Goal: Task Accomplishment & Management: Complete application form

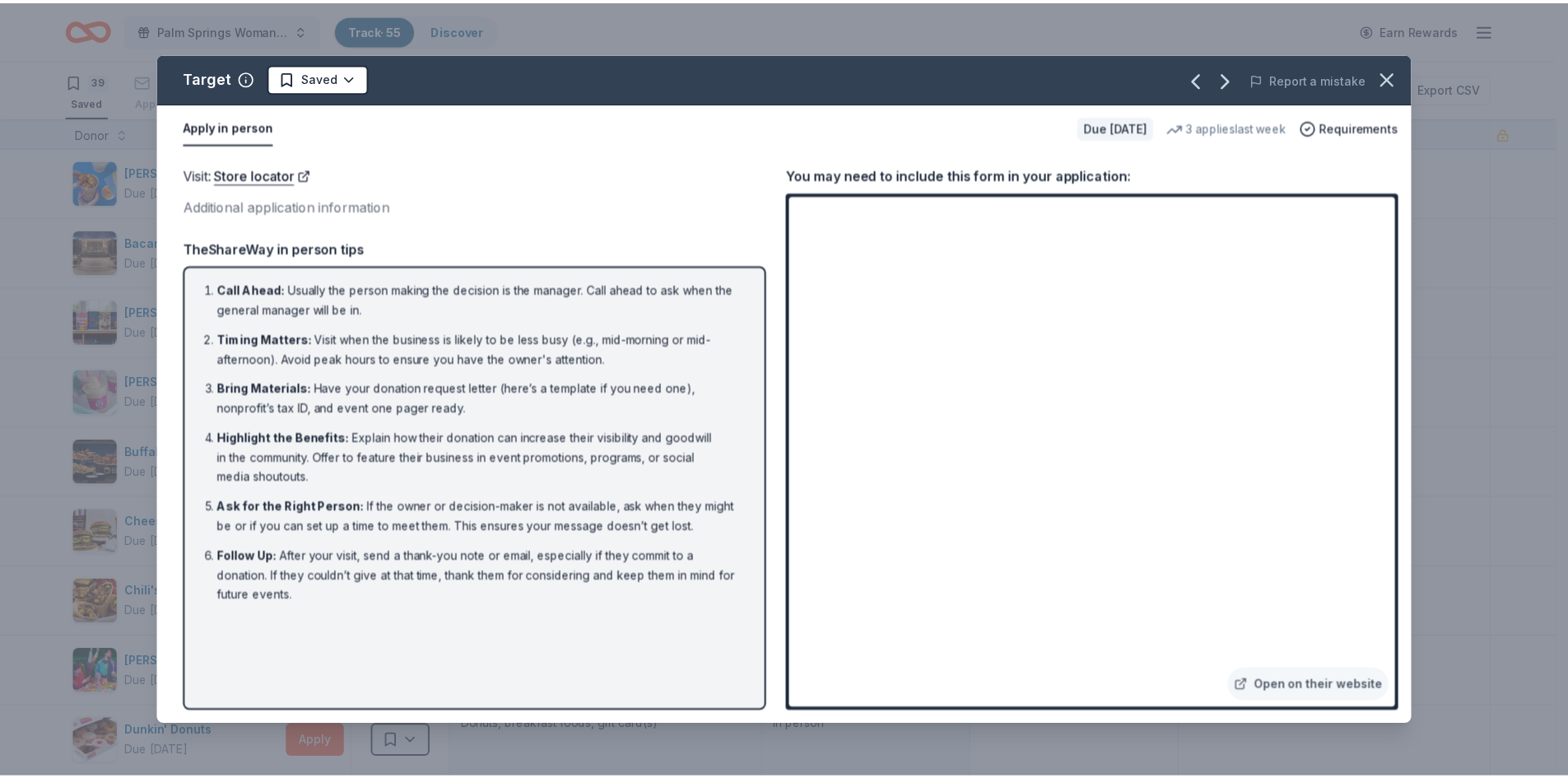
scroll to position [1647, 0]
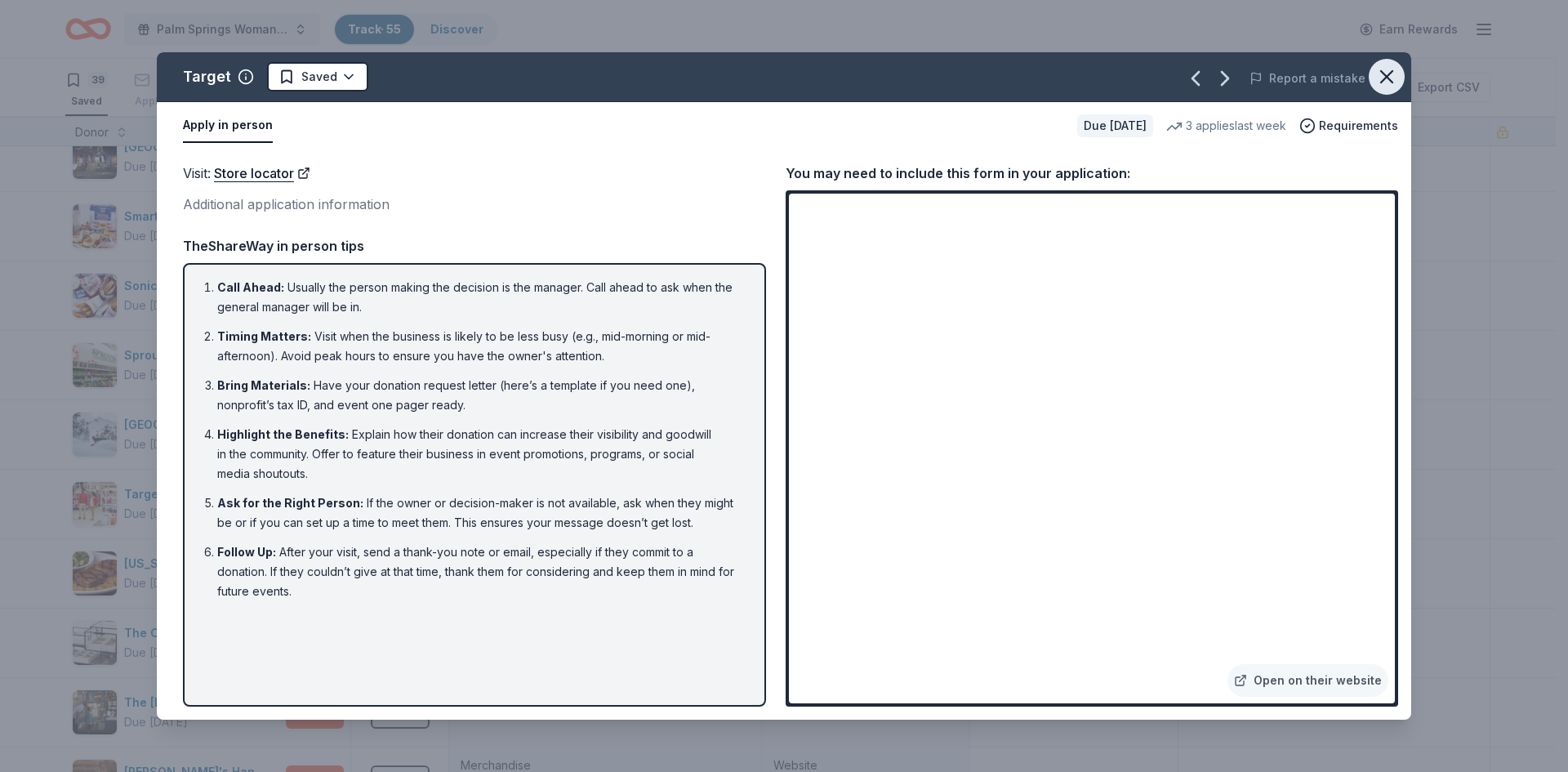
click at [1382, 74] on icon "button" at bounding box center [1386, 77] width 12 height 12
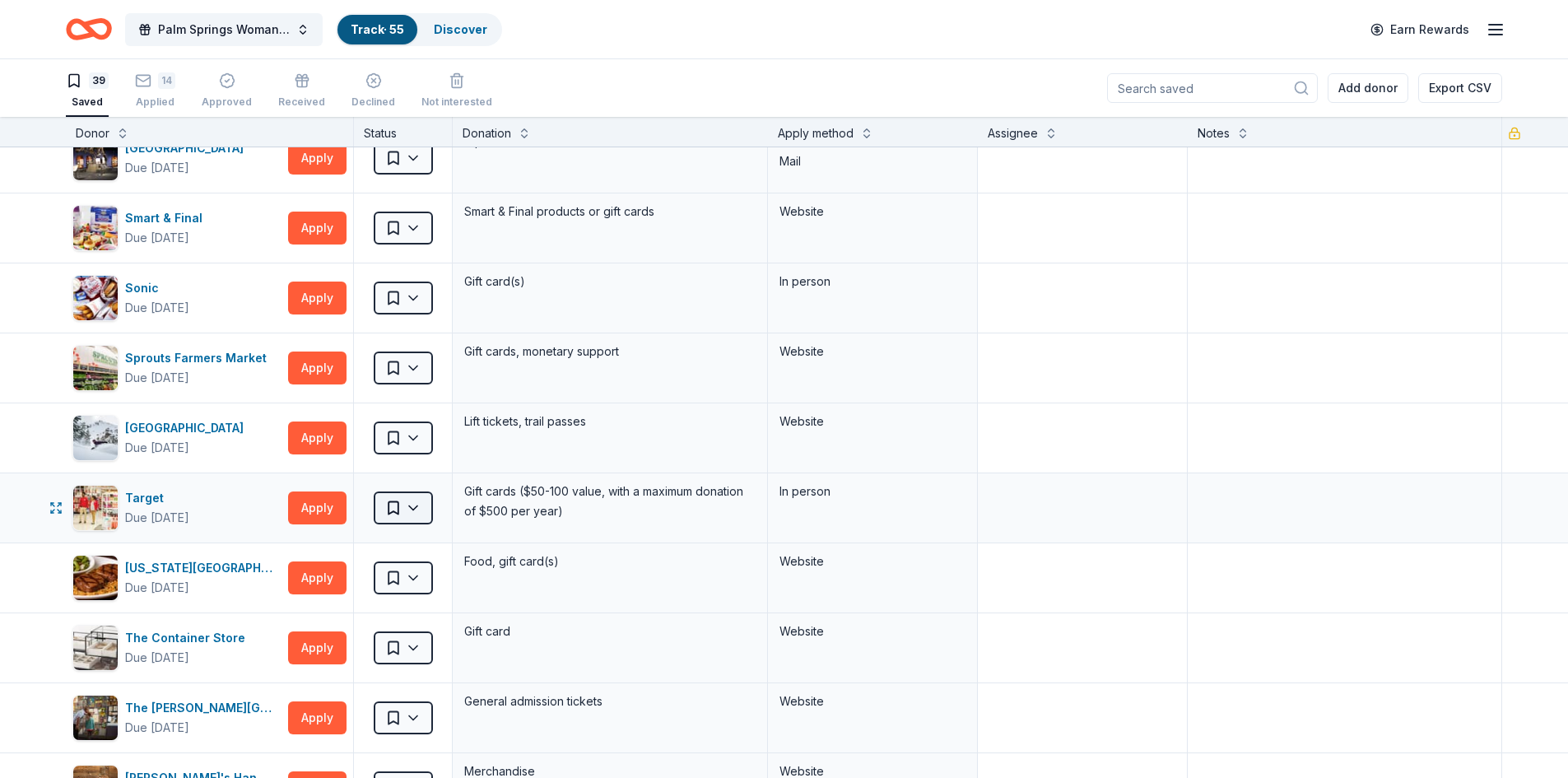
click at [417, 510] on html "Palm Springs Woman's Club Scholarship Event Track · 55 Discover Earn Rewards 39…" at bounding box center [784, 389] width 1568 height 778
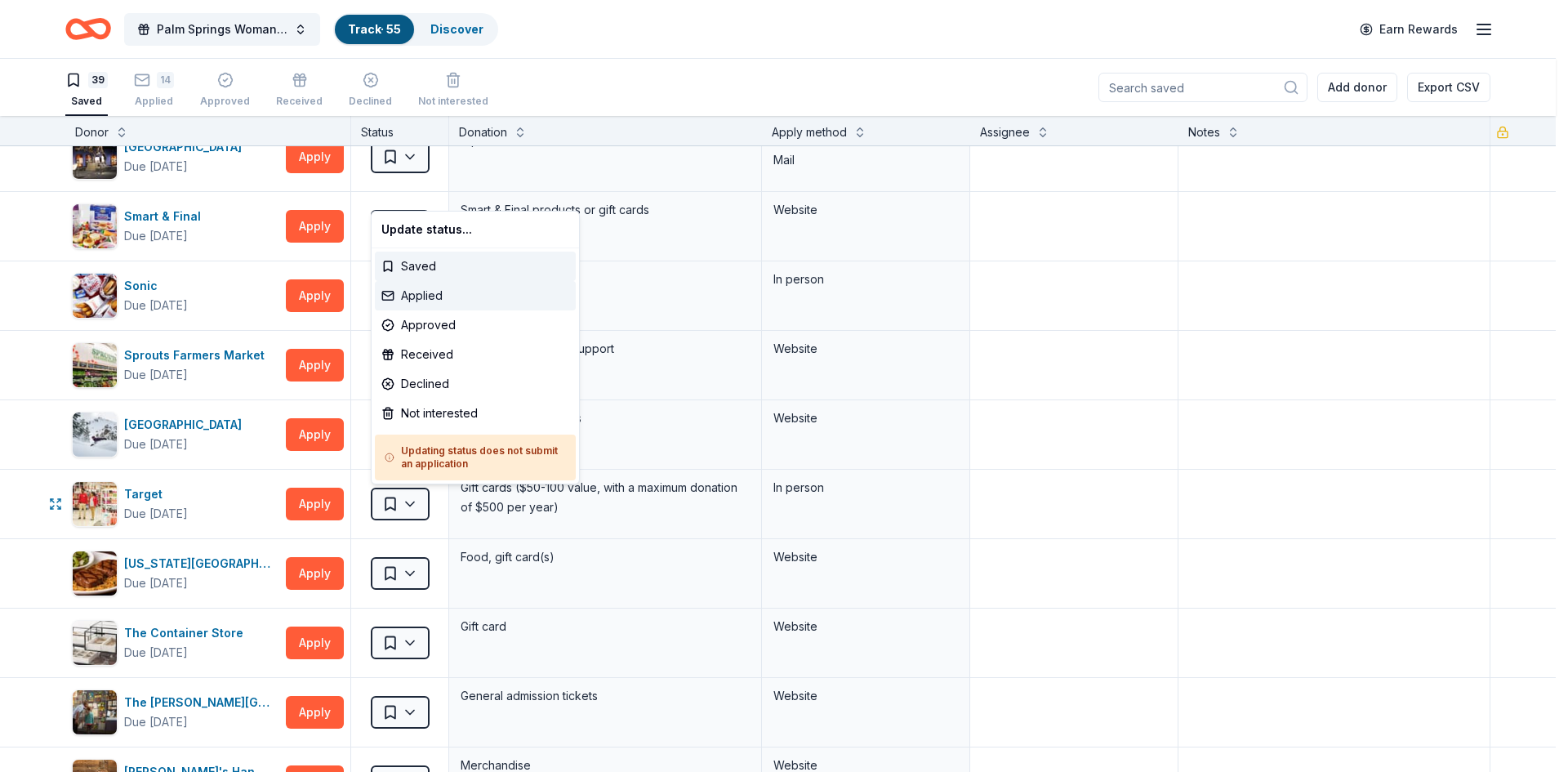
click at [442, 298] on div "Applied" at bounding box center [475, 296] width 201 height 29
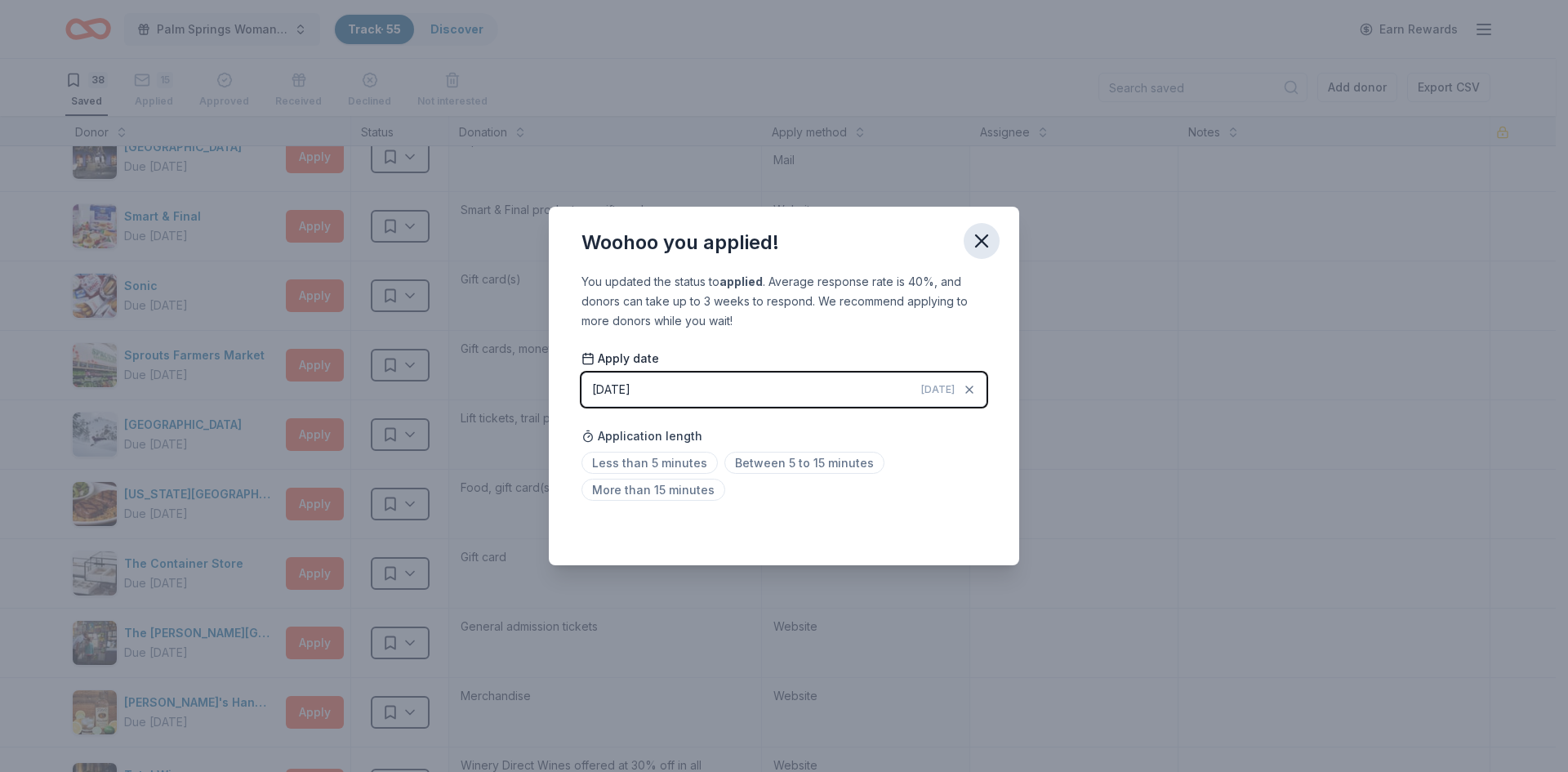
click at [982, 238] on icon "button" at bounding box center [981, 241] width 12 height 12
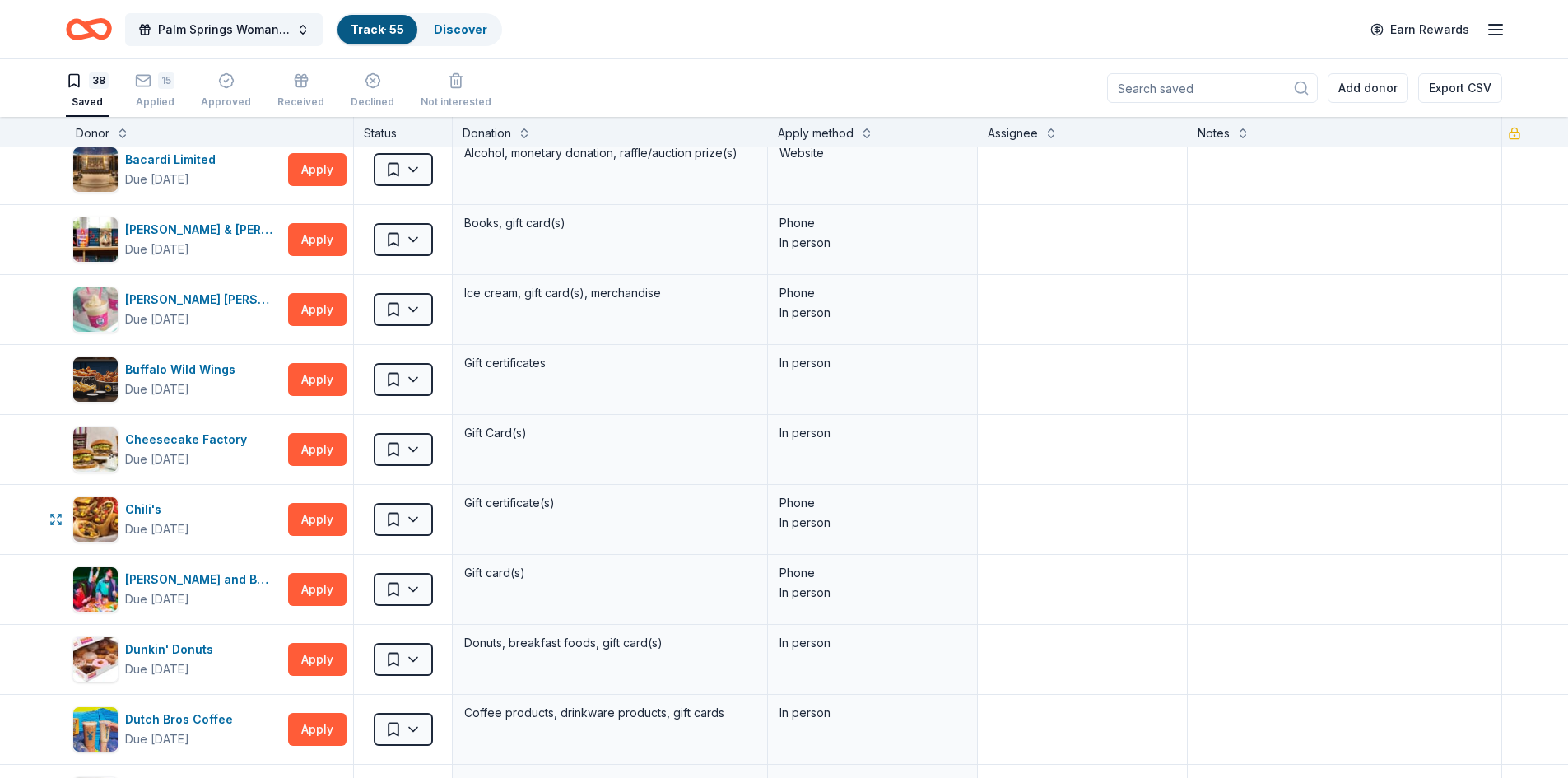
scroll to position [0, 0]
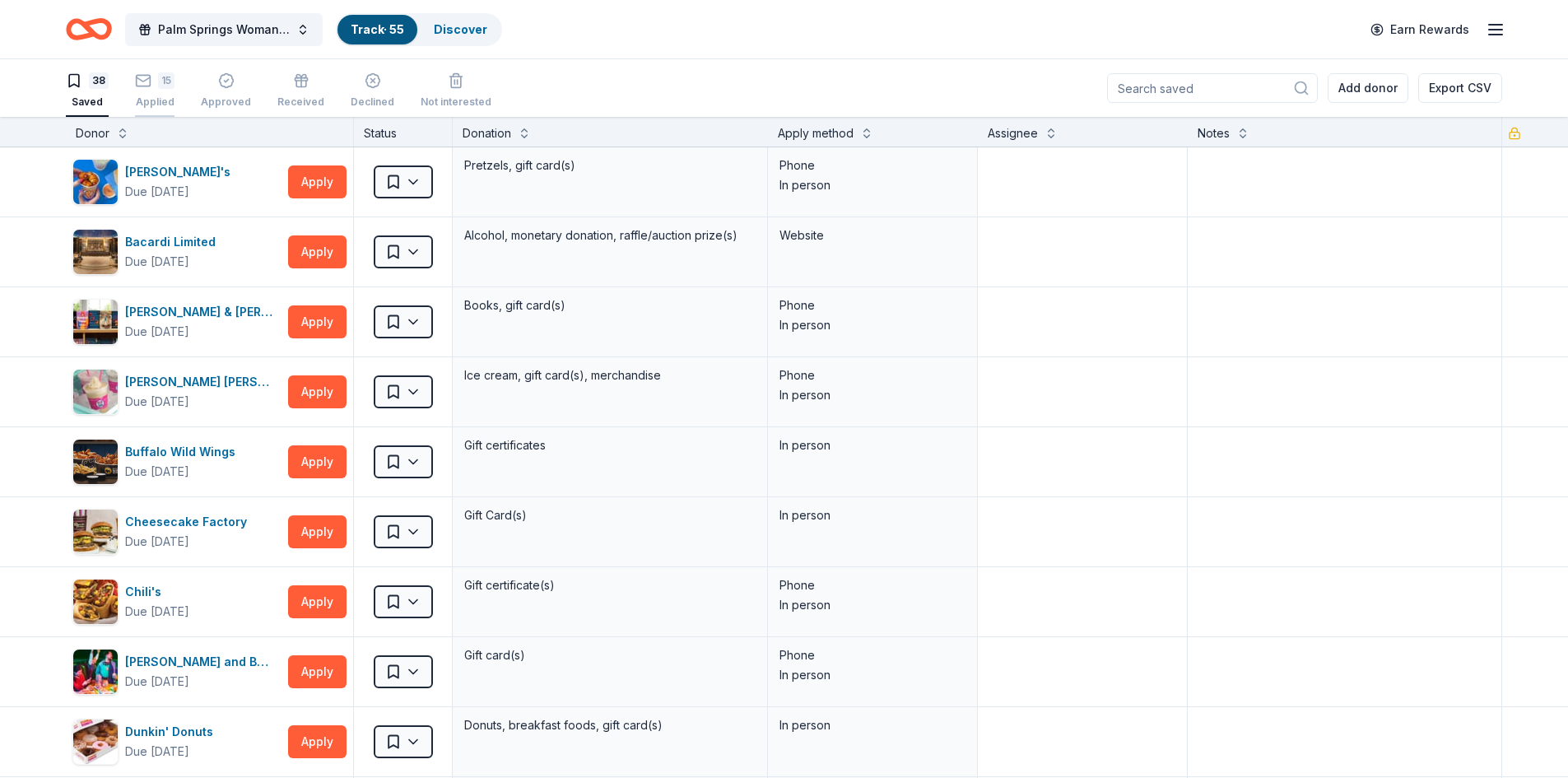
click at [140, 79] on icon "button" at bounding box center [143, 72] width 17 height 17
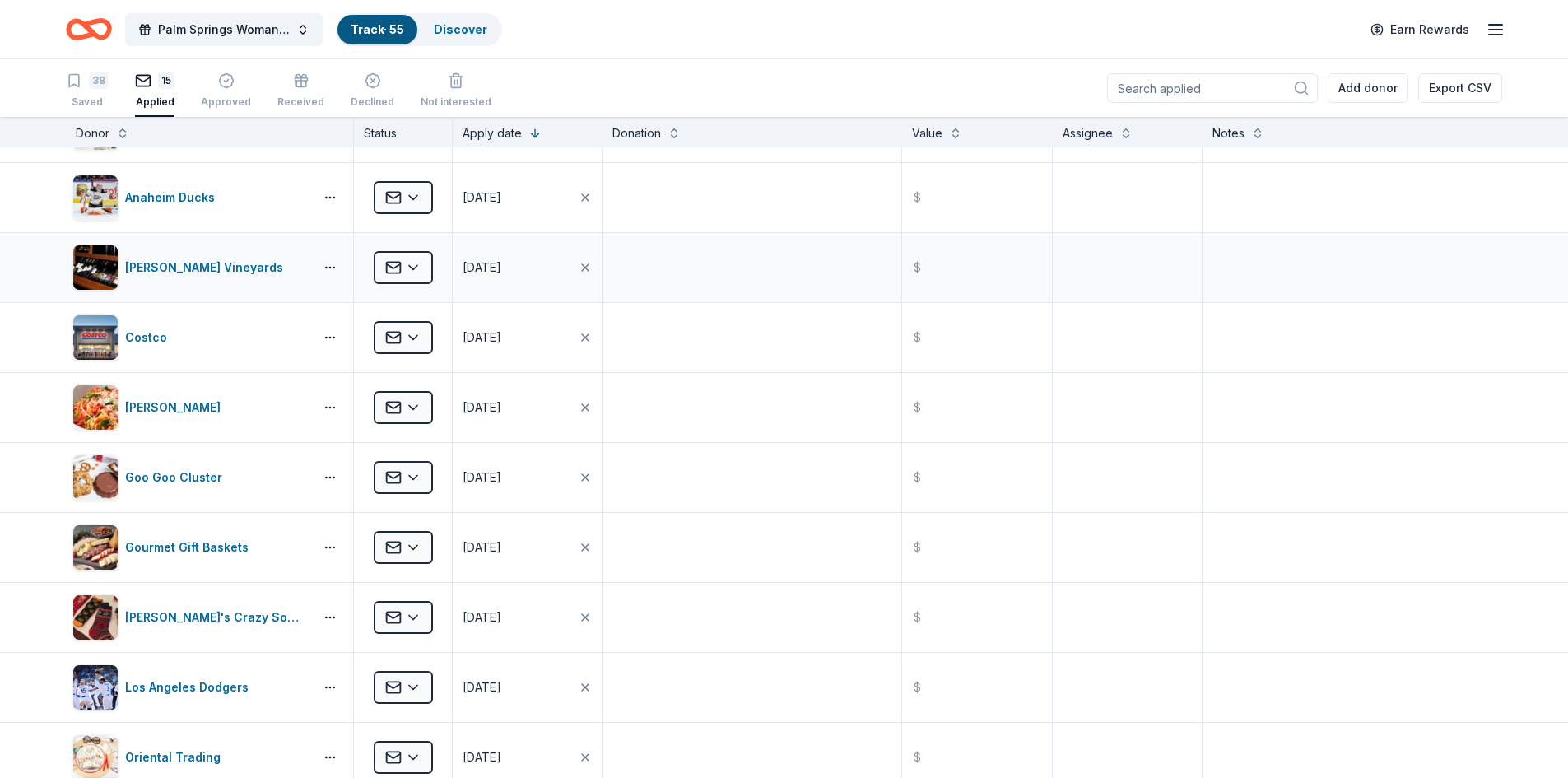
scroll to position [165, 0]
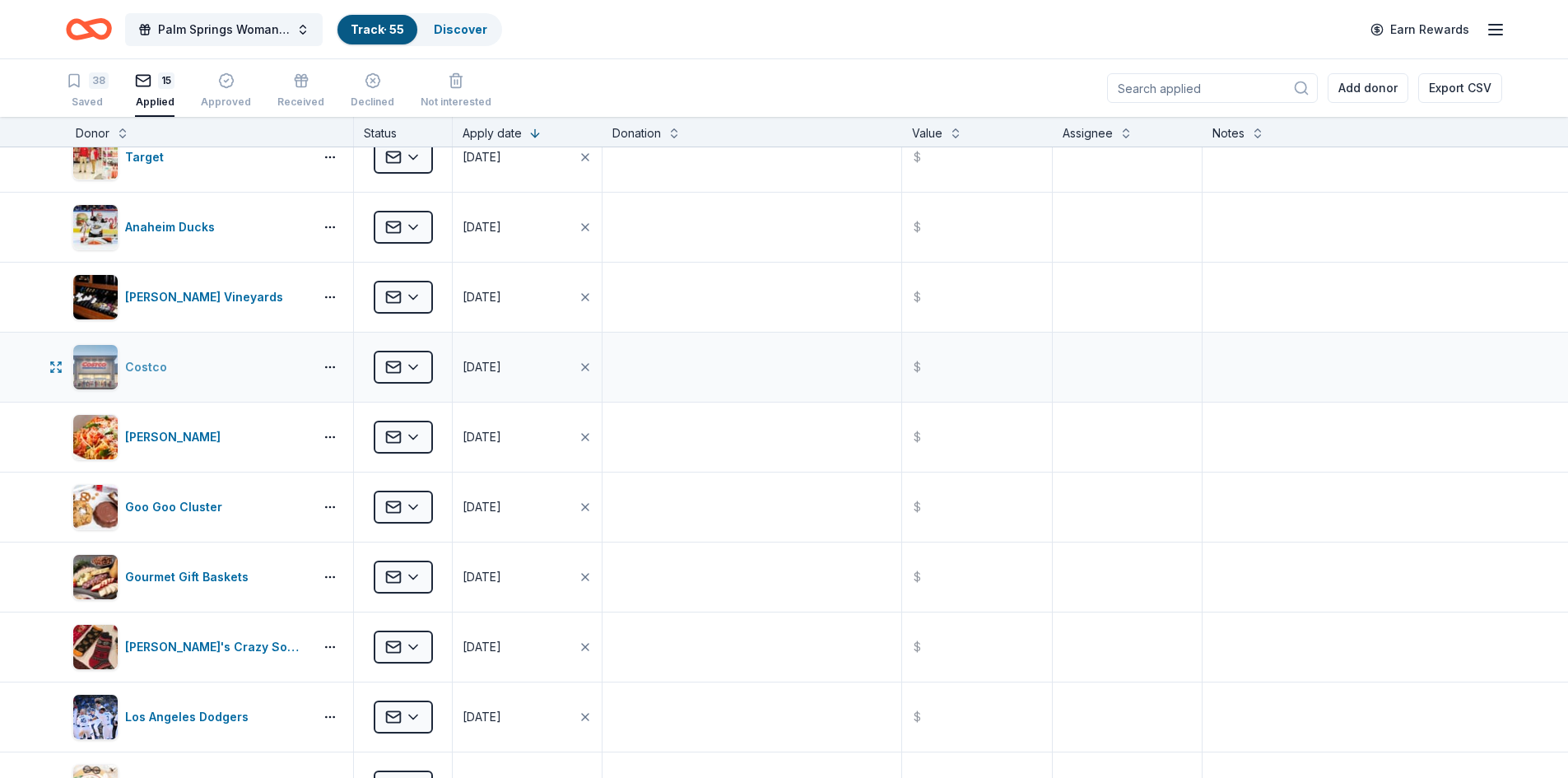
click at [137, 362] on div "Costco" at bounding box center [150, 367] width 49 height 20
click at [99, 96] on div "Saved" at bounding box center [87, 102] width 43 height 13
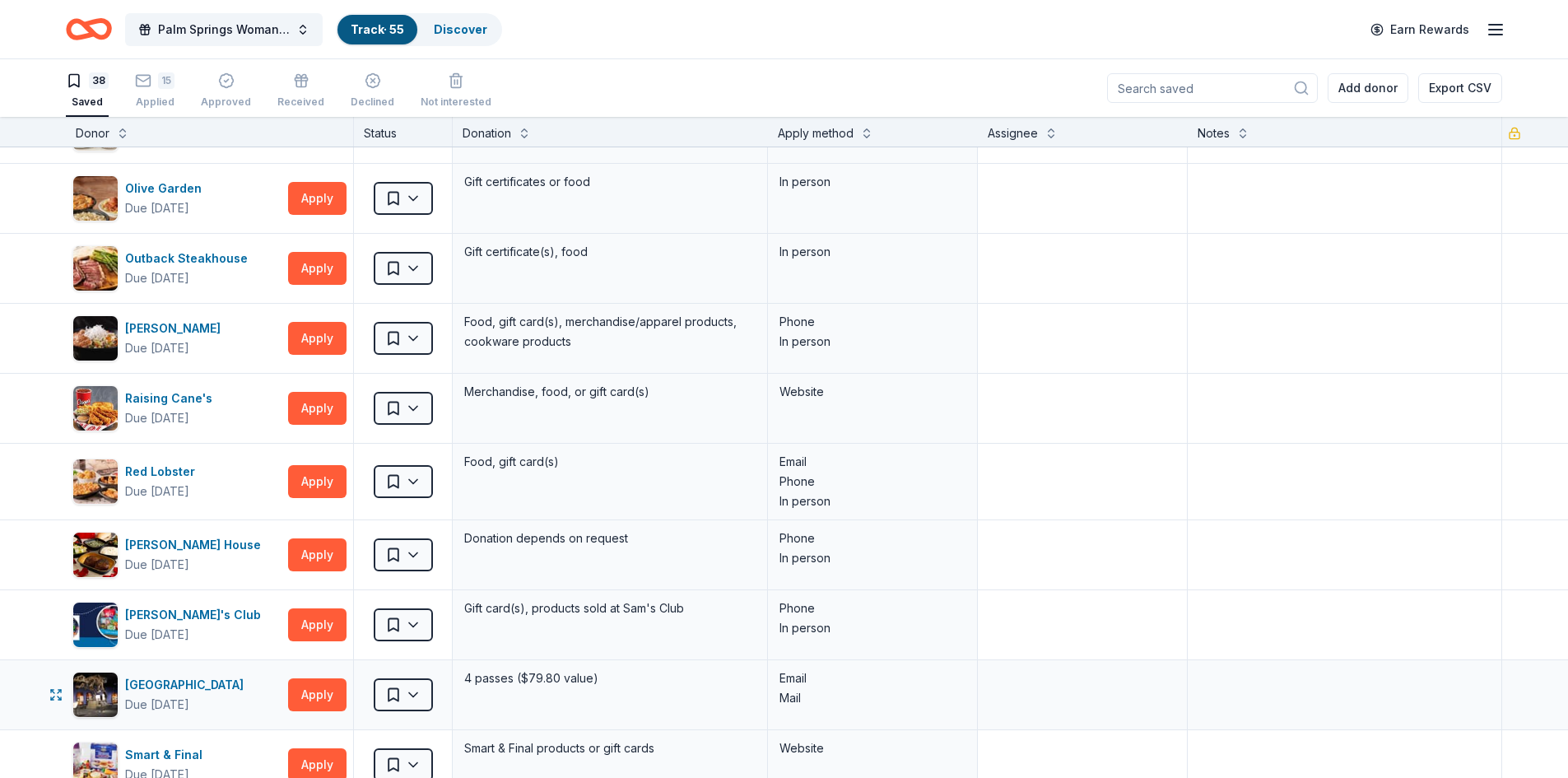
scroll to position [1071, 0]
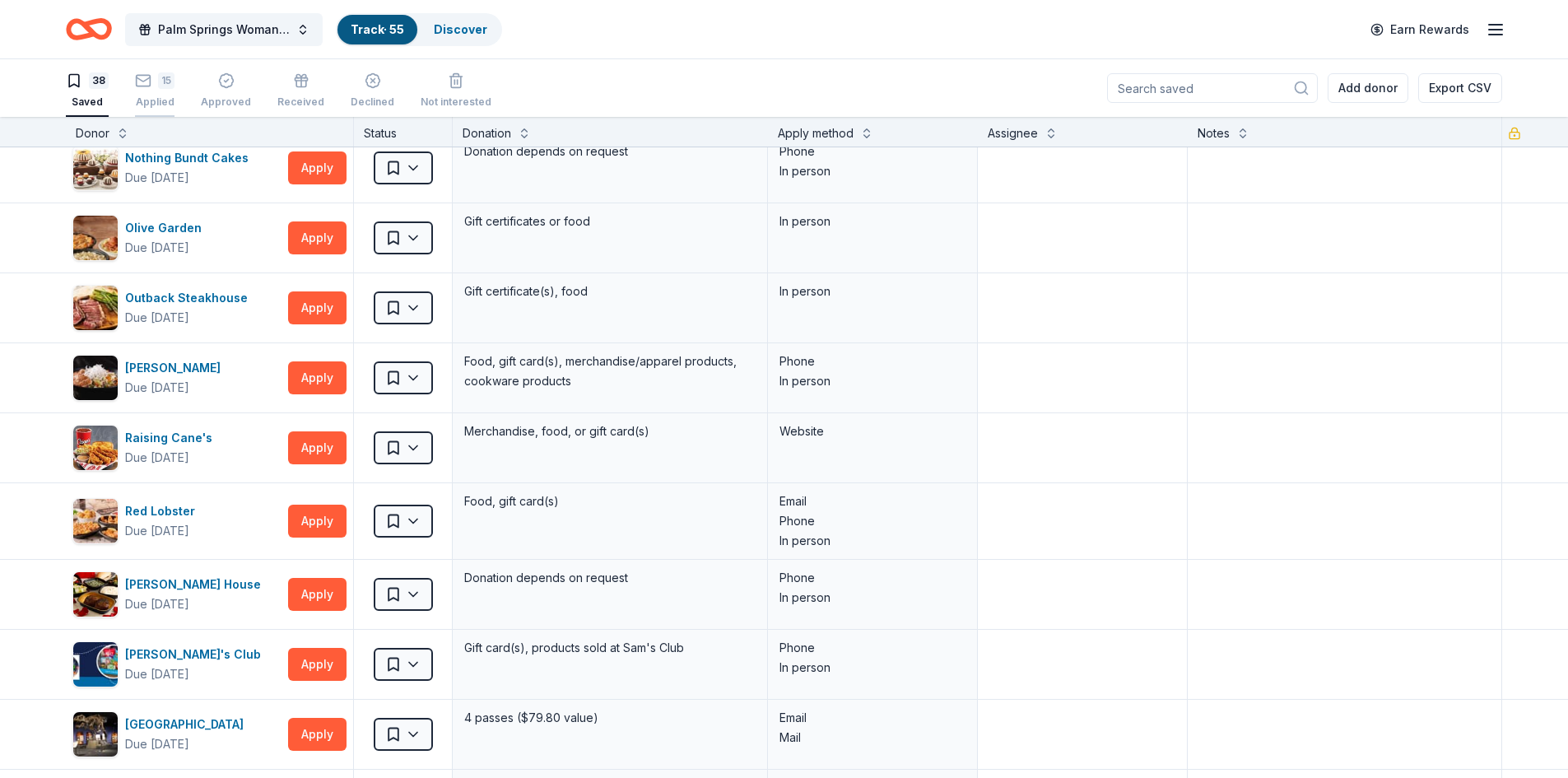
click at [142, 97] on div "Applied" at bounding box center [154, 93] width 39 height 13
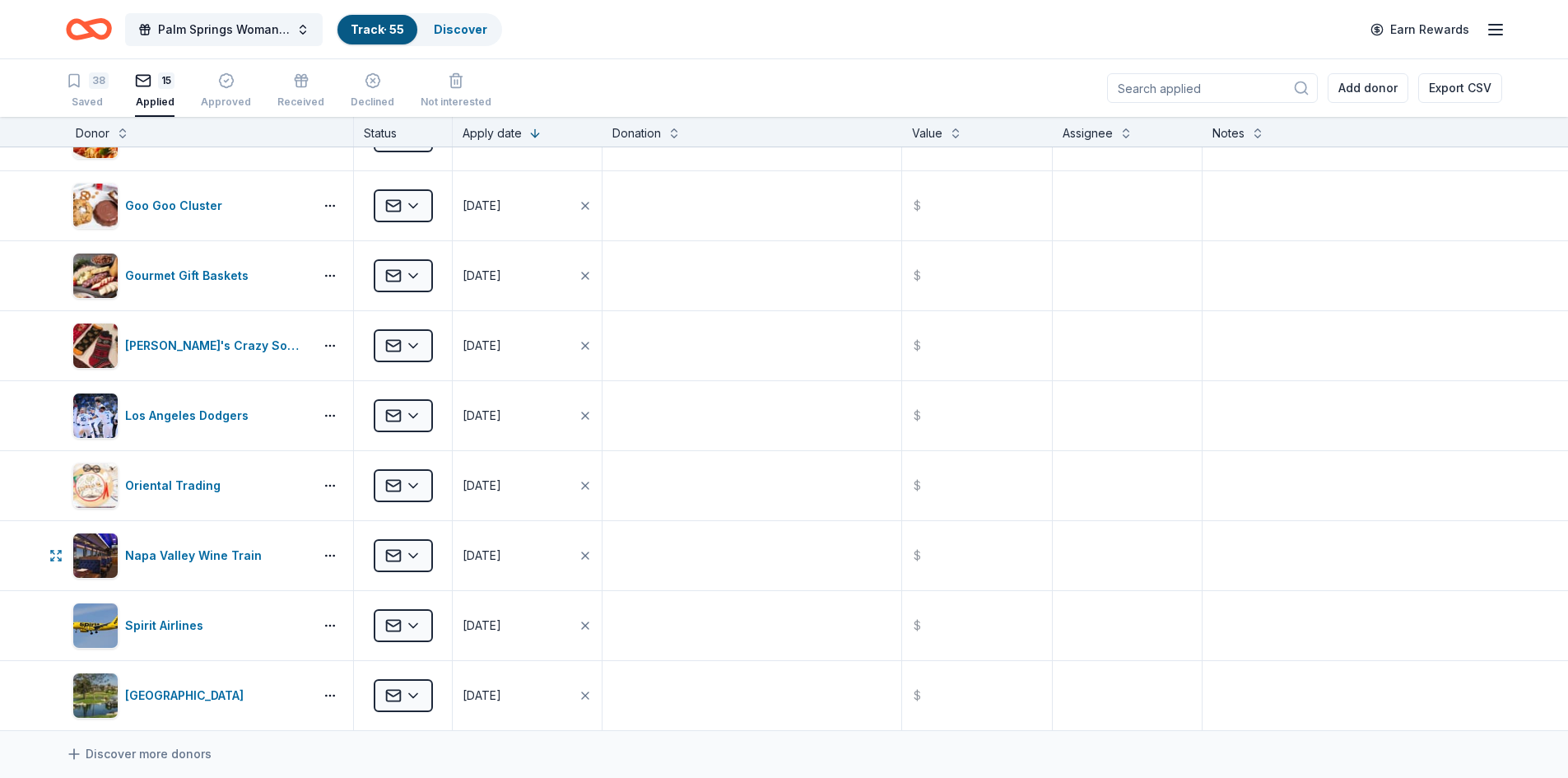
scroll to position [316, 0]
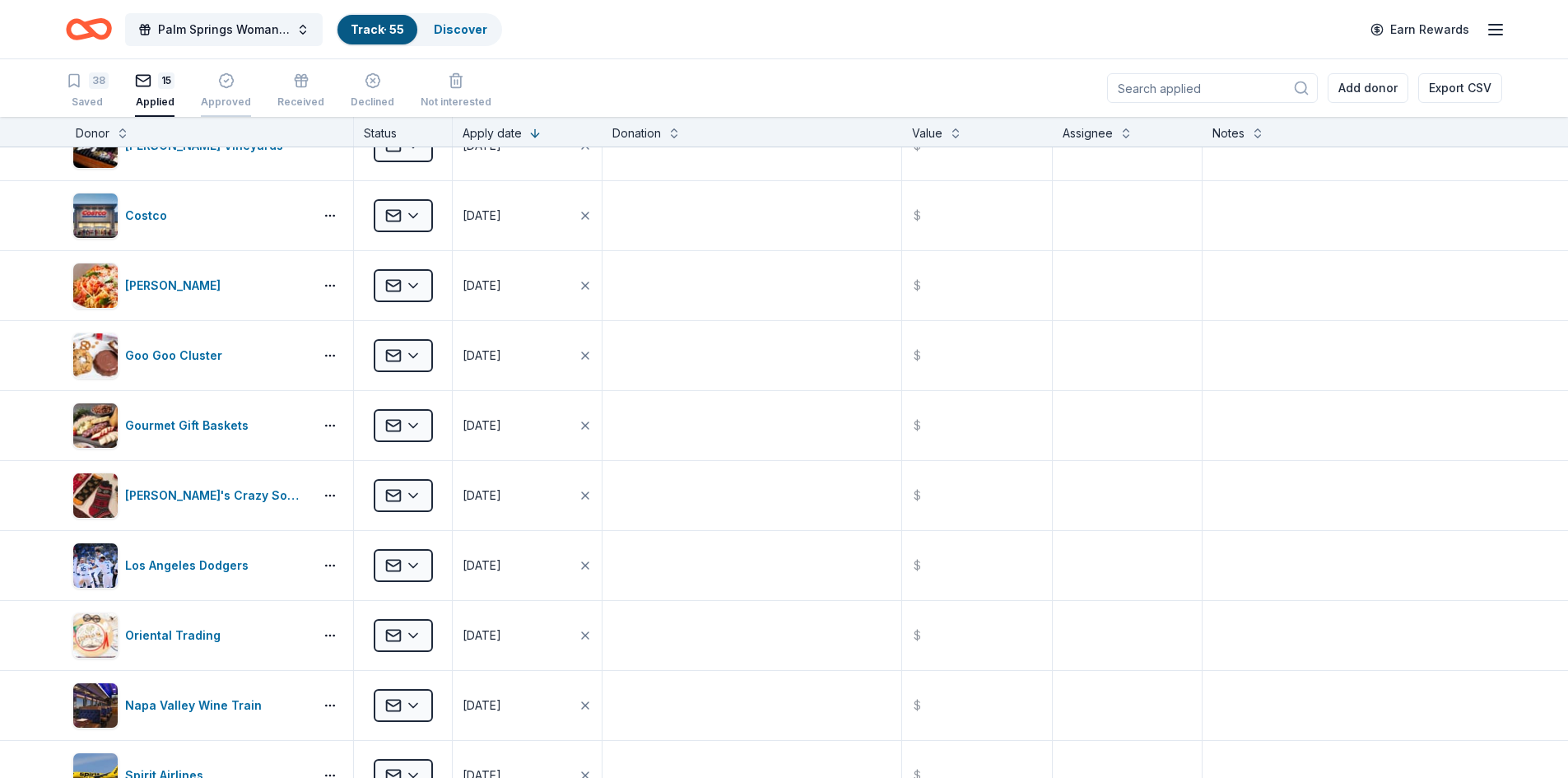
click at [234, 84] on div "button" at bounding box center [226, 81] width 50 height 17
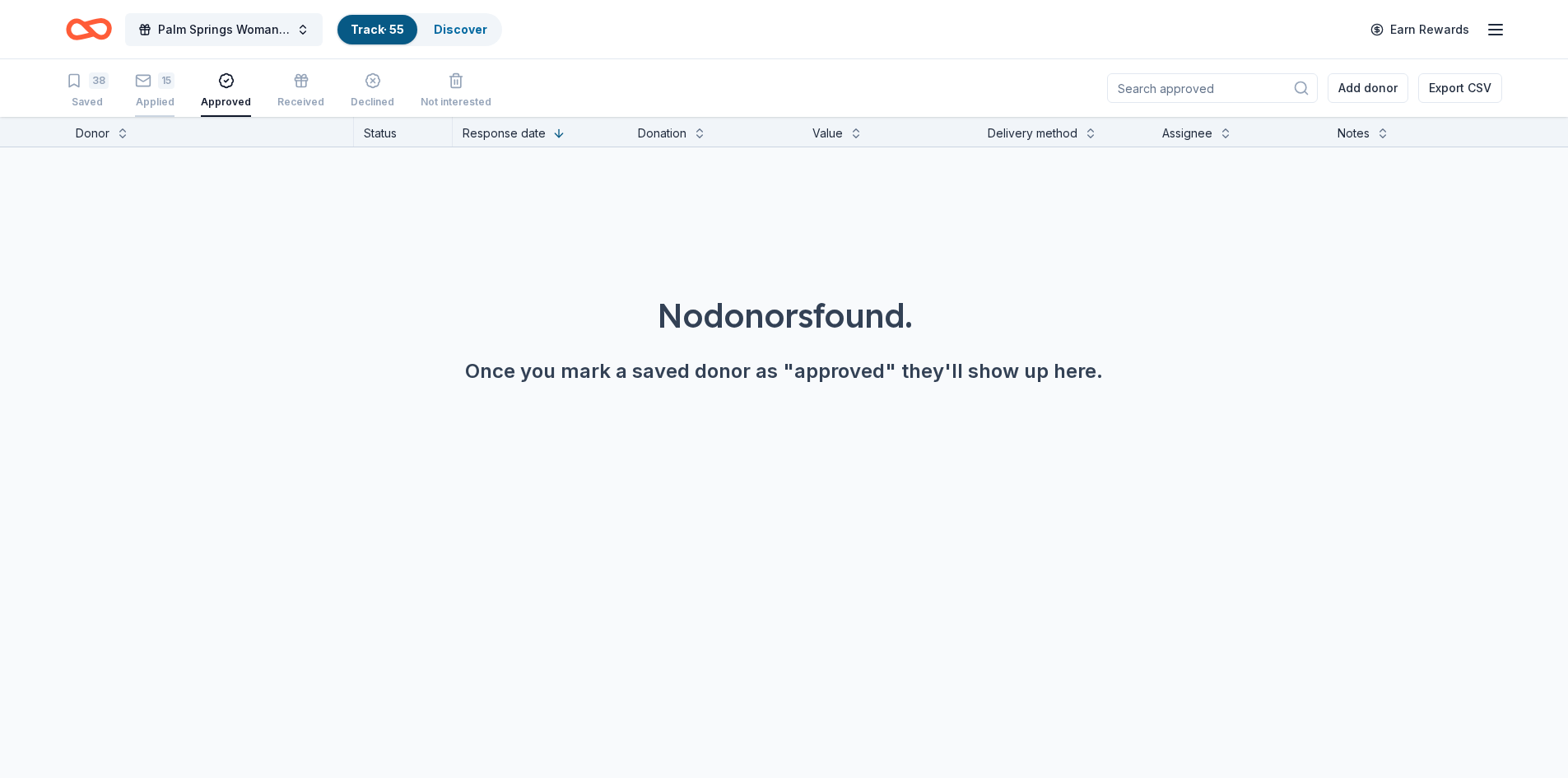
click at [149, 77] on rect "button" at bounding box center [143, 71] width 14 height 11
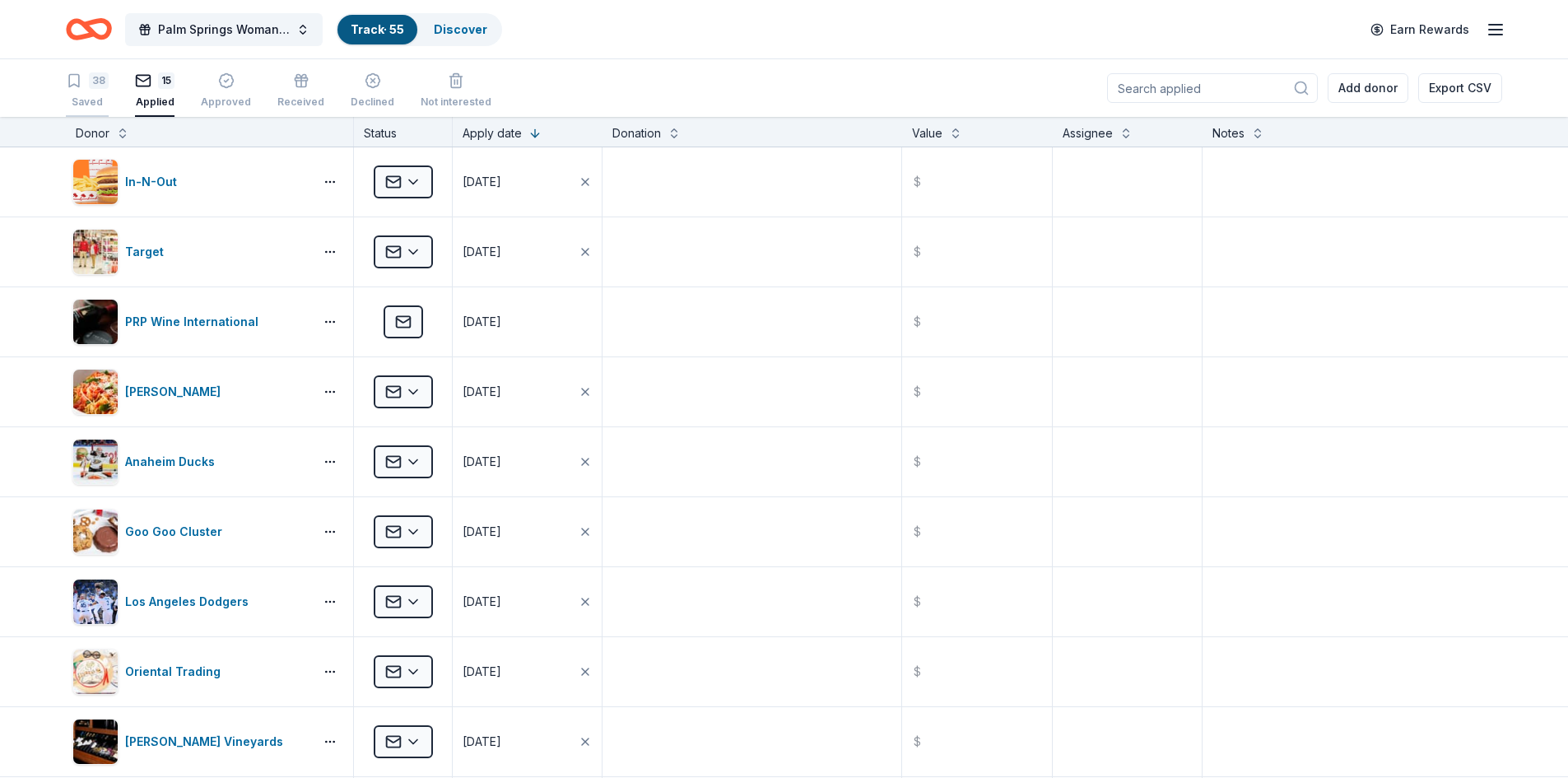
click at [97, 87] on div "38" at bounding box center [99, 81] width 20 height 17
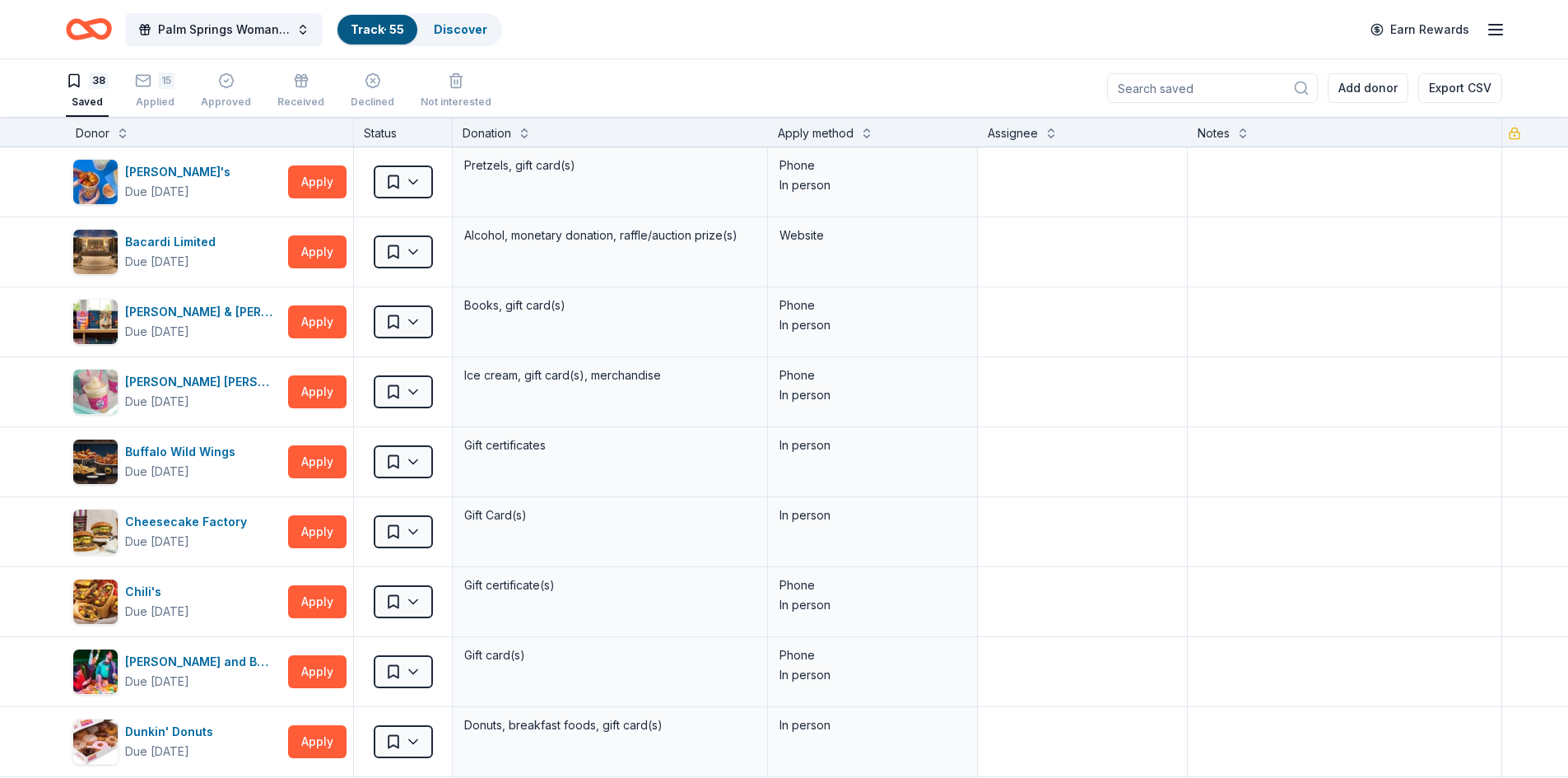
click at [87, 95] on div "38 Saved" at bounding box center [87, 90] width 43 height 36
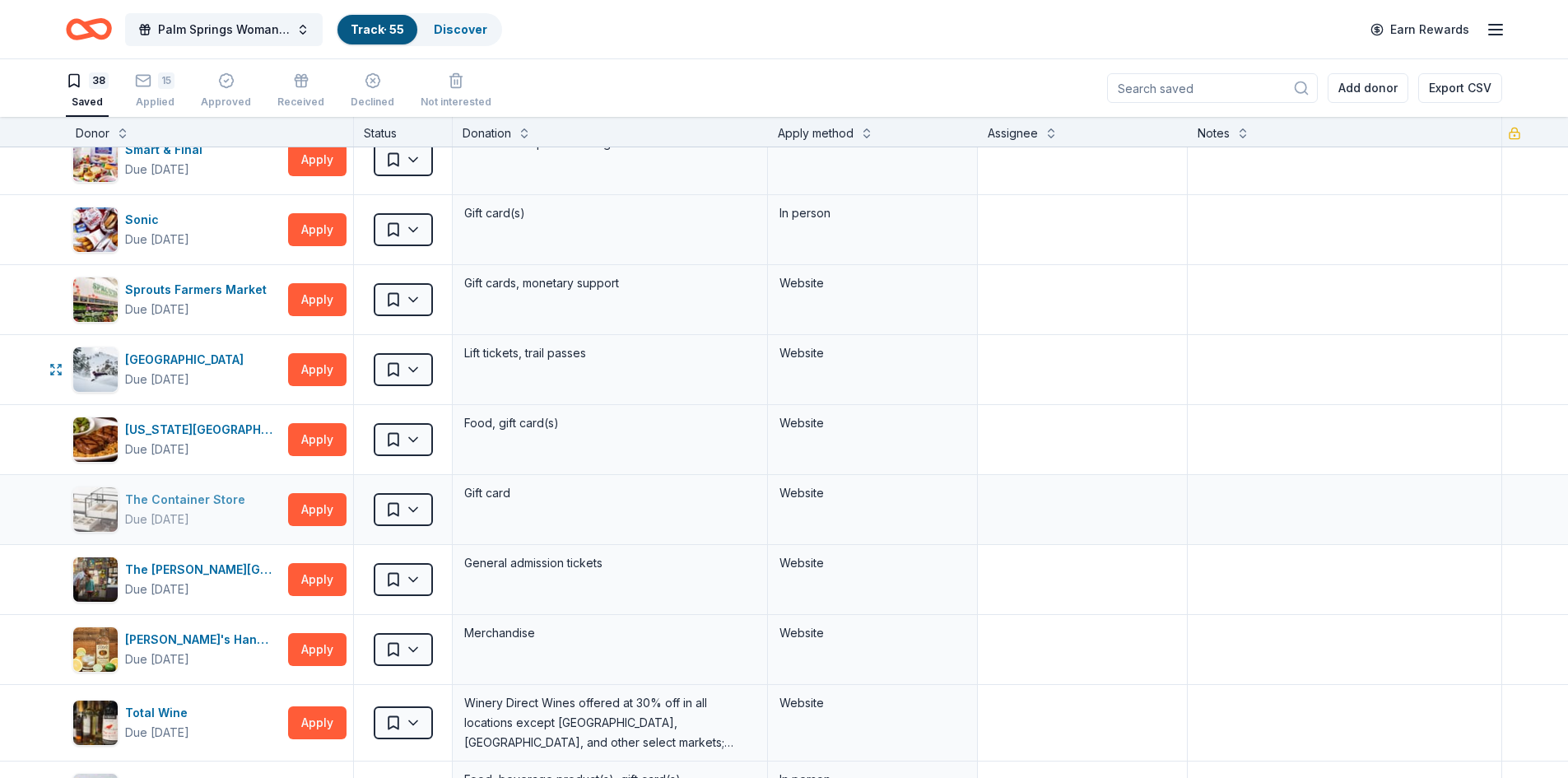
scroll to position [1729, 0]
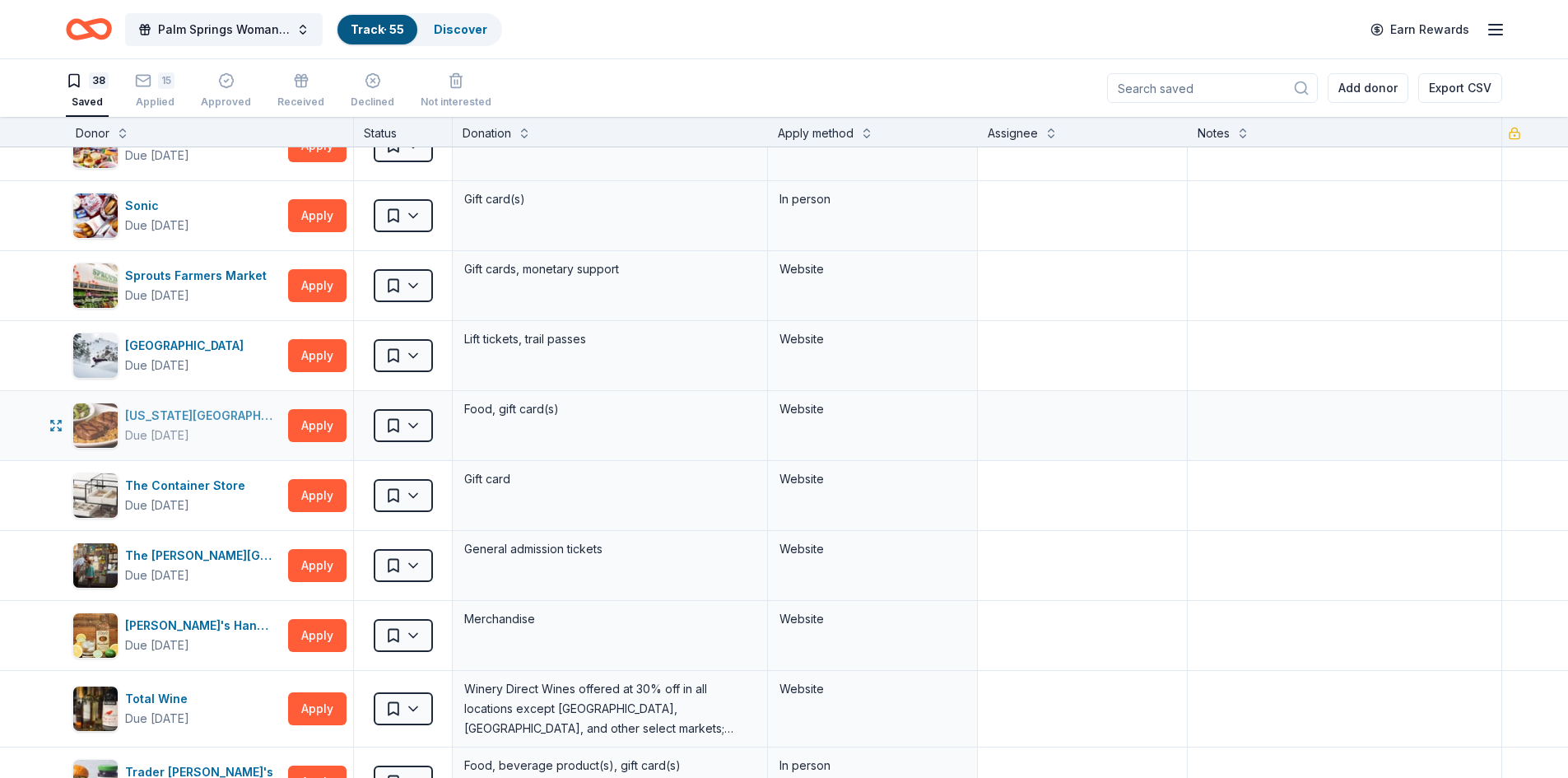
click at [162, 433] on div "Due in 149 days" at bounding box center [157, 436] width 64 height 20
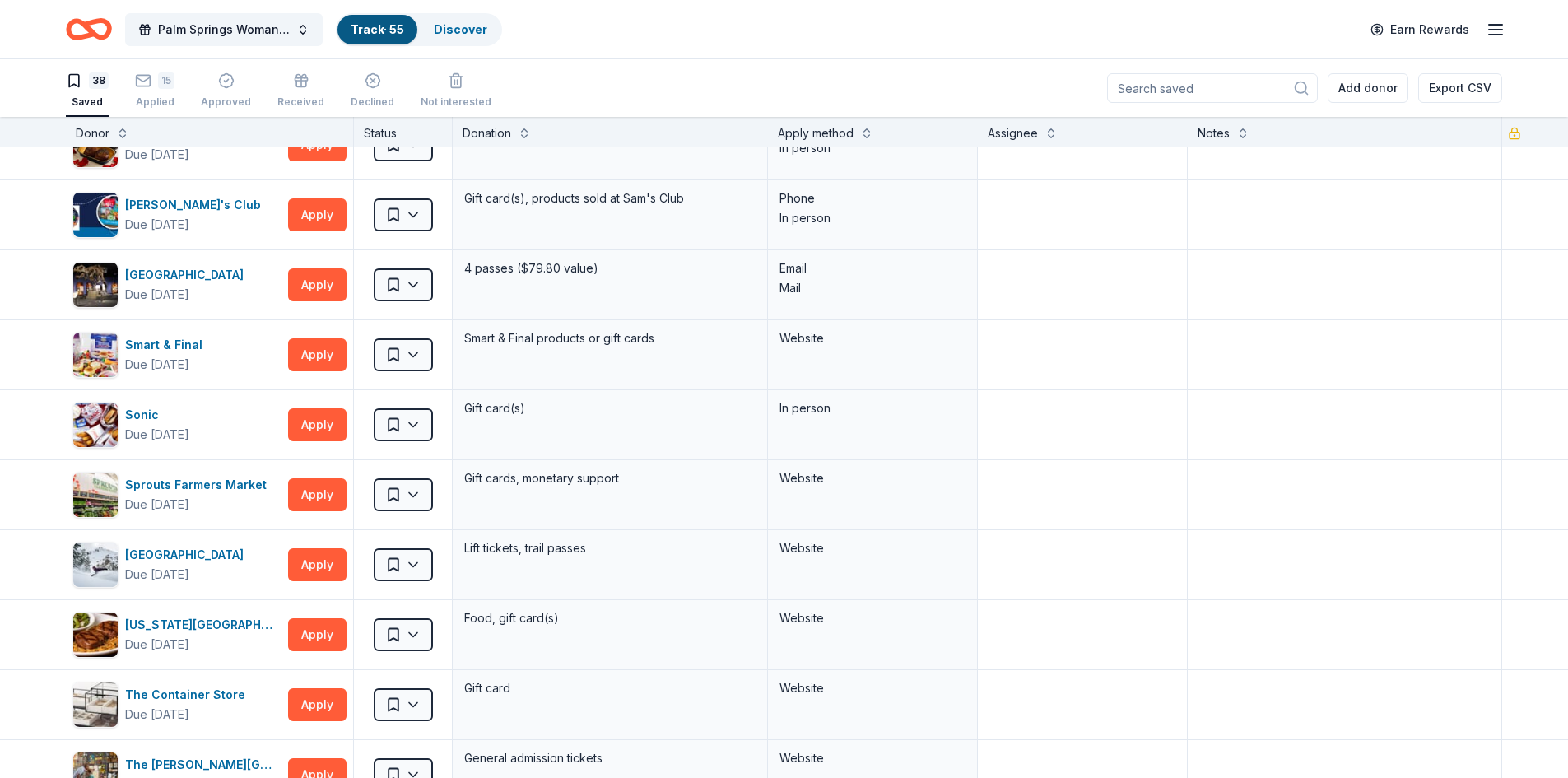
scroll to position [1482, 0]
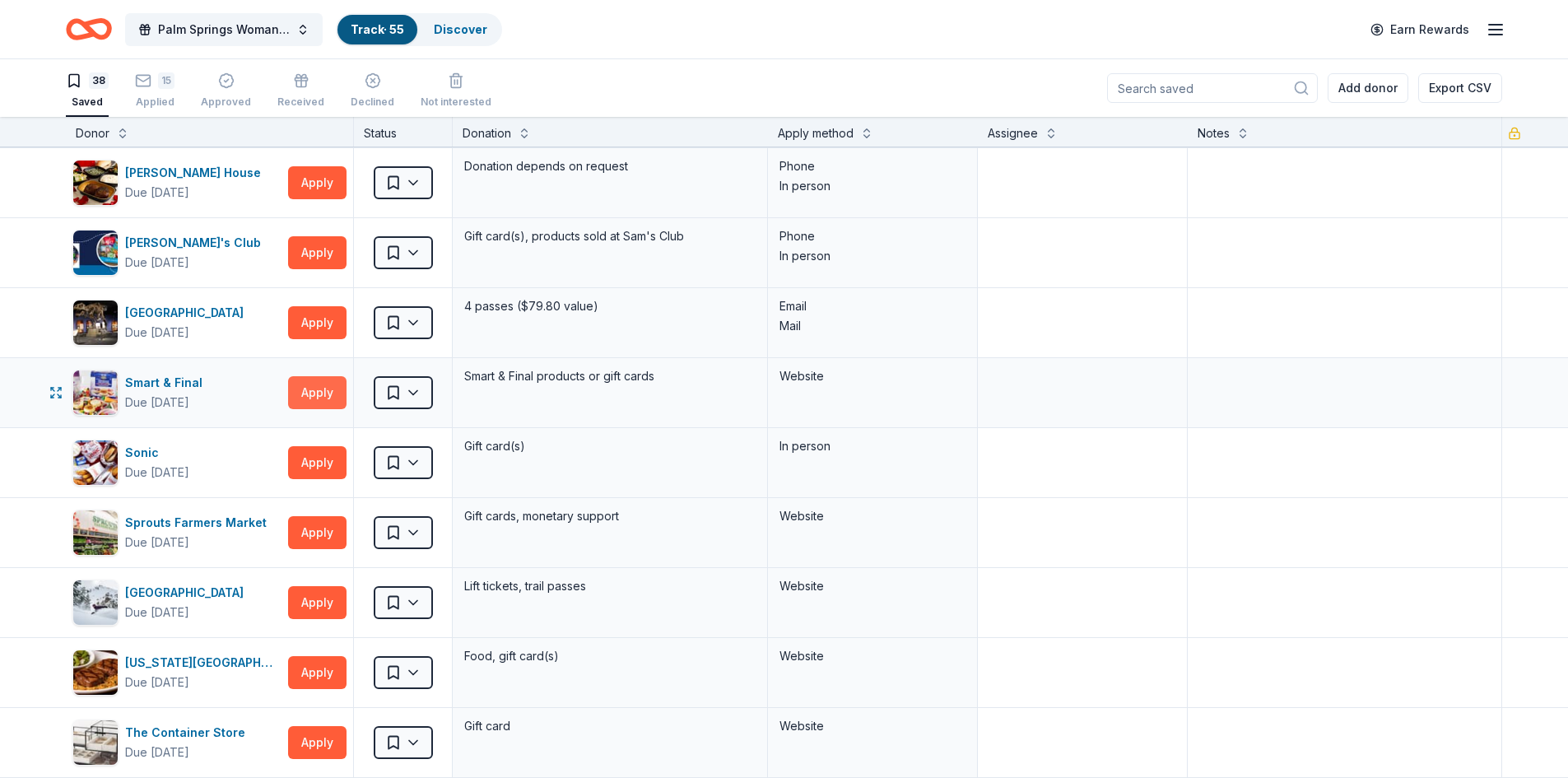
click at [329, 386] on button "Apply" at bounding box center [317, 392] width 59 height 33
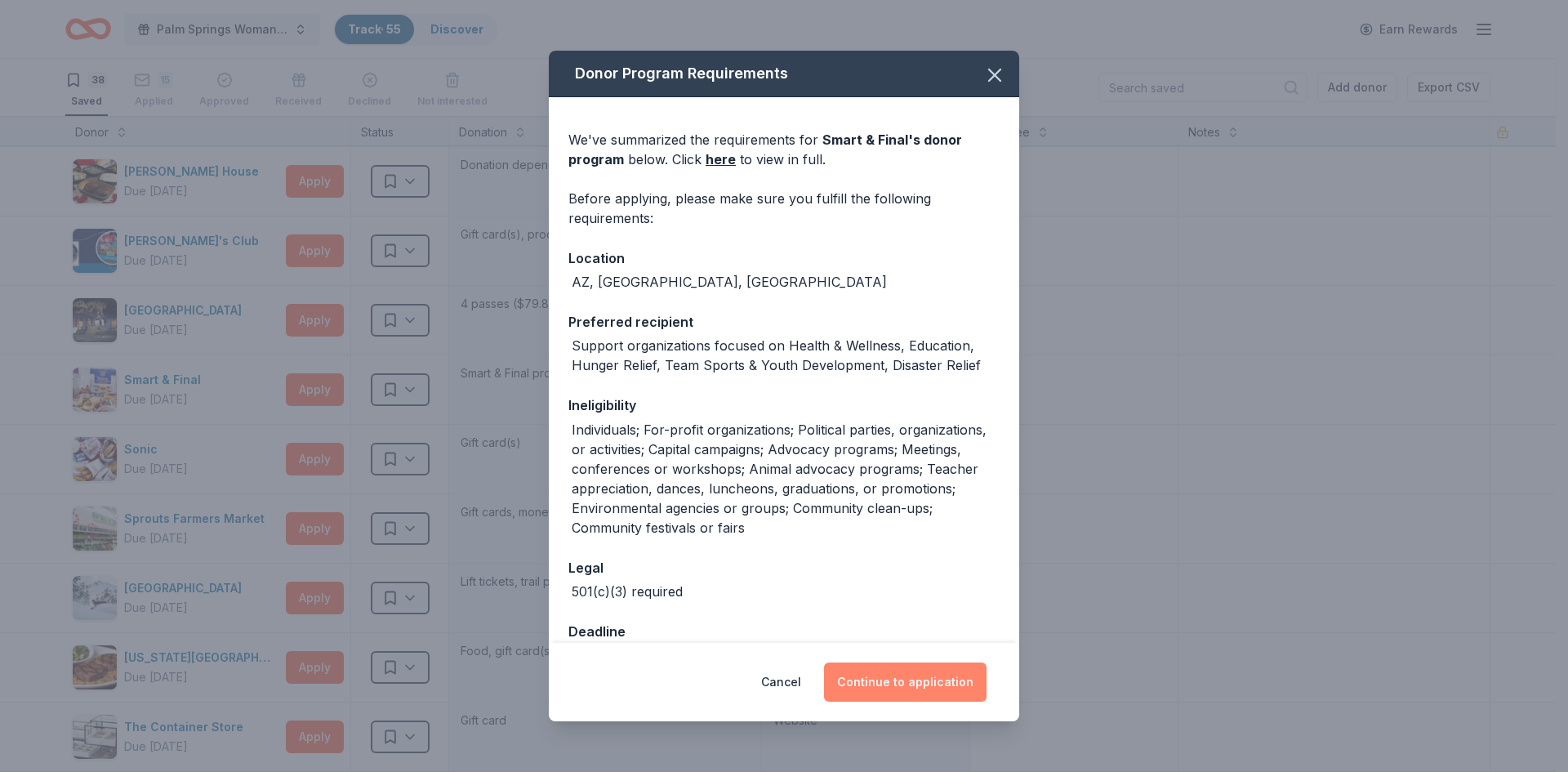
click at [931, 682] on button "Continue to application" at bounding box center [905, 682] width 163 height 39
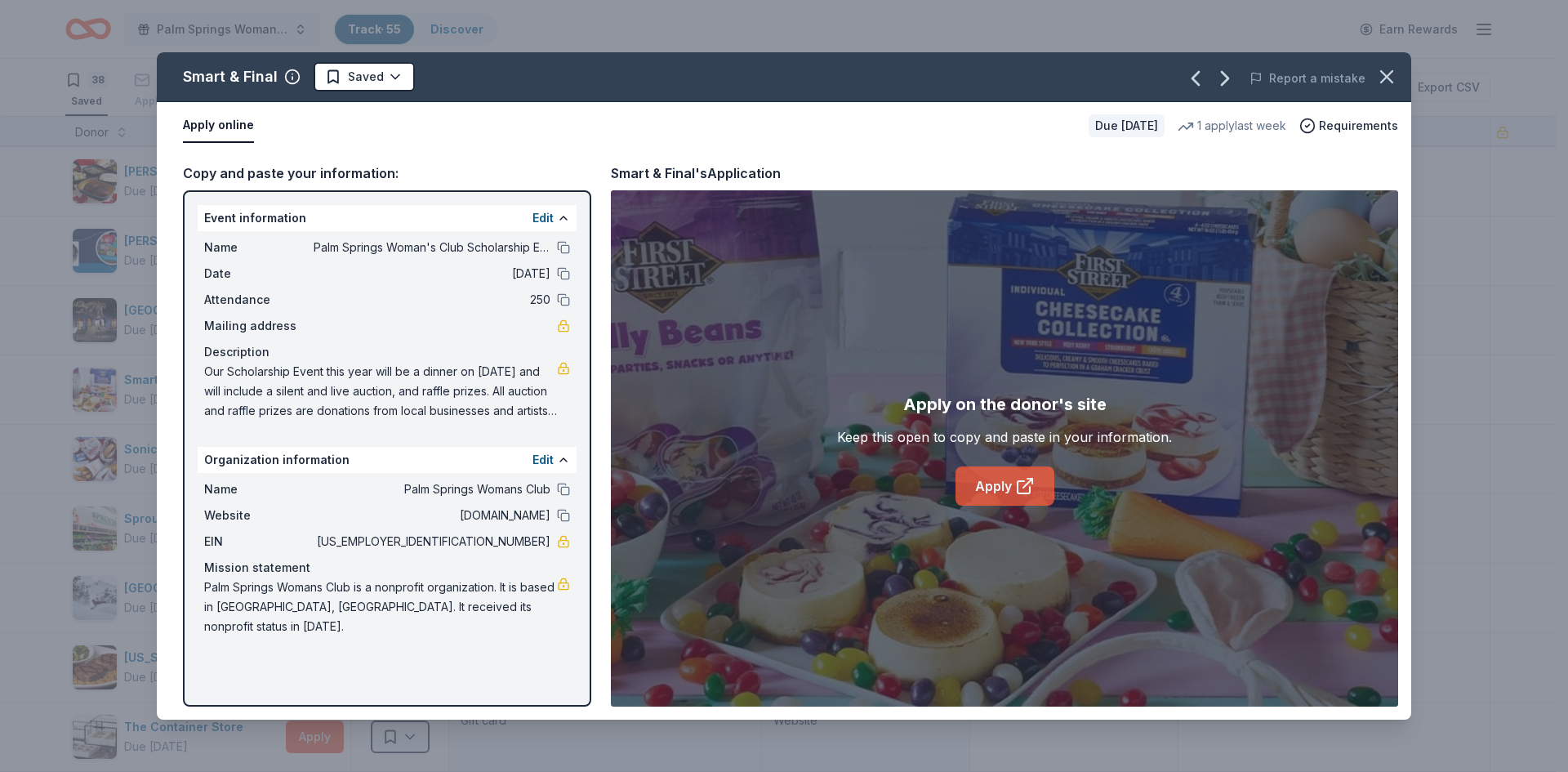
click at [1001, 490] on link "Apply" at bounding box center [1005, 486] width 99 height 39
click at [1377, 76] on icon "button" at bounding box center [1386, 77] width 23 height 23
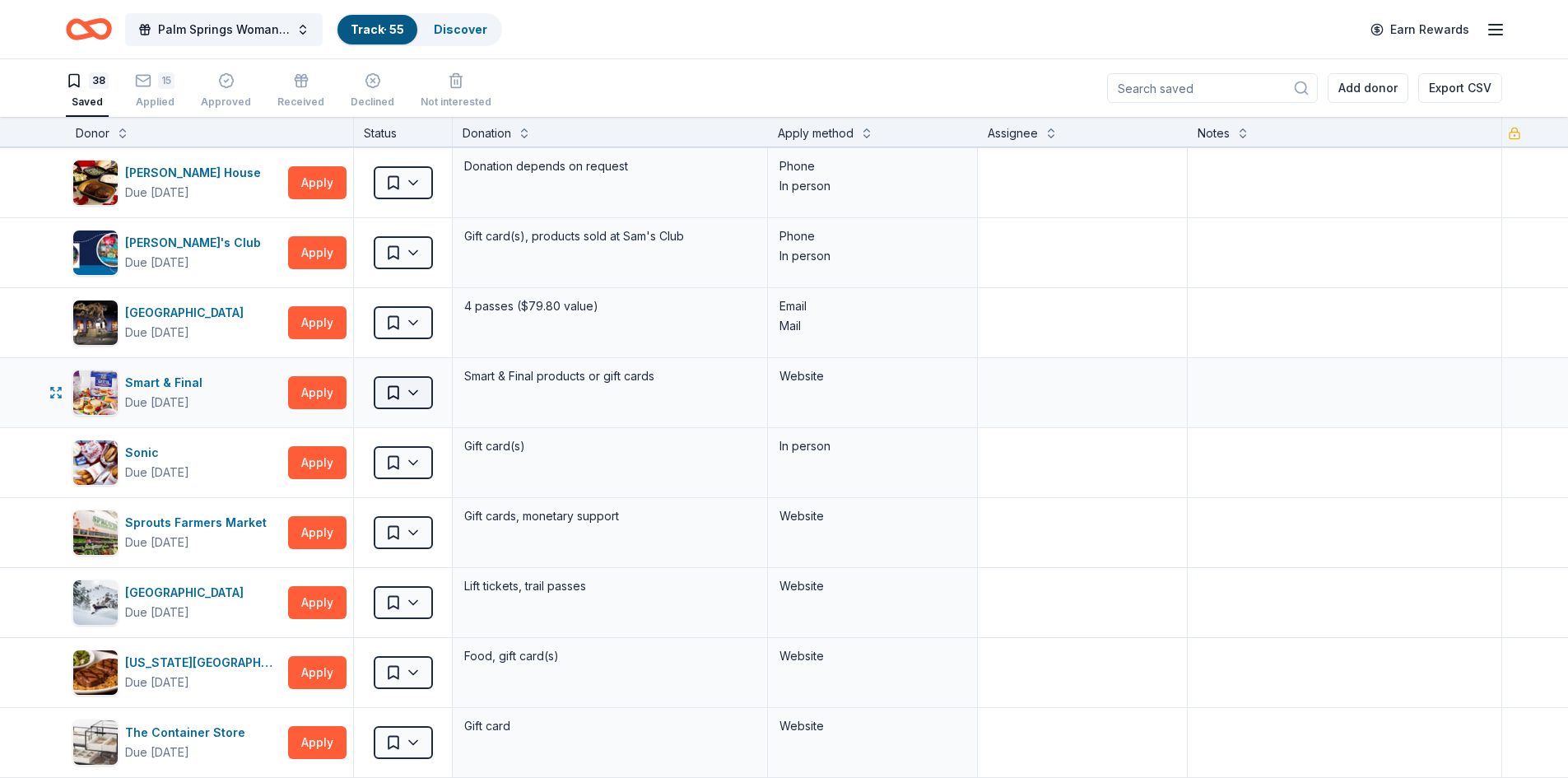
click at [415, 391] on html "Palm Springs Woman's Club Scholarship Event Track · 55 Discover Earn Rewards 38…" at bounding box center [784, 389] width 1568 height 778
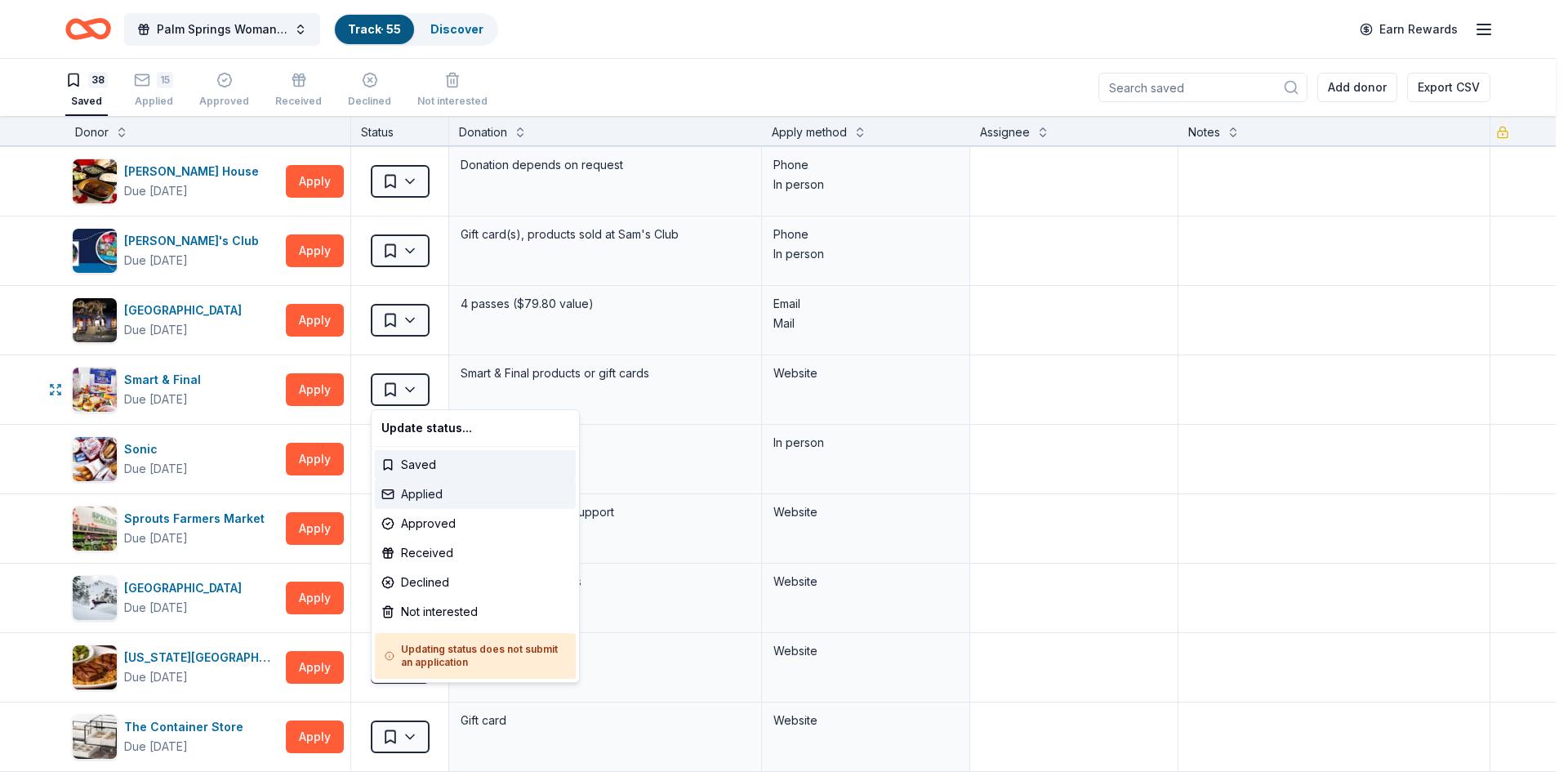
click at [406, 493] on div "Applied" at bounding box center [475, 494] width 201 height 29
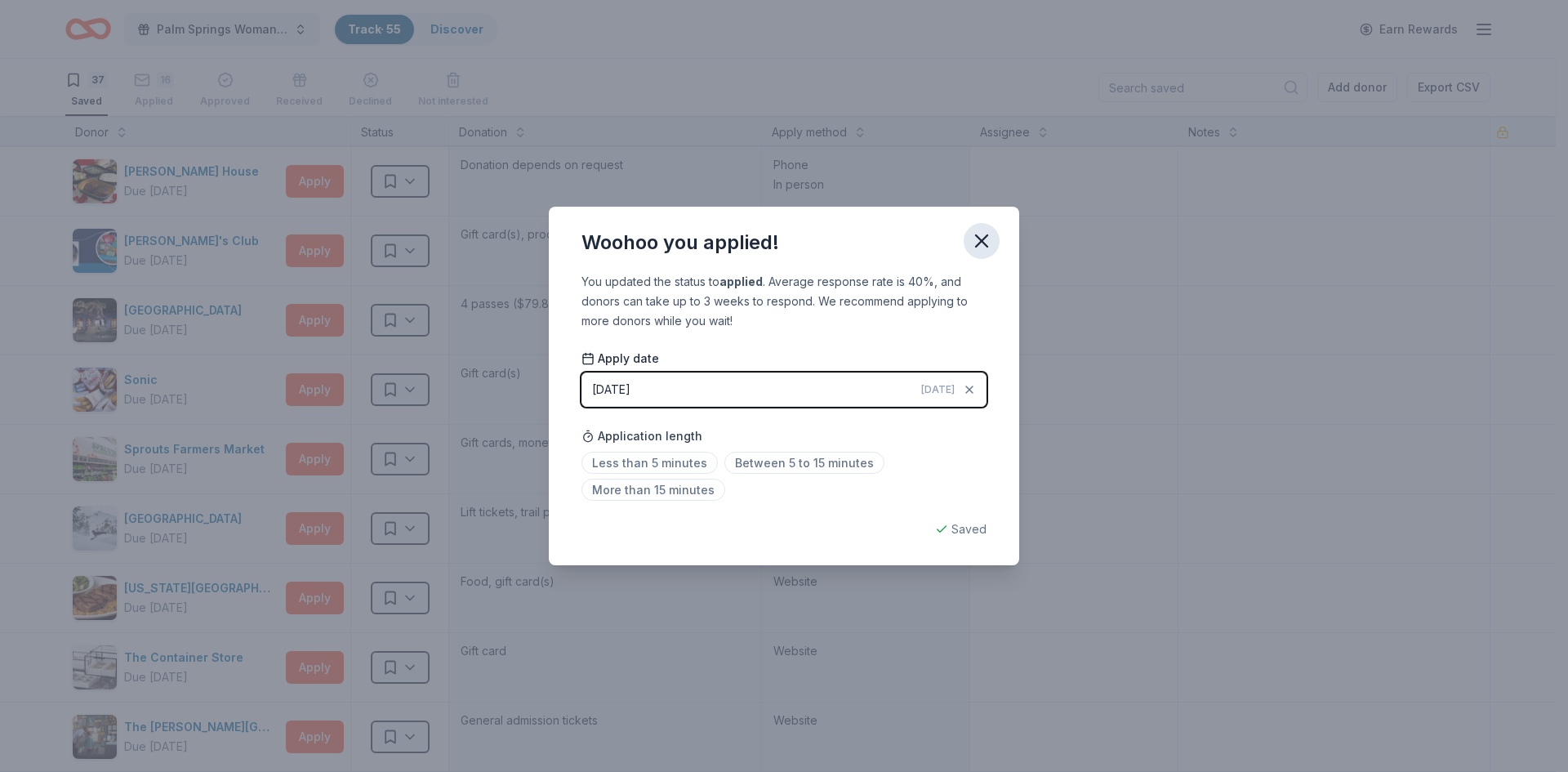
click at [991, 239] on icon "button" at bounding box center [981, 242] width 23 height 23
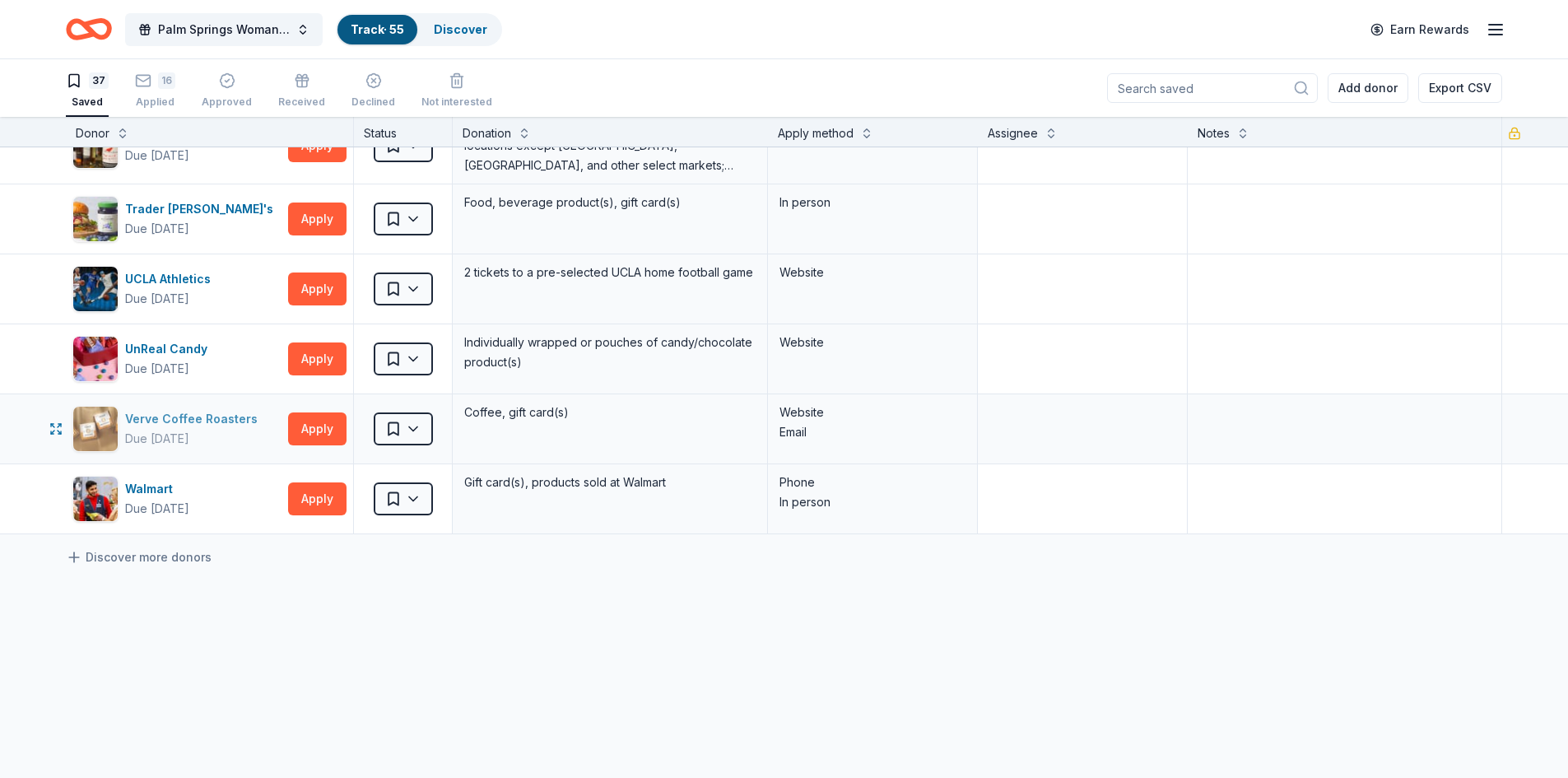
scroll to position [2224, 0]
click at [328, 422] on button "Apply" at bounding box center [317, 427] width 59 height 33
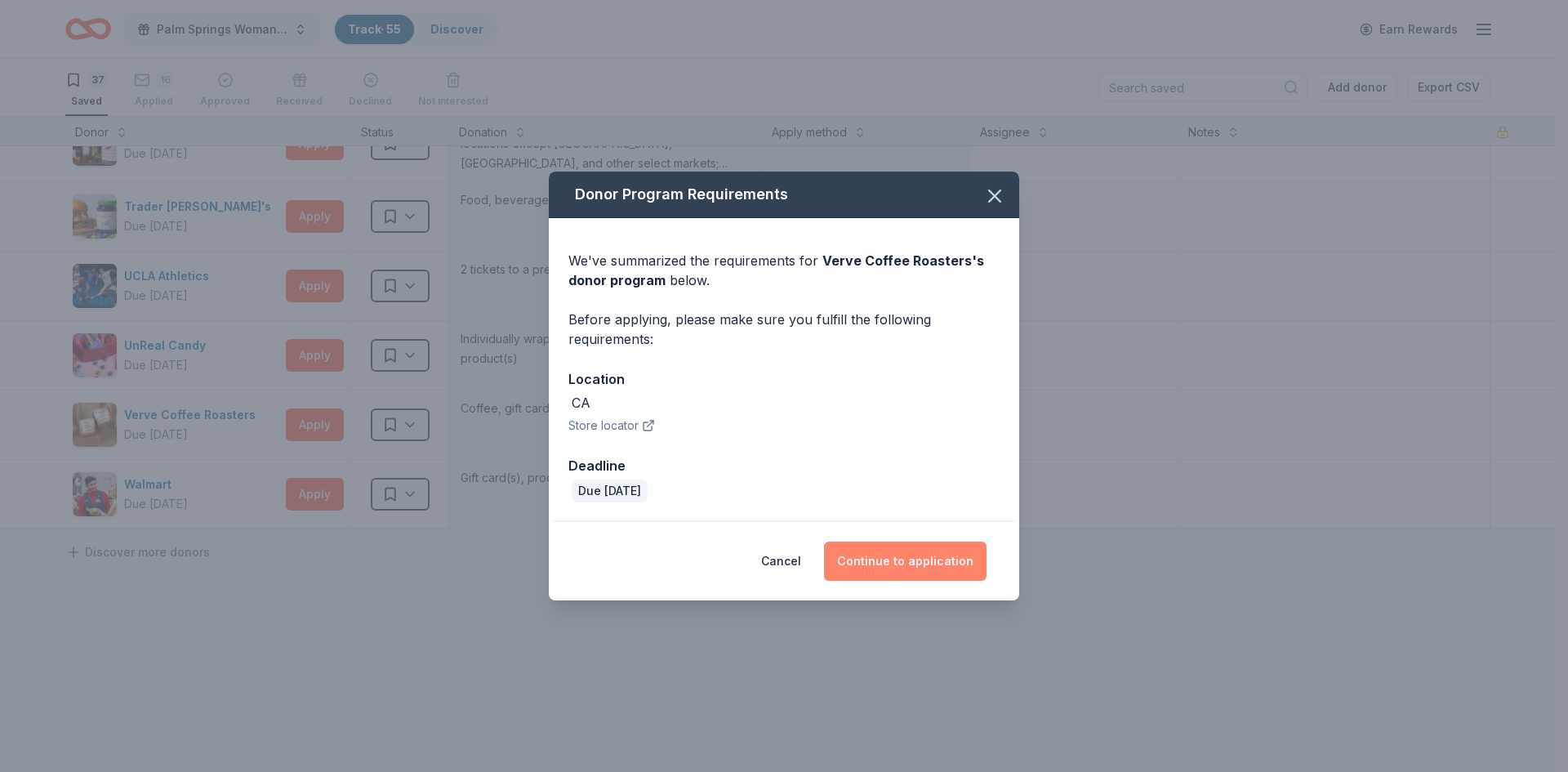
click at [906, 560] on button "Continue to application" at bounding box center [905, 561] width 163 height 39
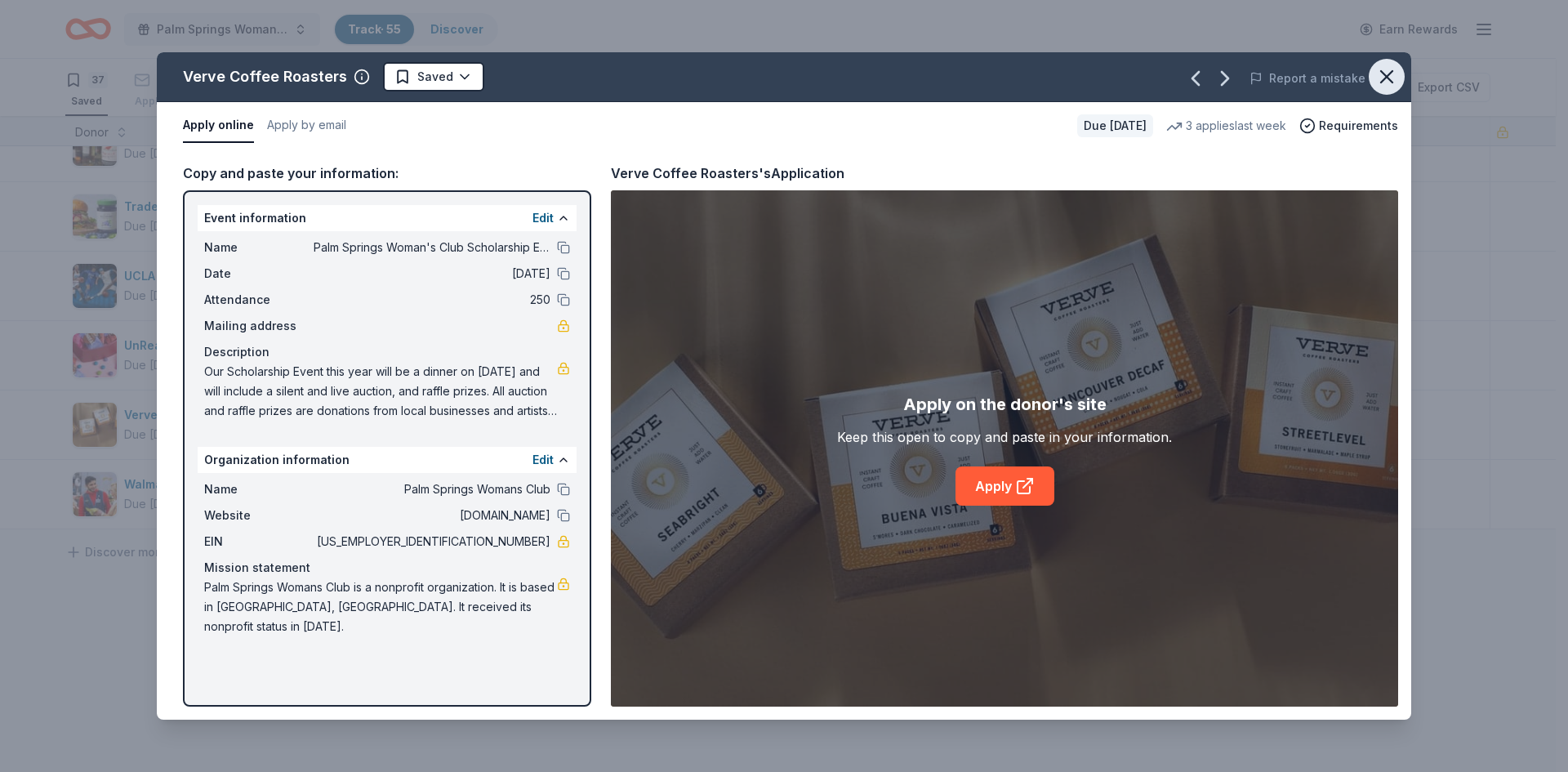
click at [1380, 69] on icon "button" at bounding box center [1386, 77] width 23 height 23
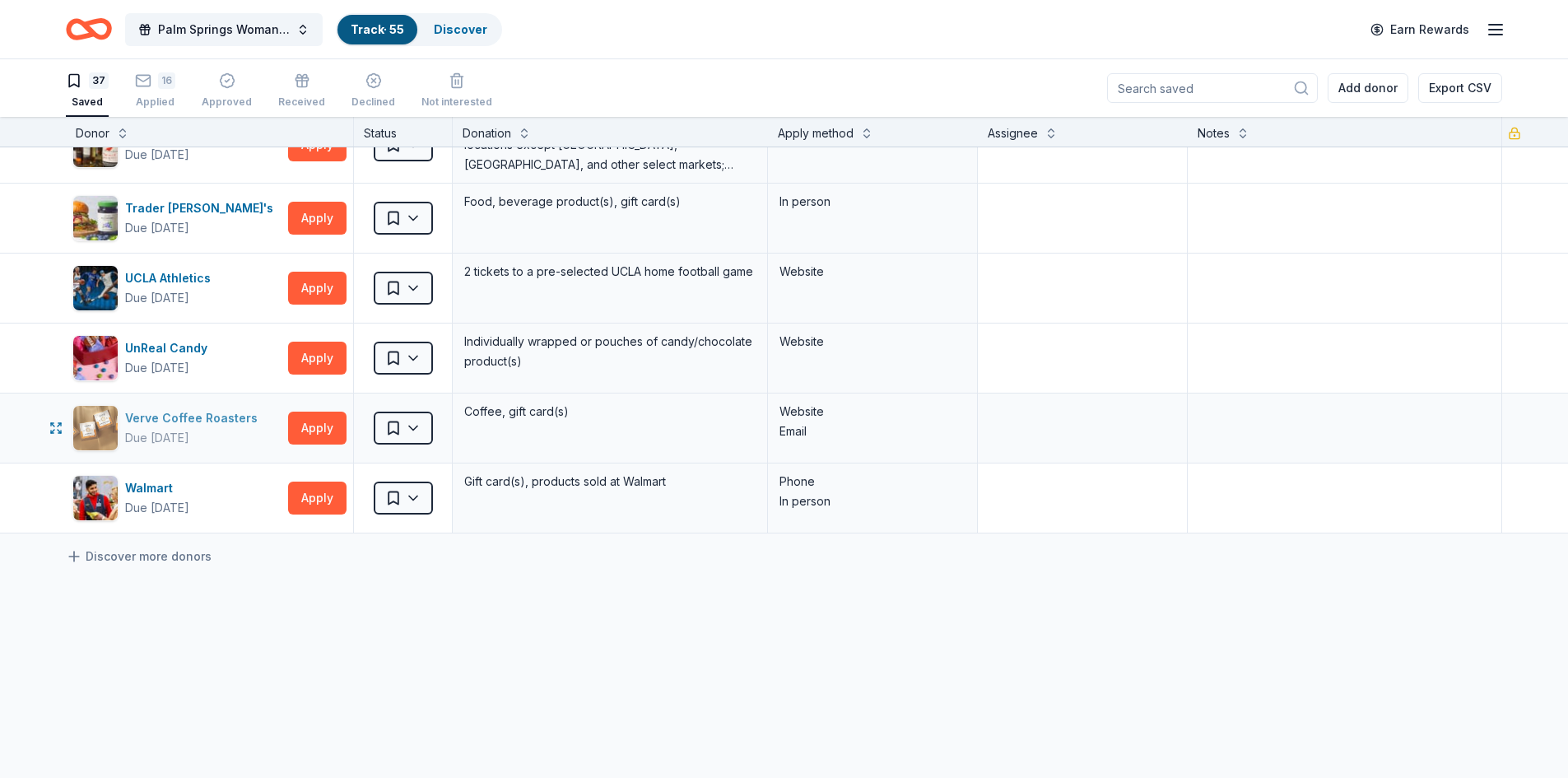
click at [131, 424] on div "Verve Coffee Roasters" at bounding box center [195, 418] width 139 height 20
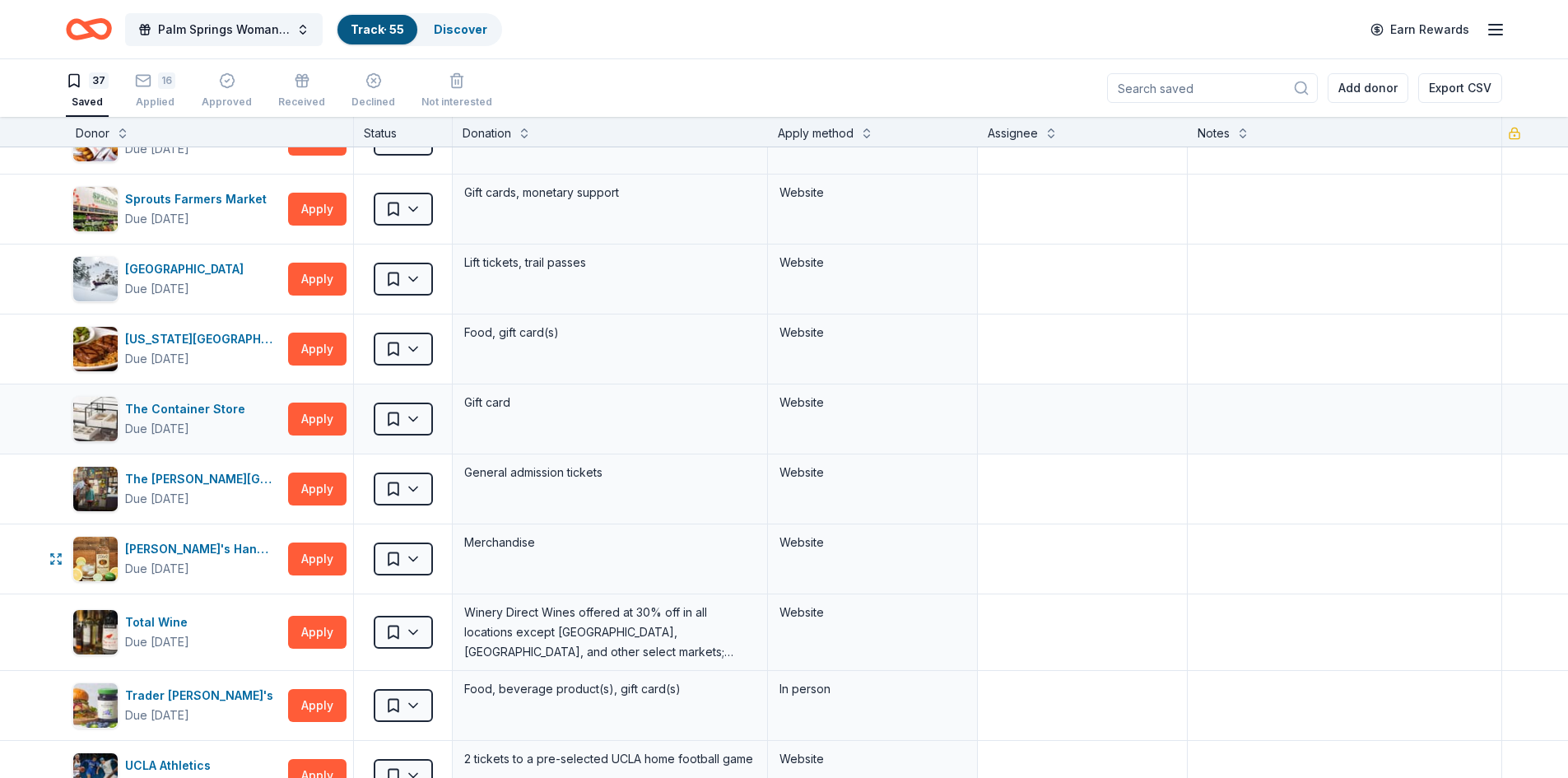
scroll to position [1647, 0]
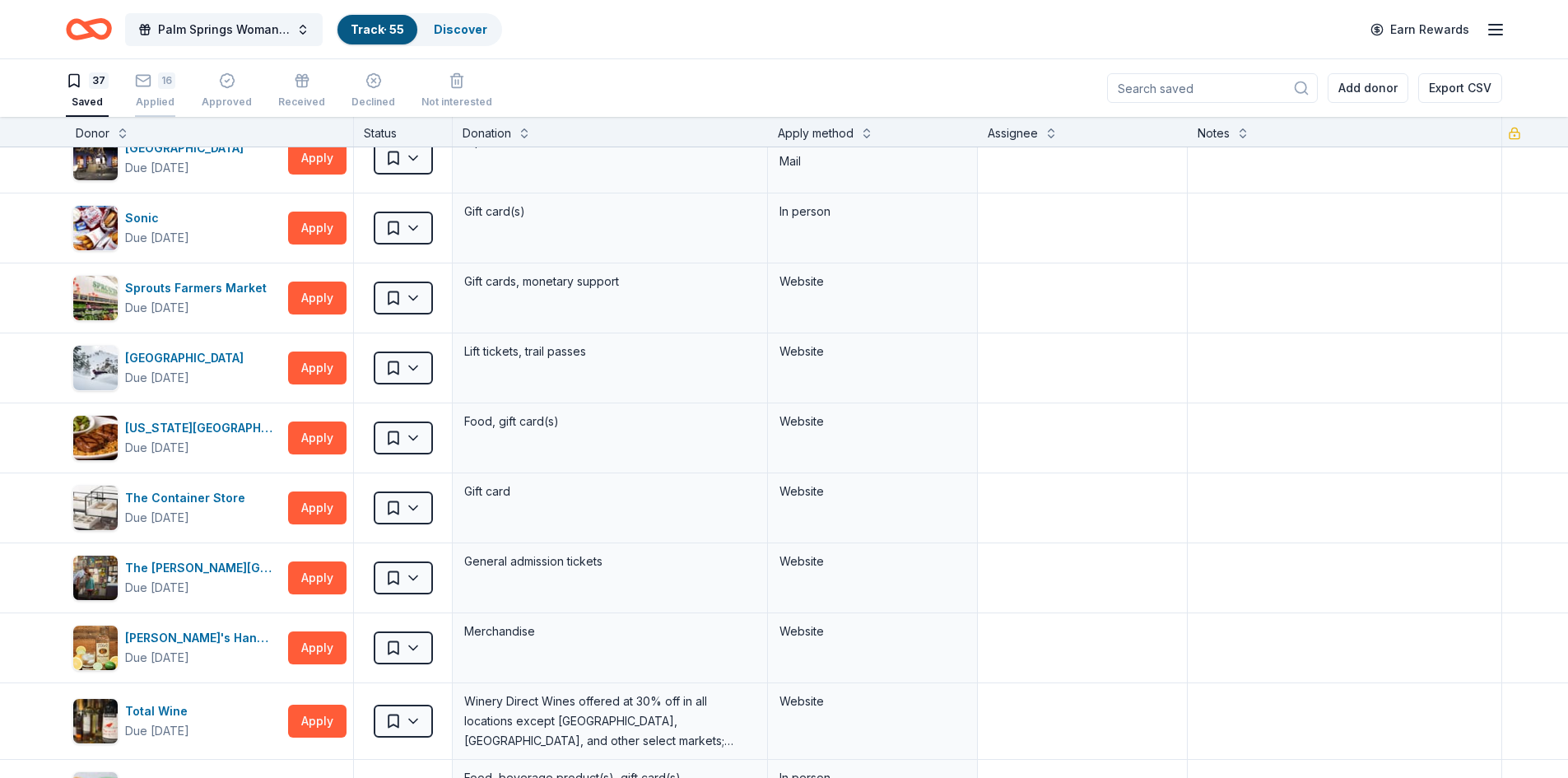
click at [151, 79] on div "16" at bounding box center [155, 72] width 40 height 17
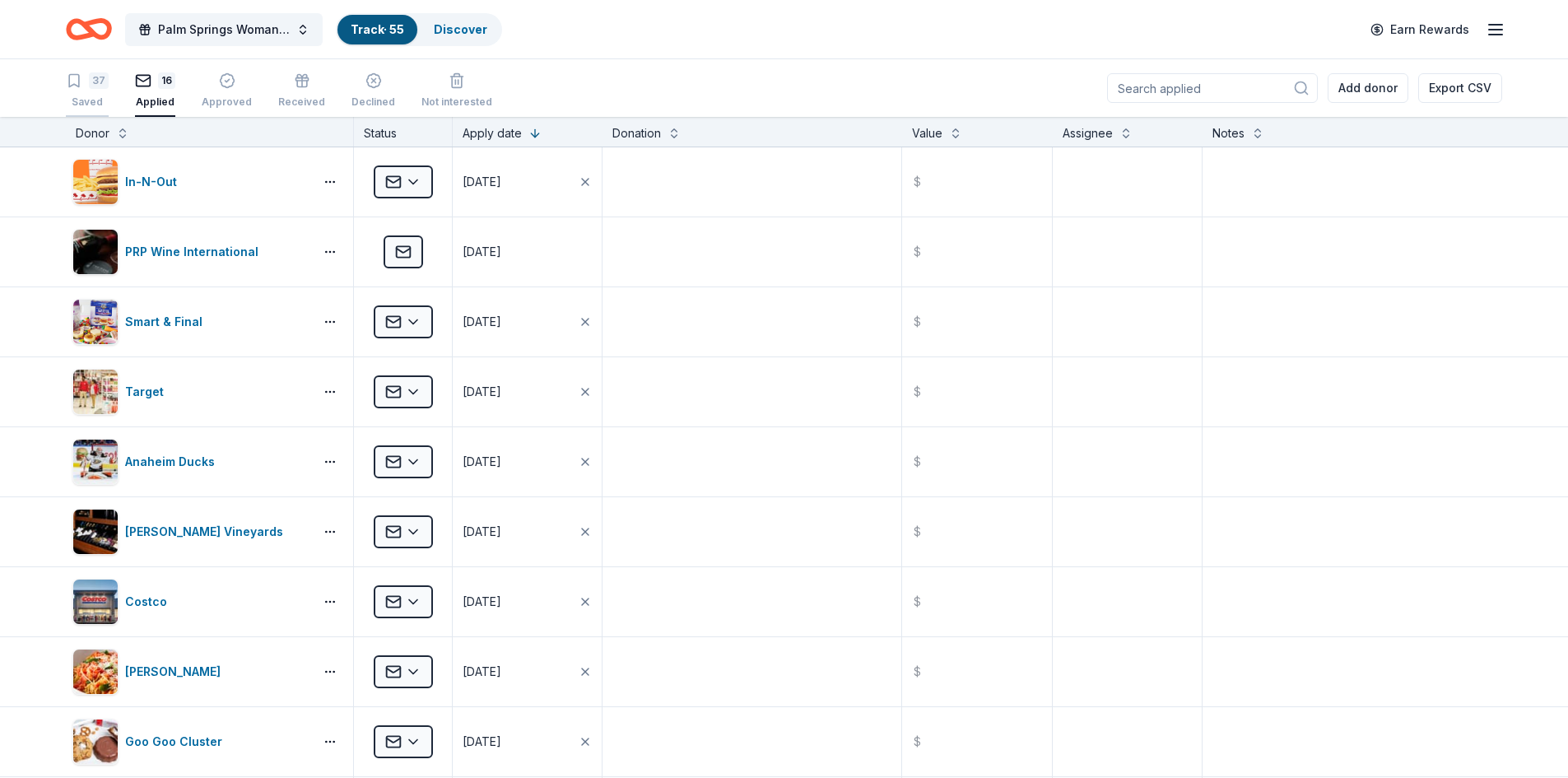
click at [86, 91] on div "37 Saved" at bounding box center [87, 90] width 43 height 36
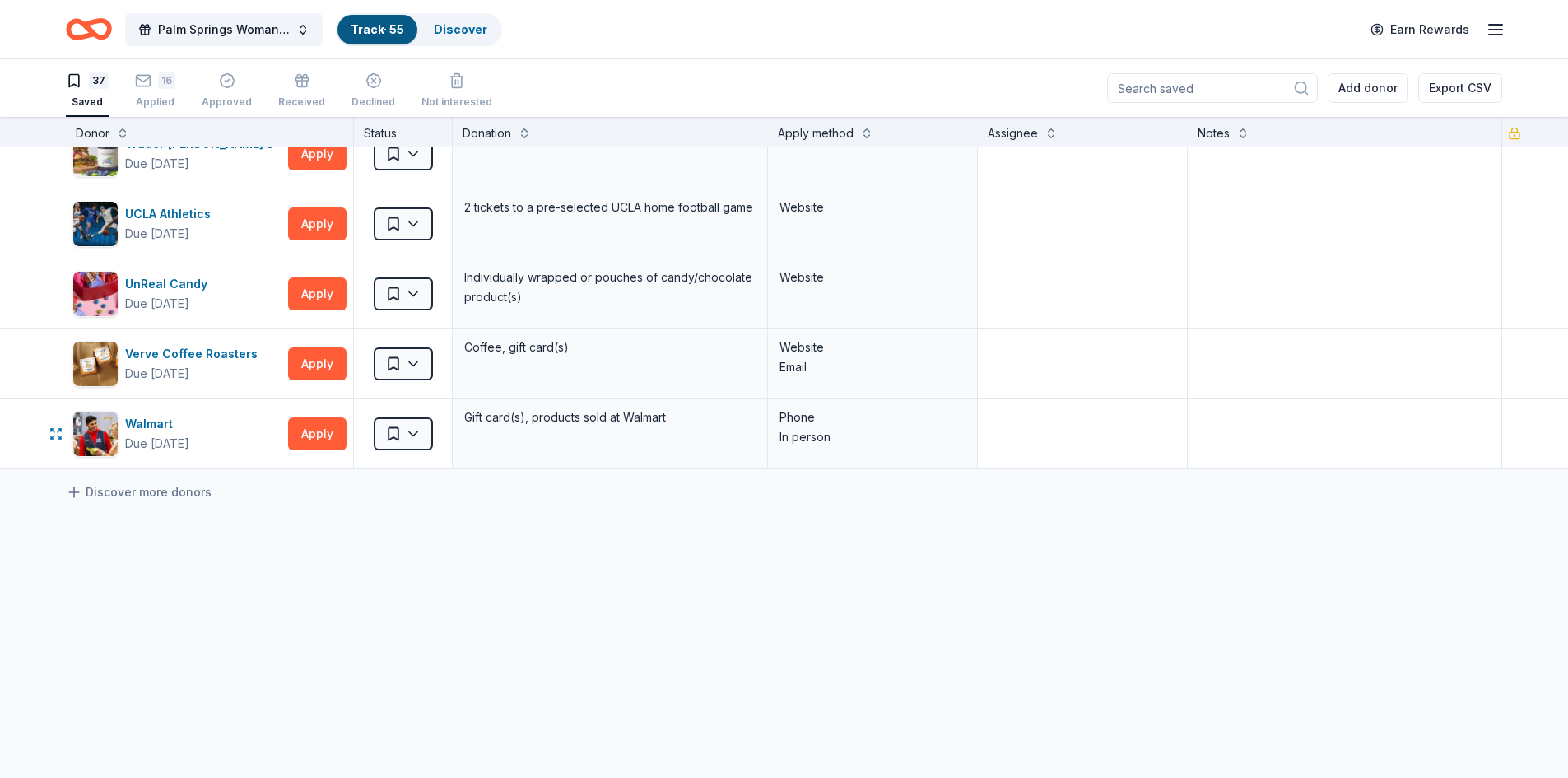
scroll to position [2205, 0]
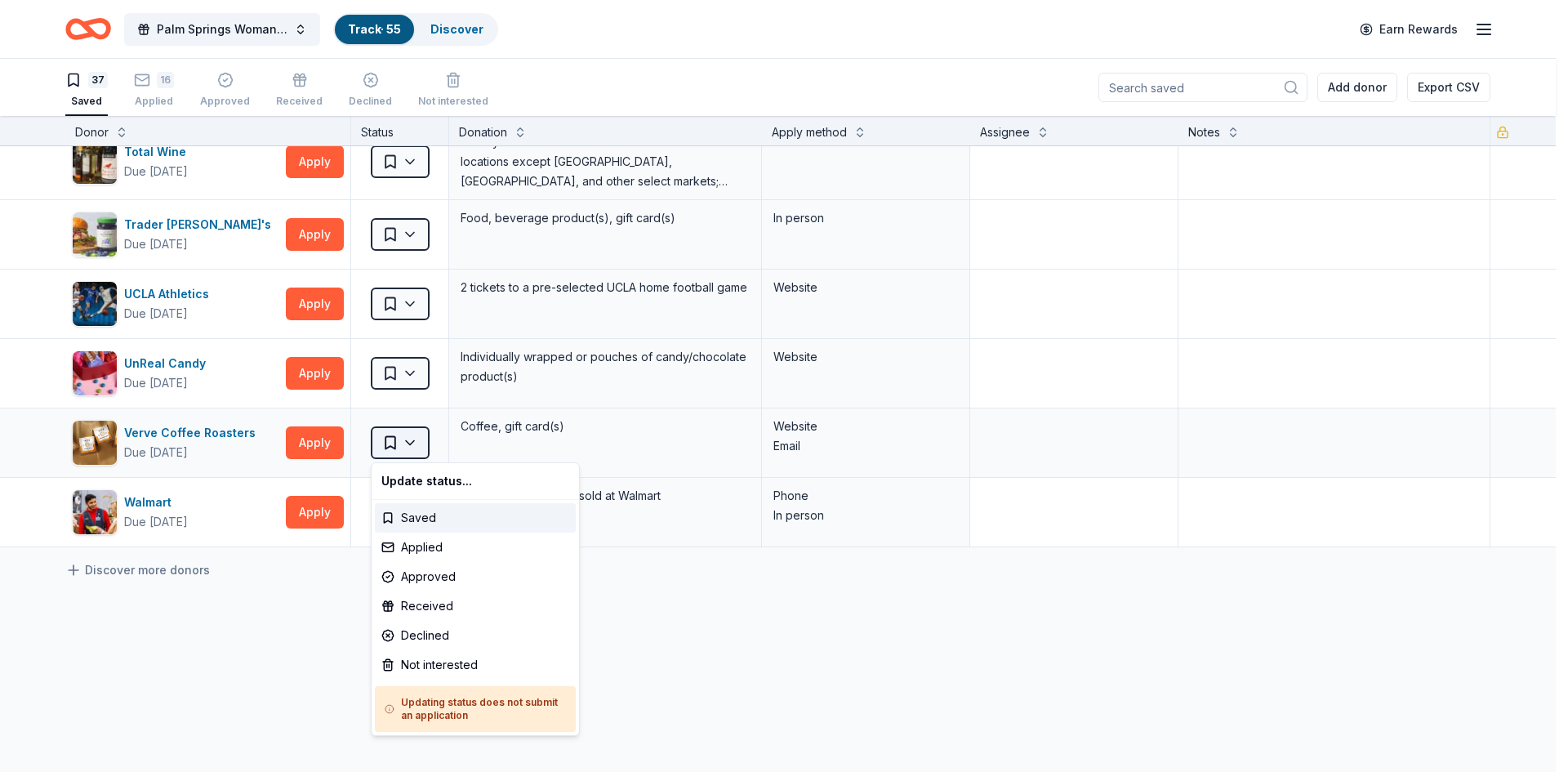
click at [409, 441] on html "Palm Springs Woman's Club Scholarship Event Track · 55 Discover Earn Rewards 37…" at bounding box center [784, 386] width 1568 height 772
click at [399, 545] on div "Applied" at bounding box center [475, 547] width 201 height 29
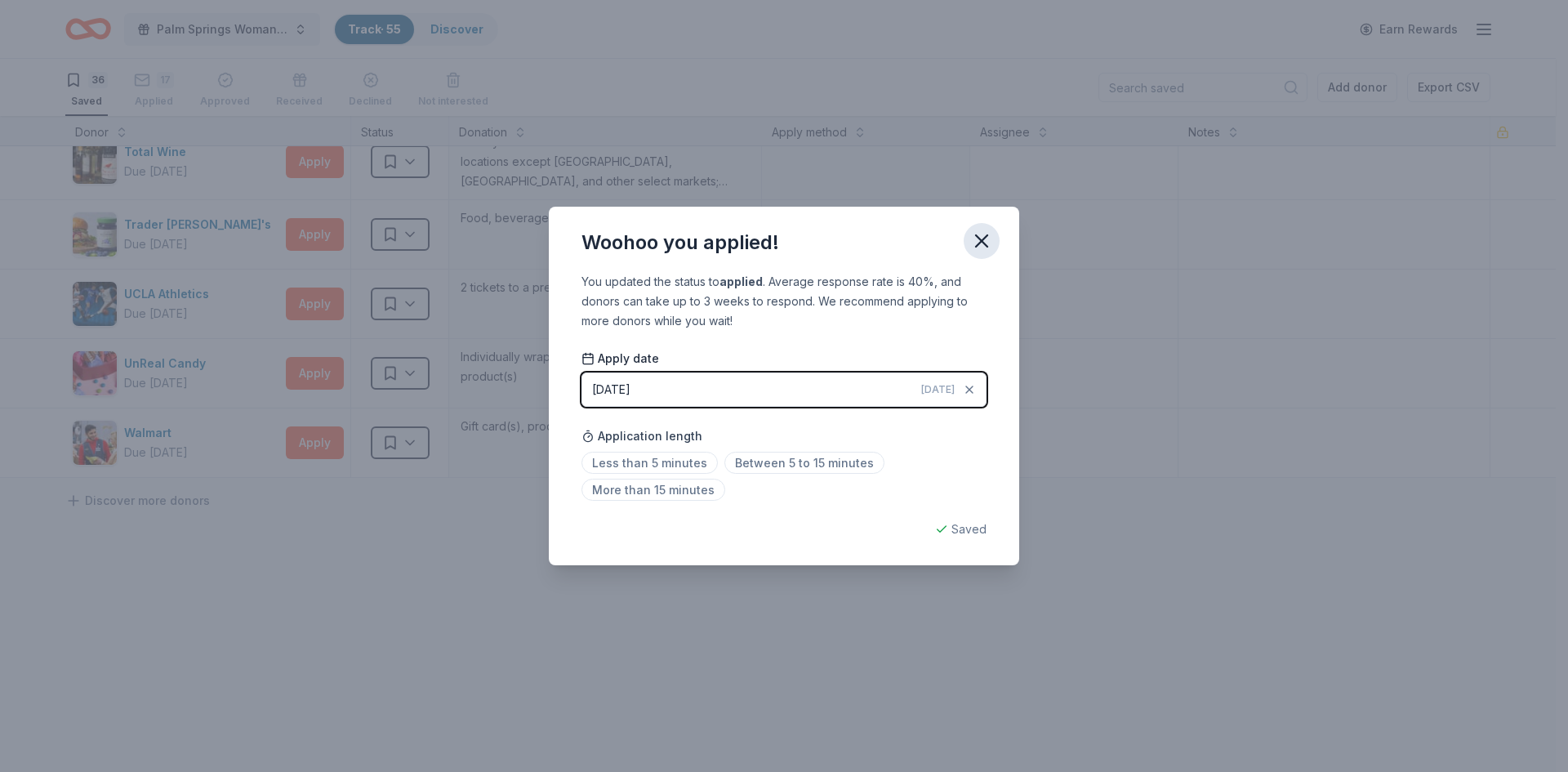
click at [987, 235] on icon "button" at bounding box center [981, 241] width 12 height 12
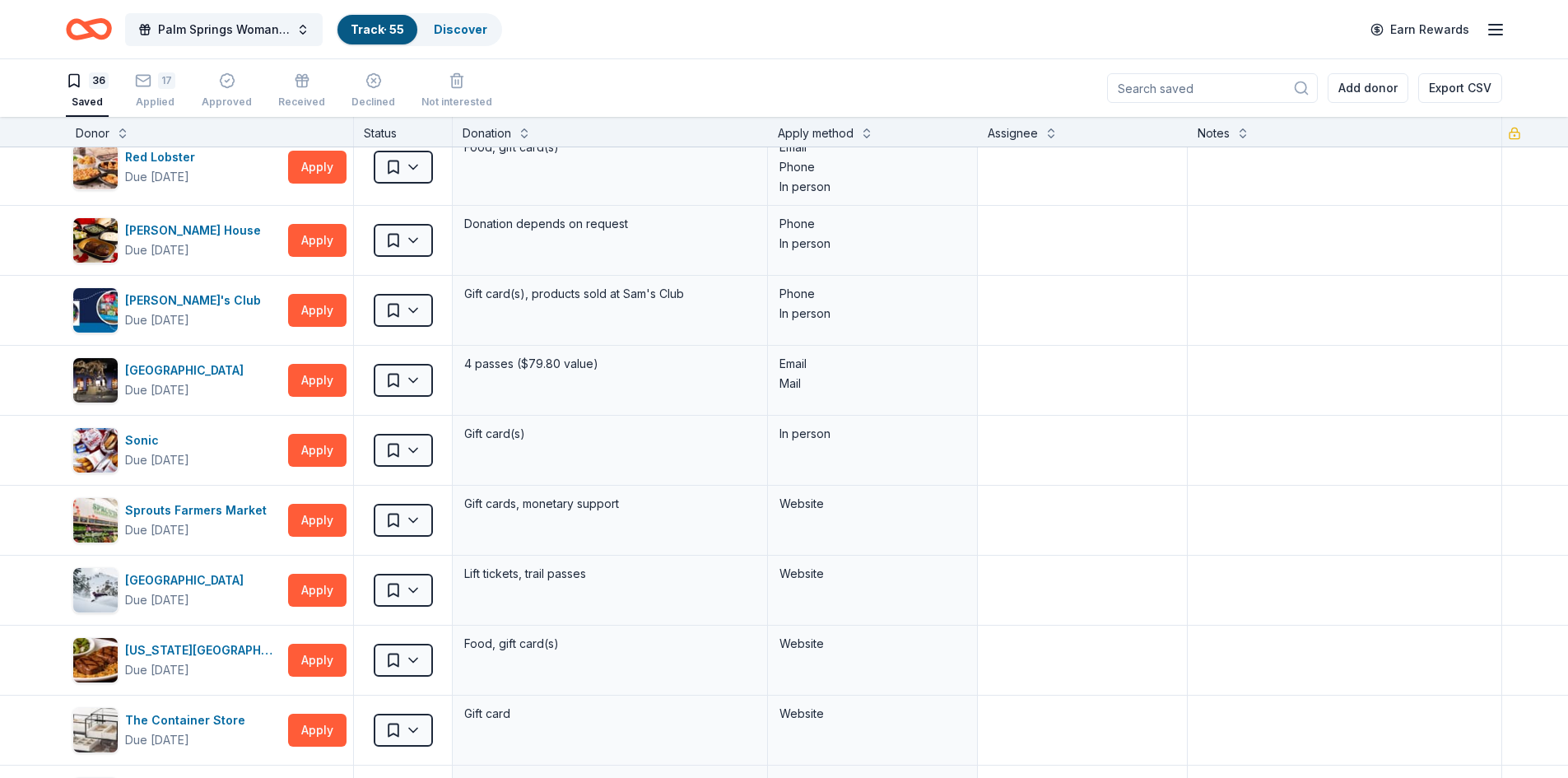
scroll to position [1382, 0]
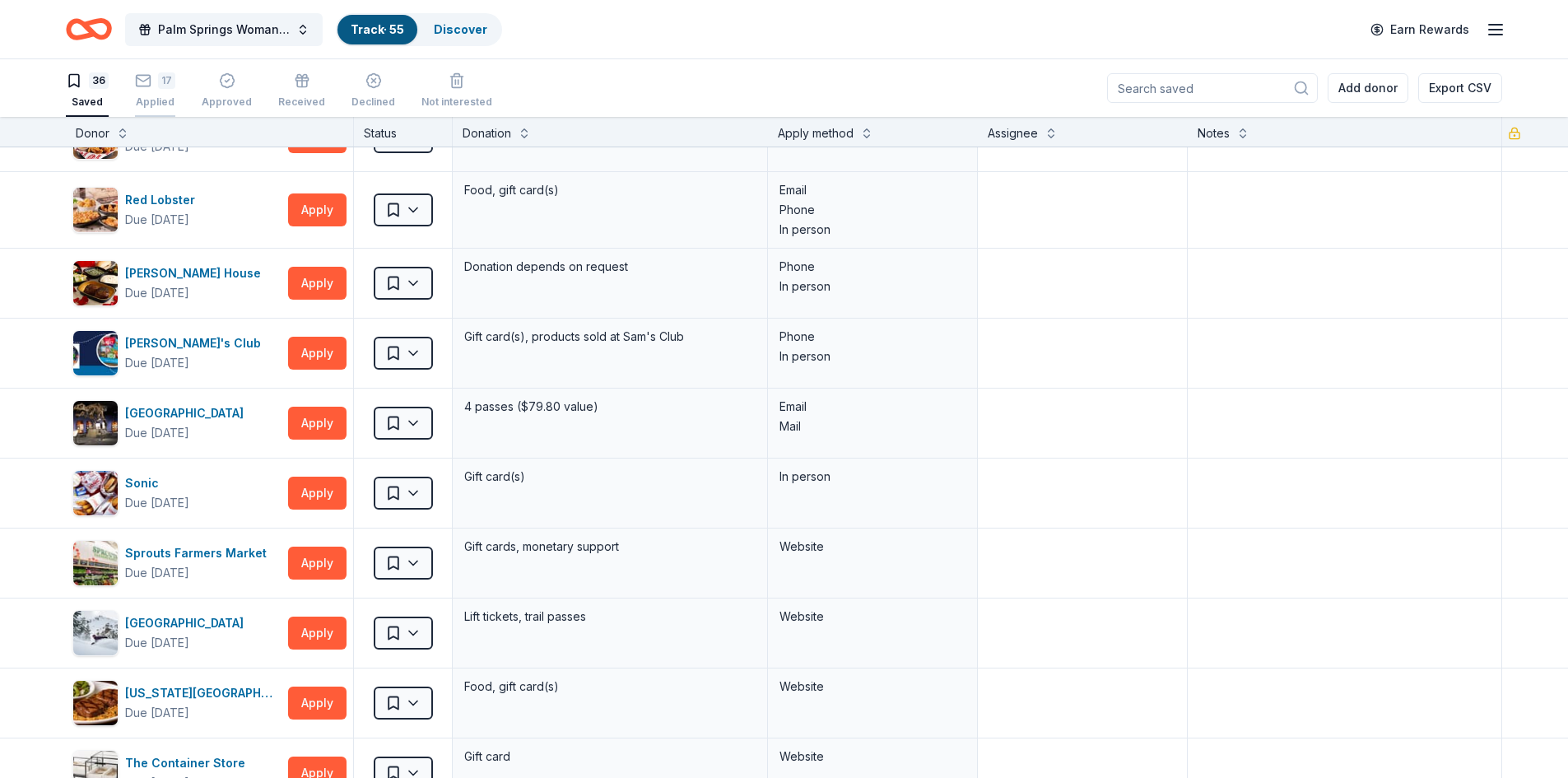
click at [162, 93] on div "17 Applied" at bounding box center [155, 81] width 40 height 36
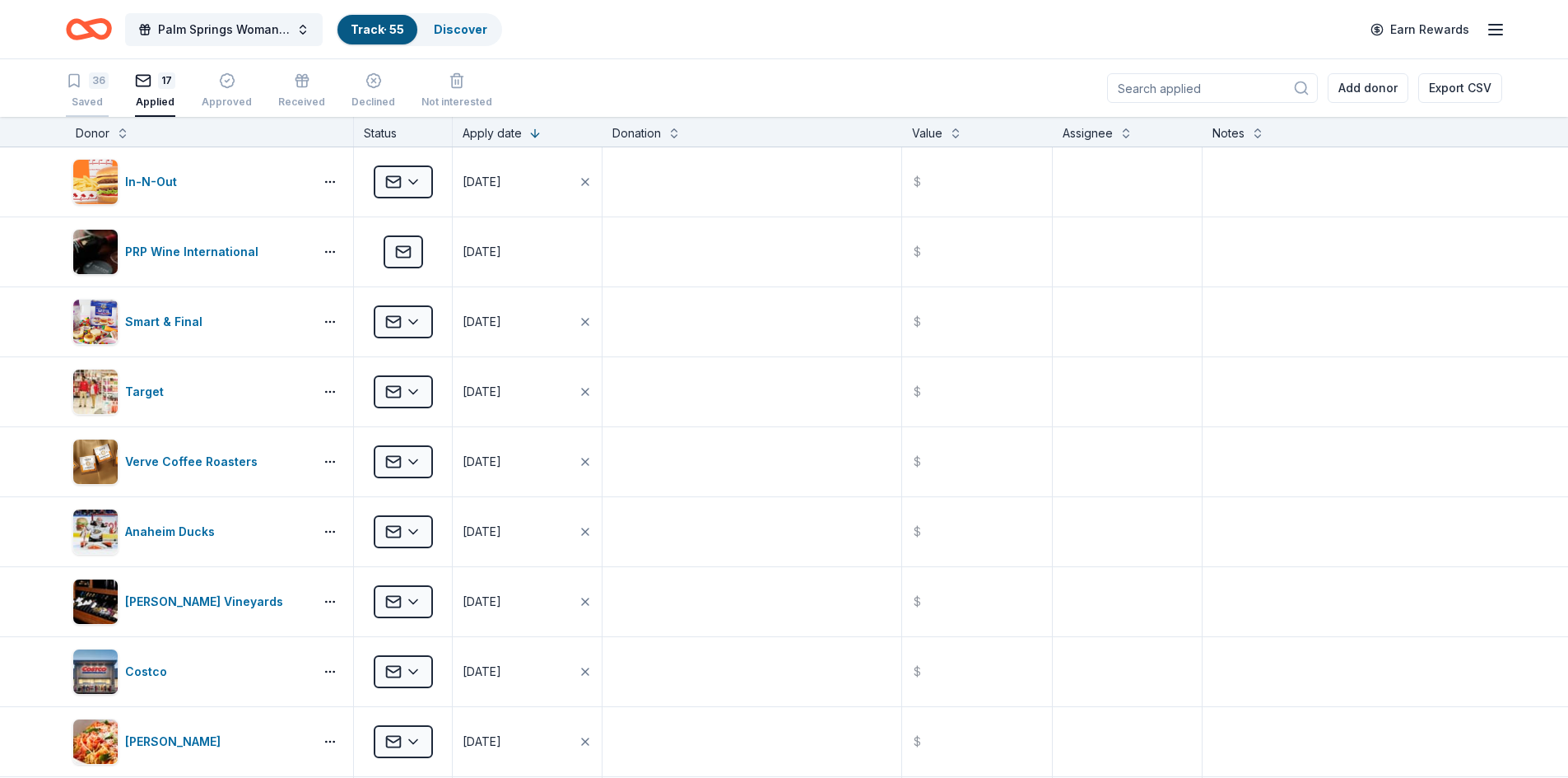
click at [87, 84] on div "36" at bounding box center [87, 81] width 43 height 17
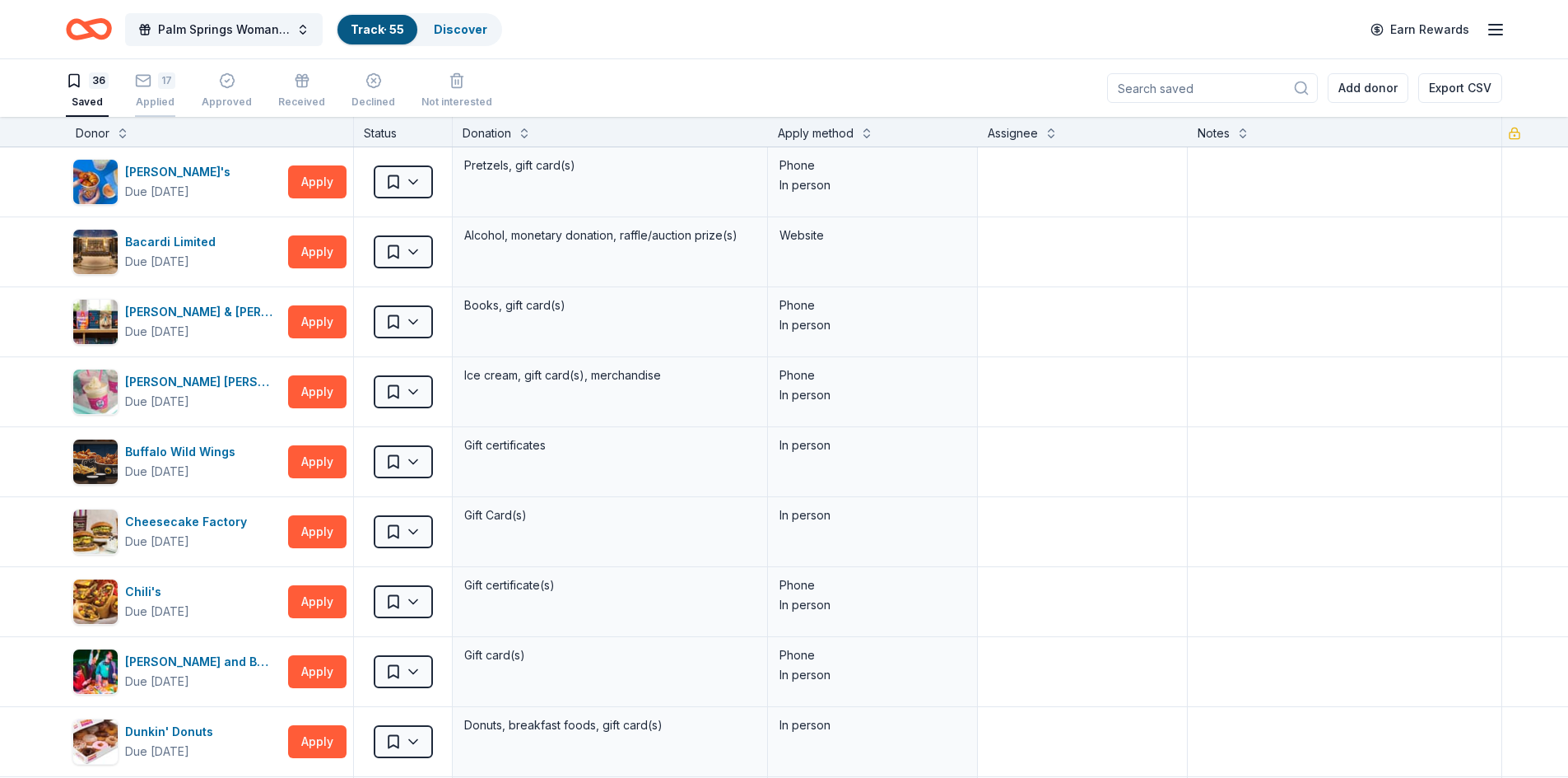
click at [173, 98] on div "Applied" at bounding box center [155, 93] width 40 height 13
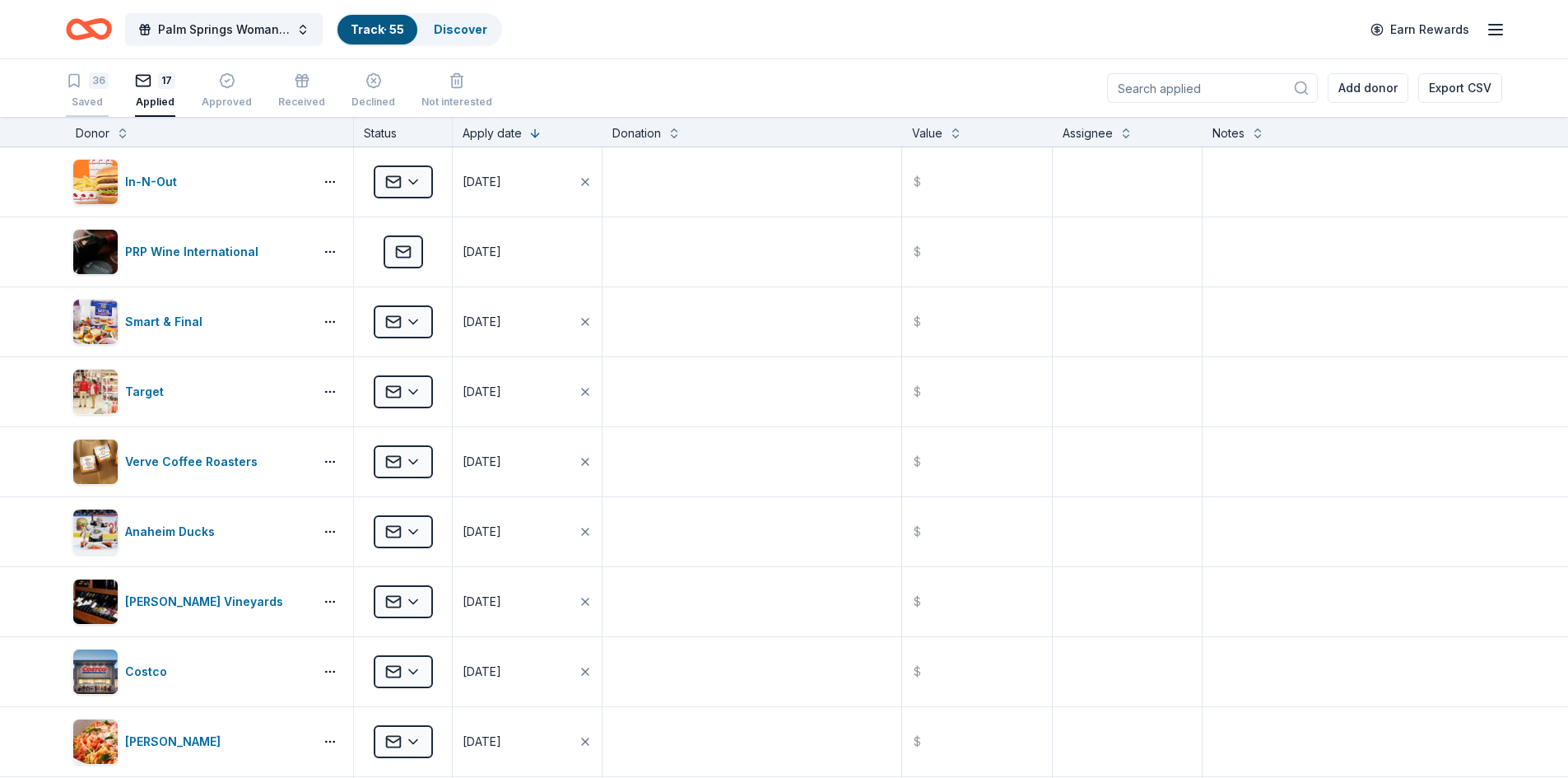
click at [79, 99] on div "Saved" at bounding box center [87, 102] width 43 height 13
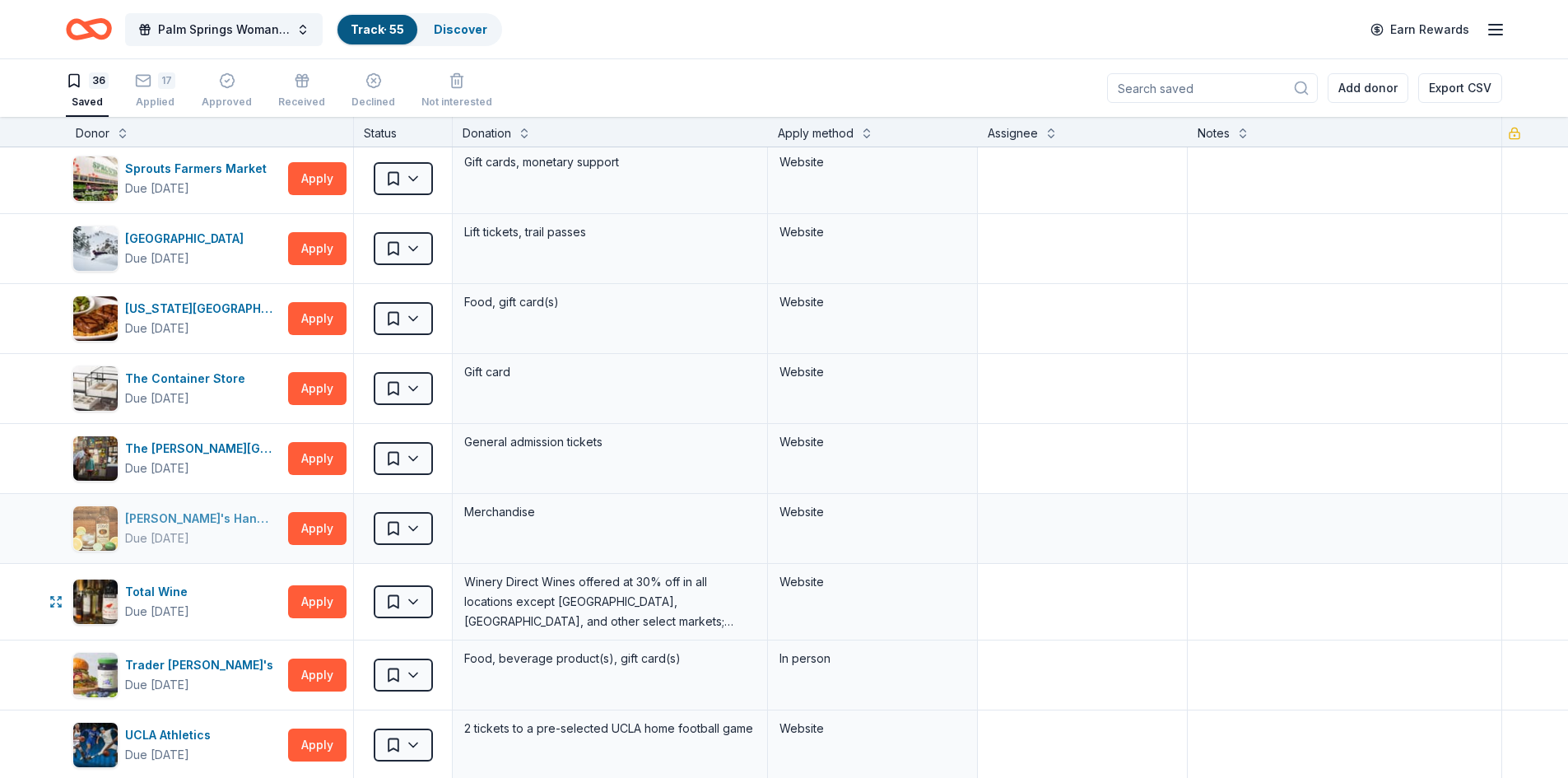
scroll to position [1729, 0]
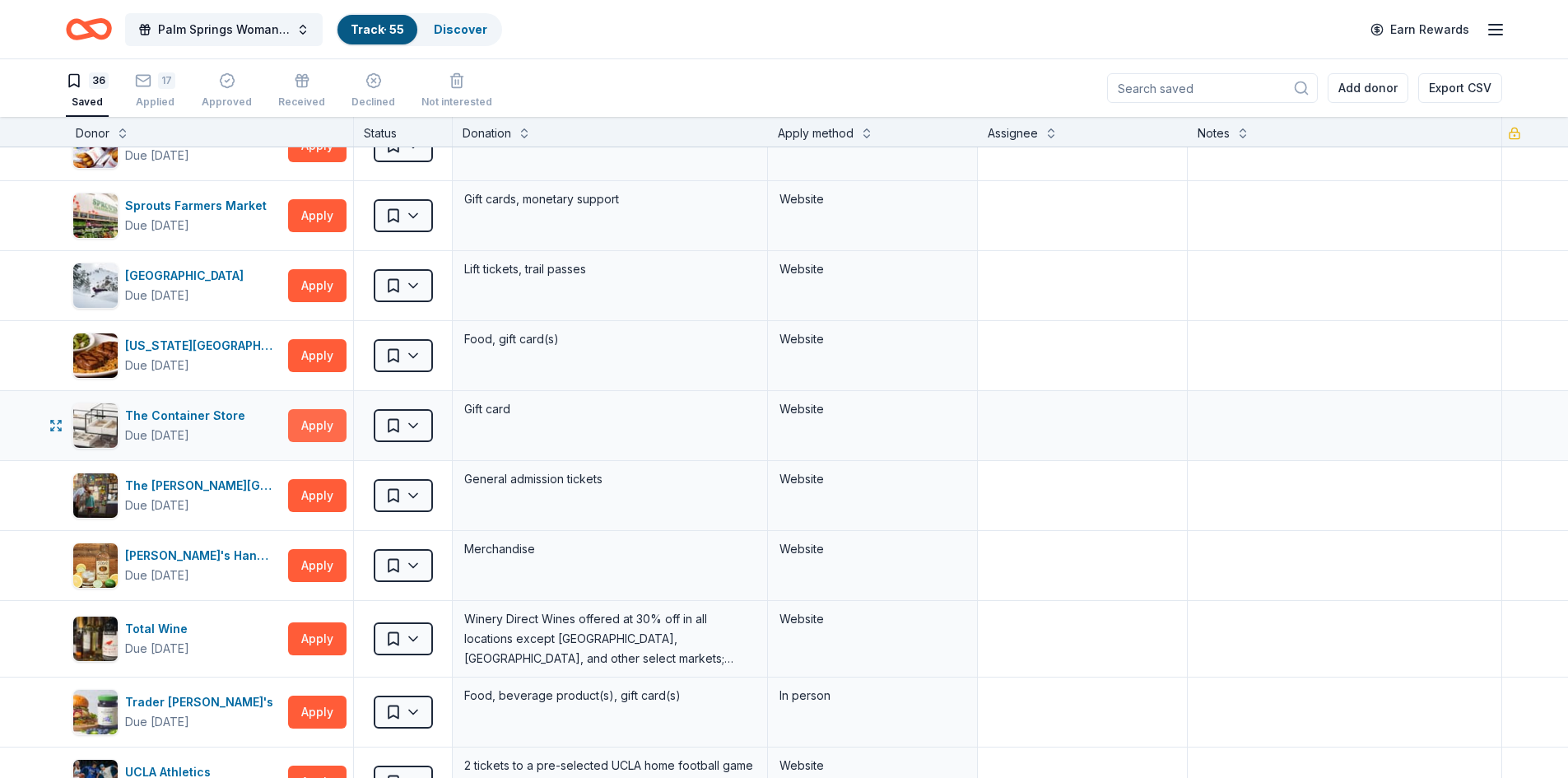
click at [312, 427] on button "Apply" at bounding box center [317, 425] width 59 height 33
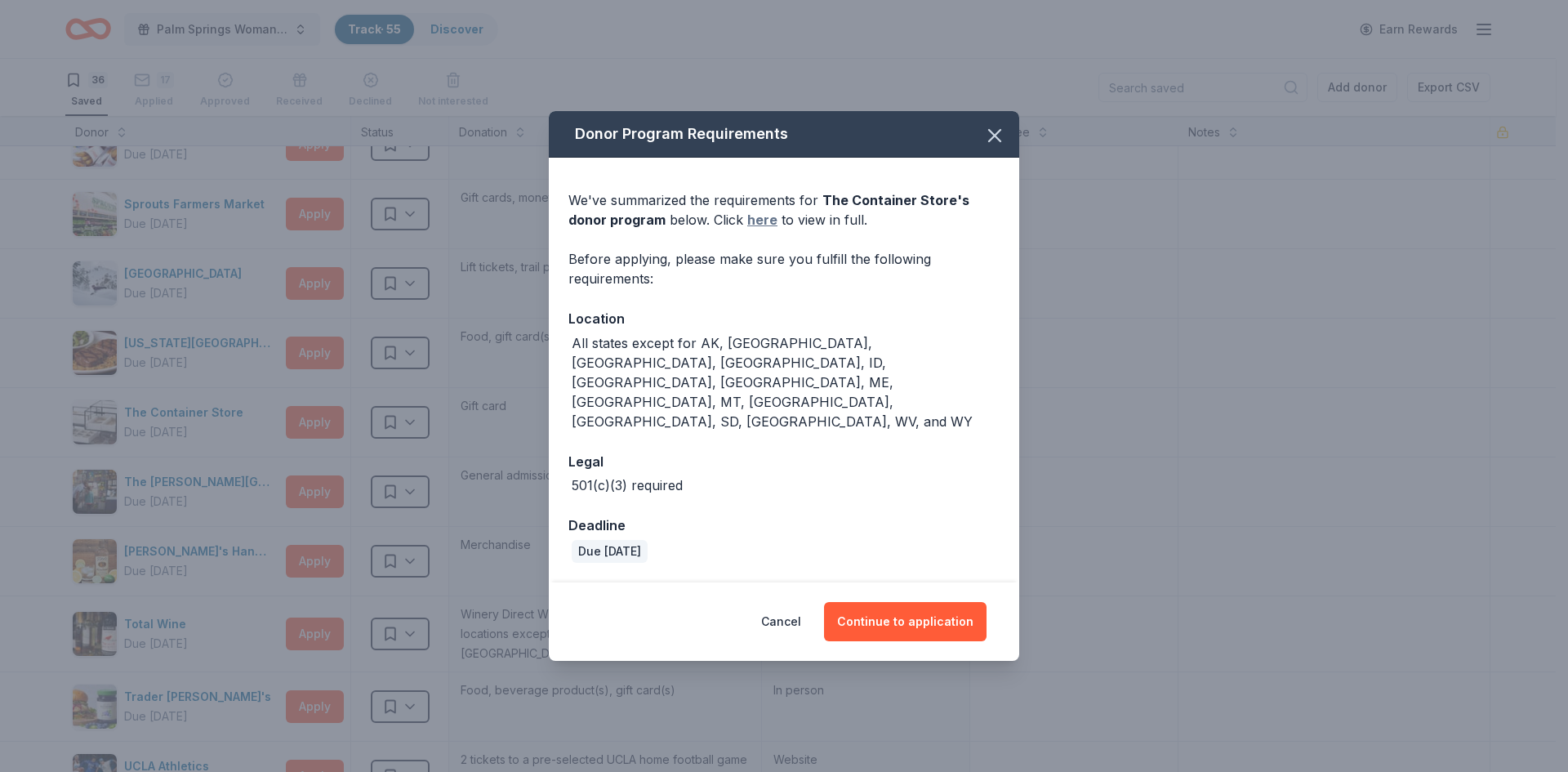
click at [747, 230] on link "here" at bounding box center [762, 220] width 30 height 20
click at [894, 602] on button "Continue to application" at bounding box center [905, 621] width 163 height 39
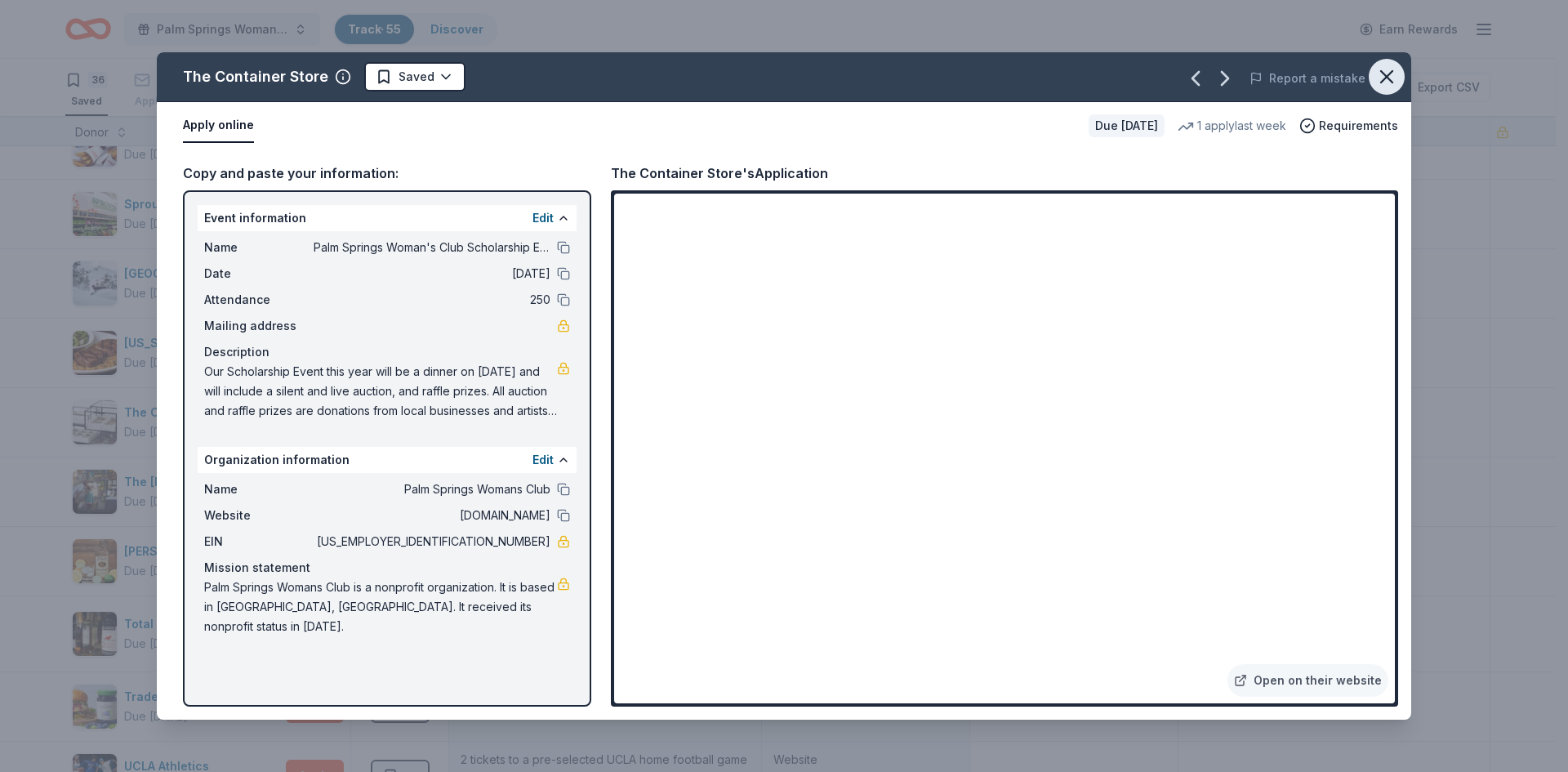
click at [1381, 82] on icon "button" at bounding box center [1386, 77] width 12 height 12
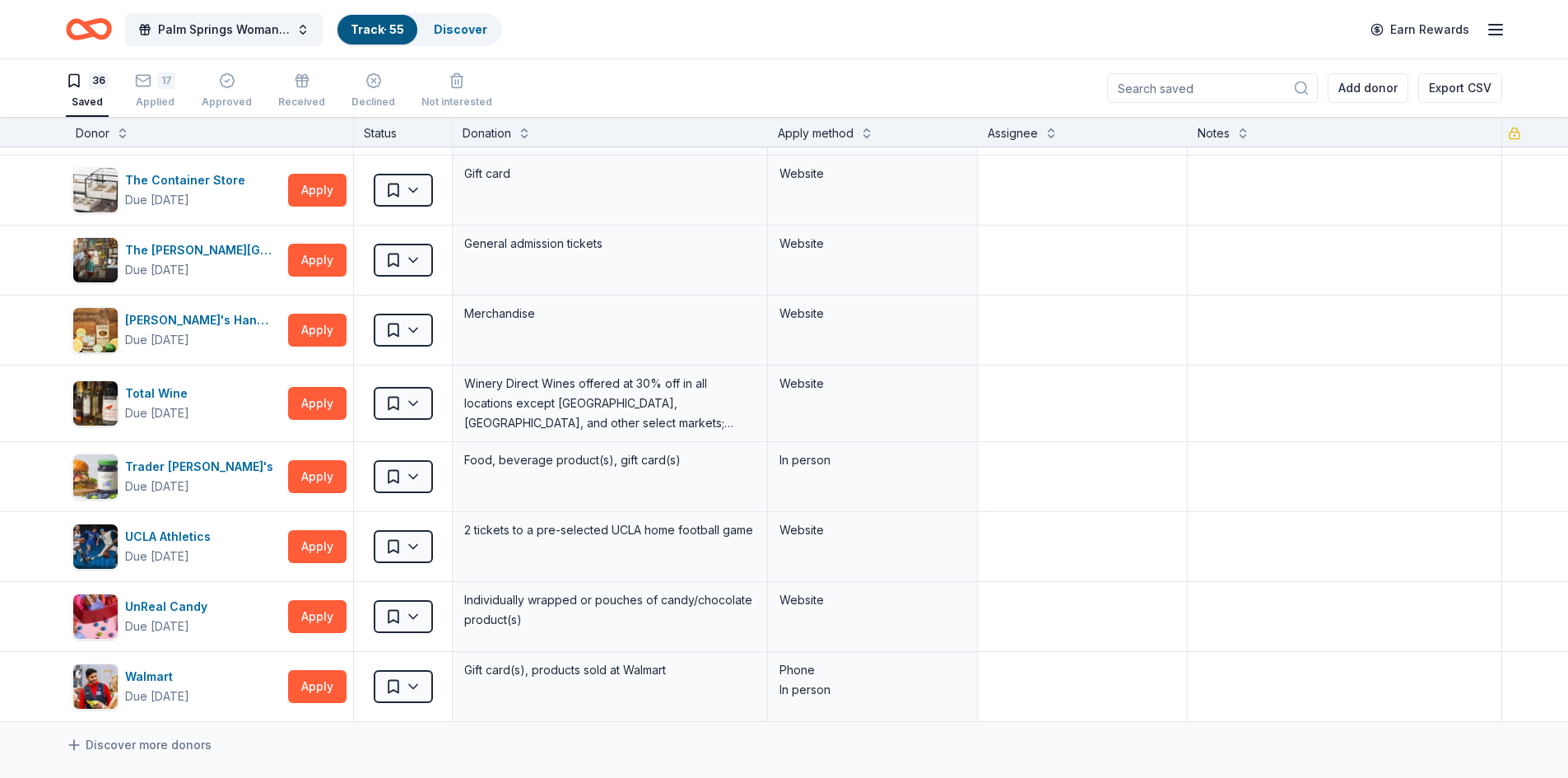
scroll to position [1811, 0]
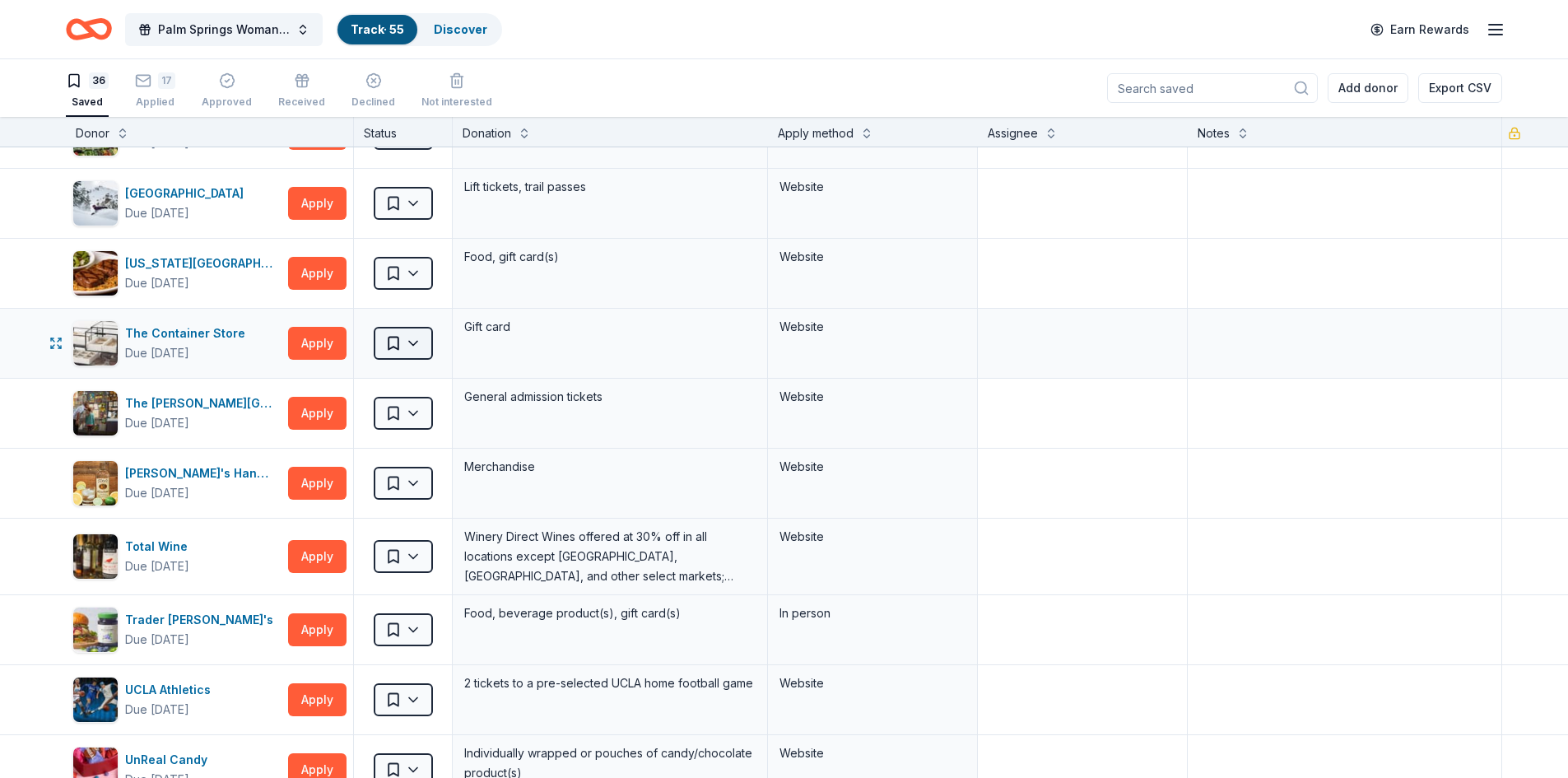
click at [411, 343] on html "Palm Springs Woman's Club Scholarship Event Track · 55 Discover Earn Rewards 36…" at bounding box center [784, 389] width 1568 height 778
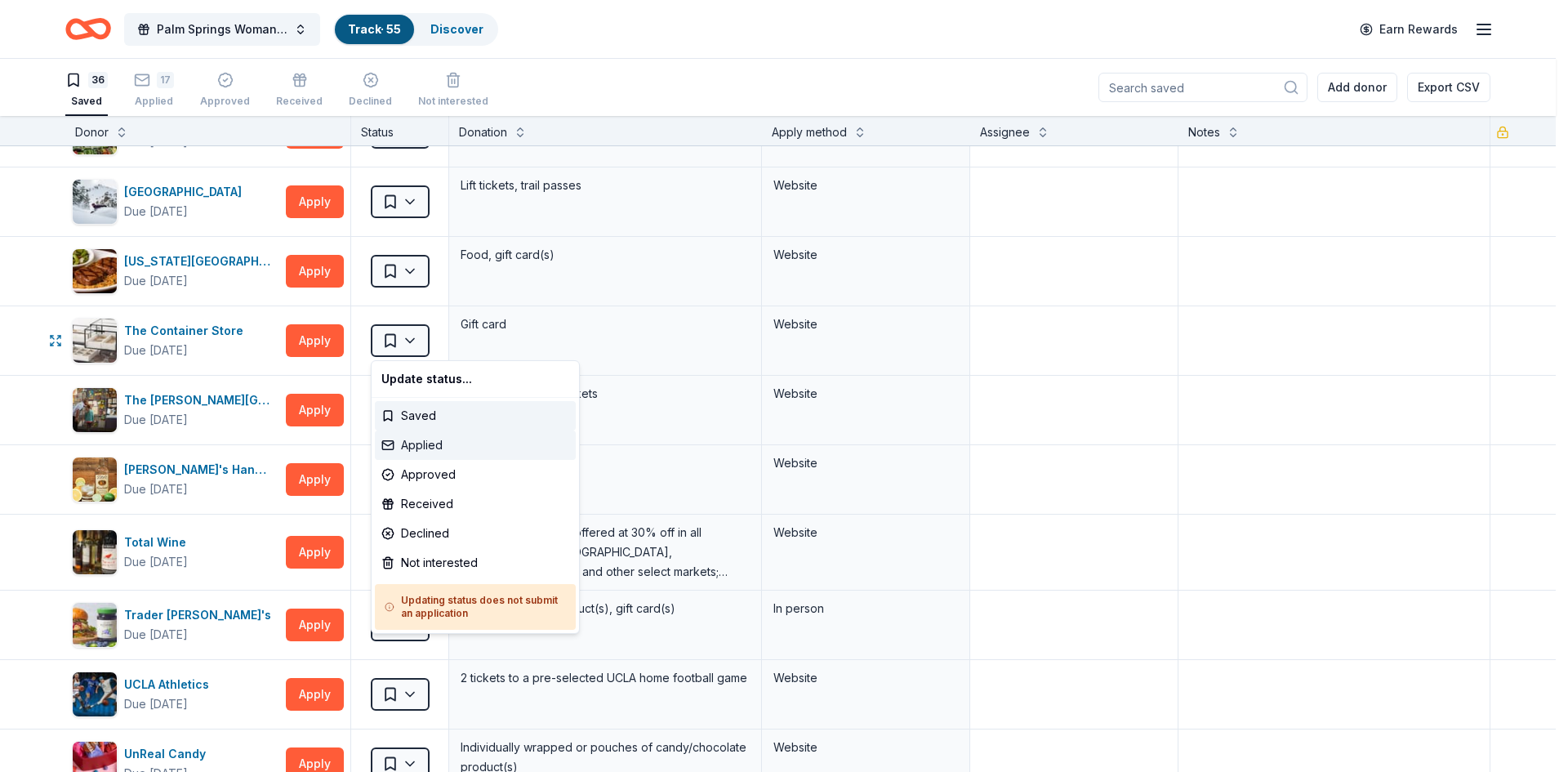
click at [411, 444] on div "Applied" at bounding box center [475, 445] width 201 height 29
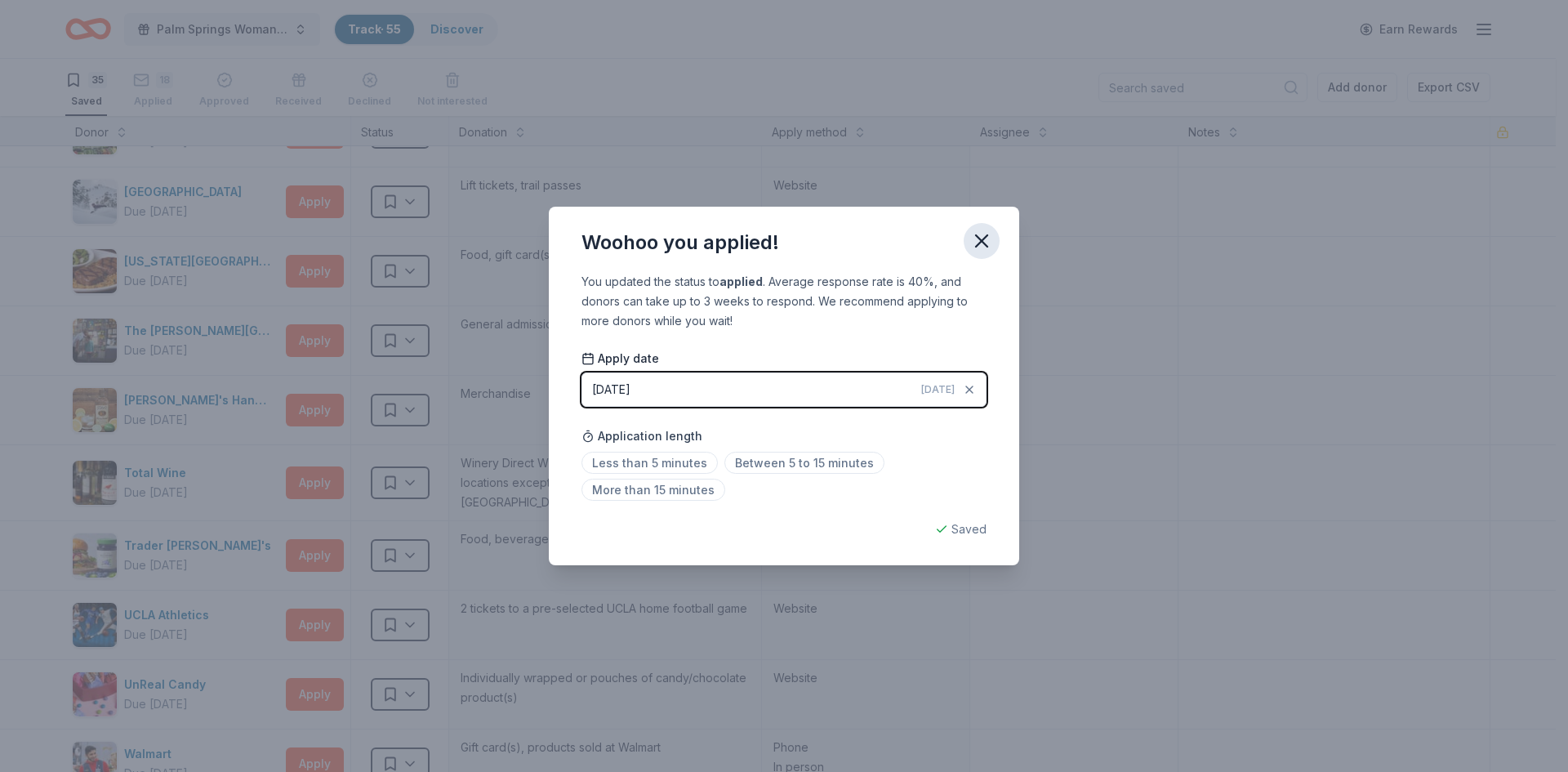
click at [981, 245] on icon "button" at bounding box center [981, 242] width 23 height 23
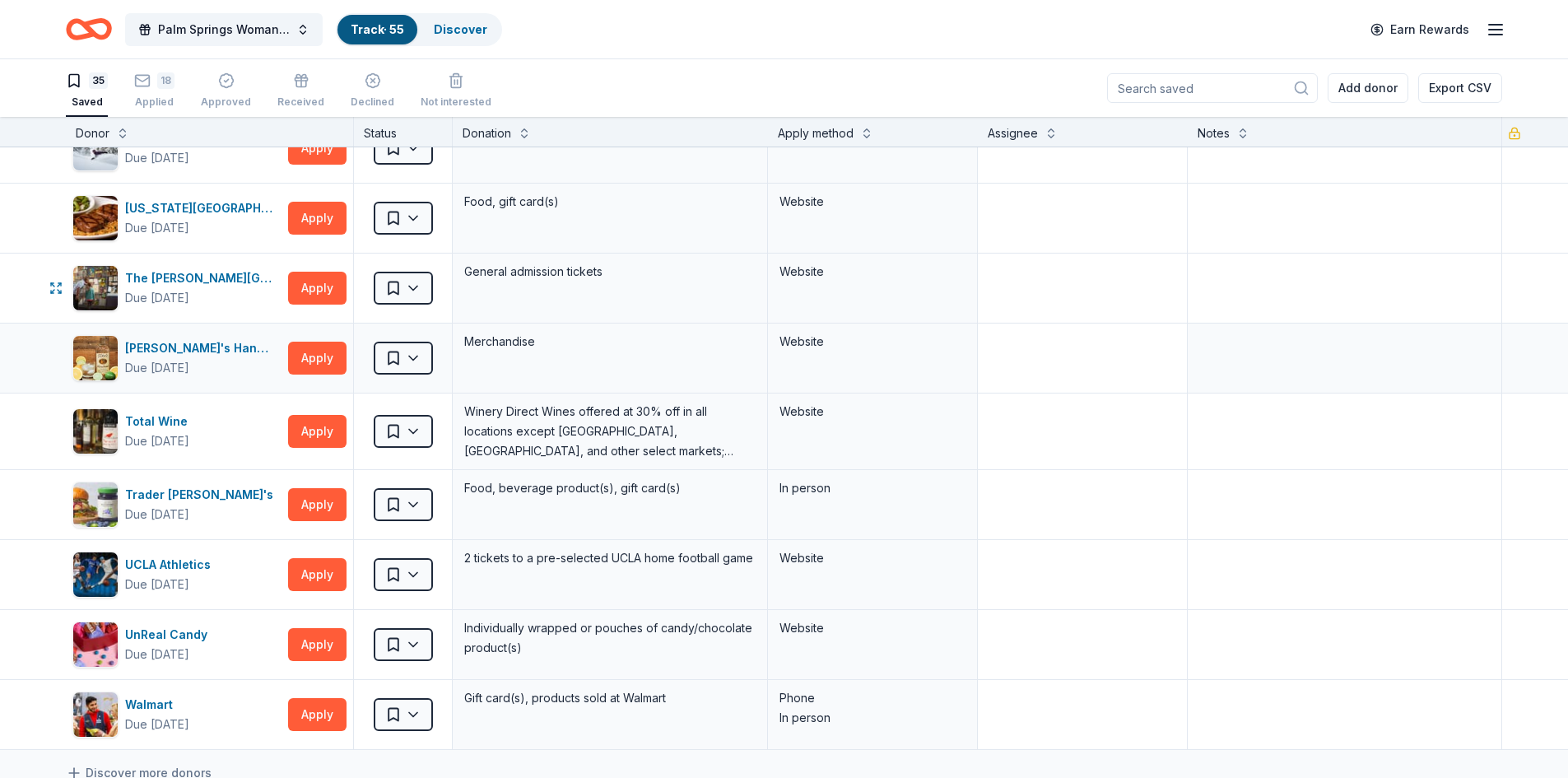
scroll to position [2059, 0]
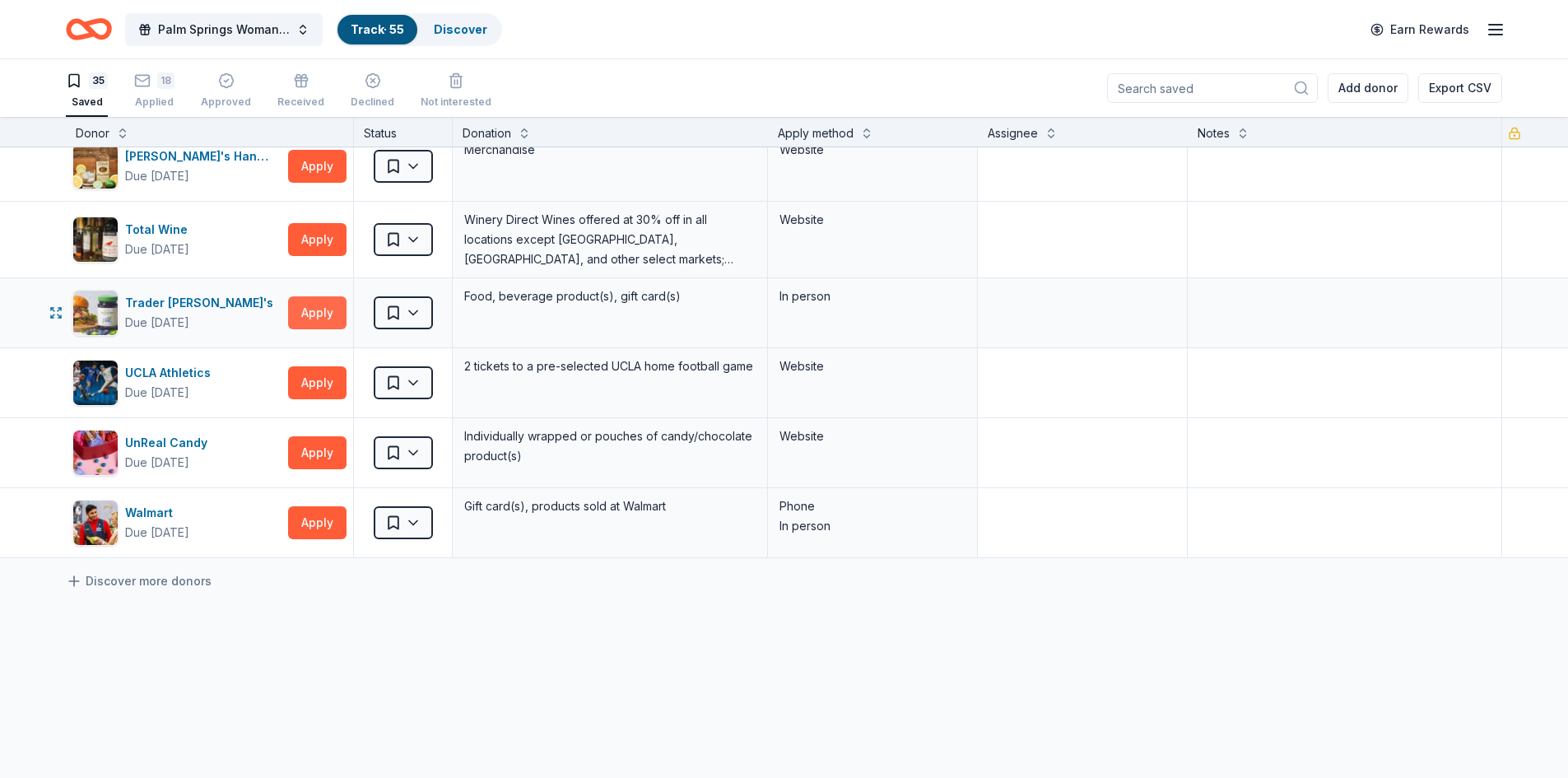
click at [308, 315] on button "Apply" at bounding box center [317, 312] width 59 height 33
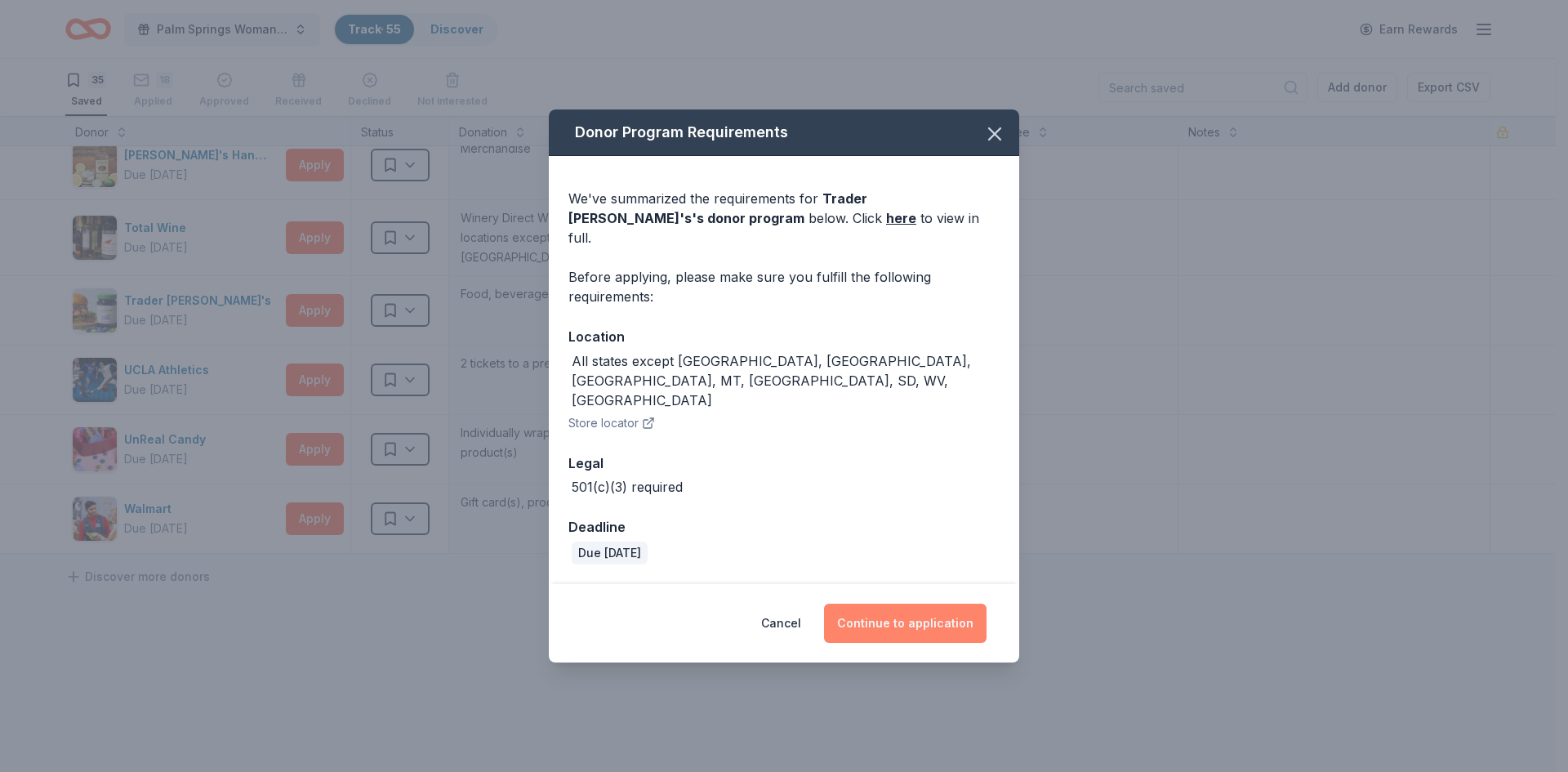
click at [934, 605] on button "Continue to application" at bounding box center [905, 623] width 163 height 39
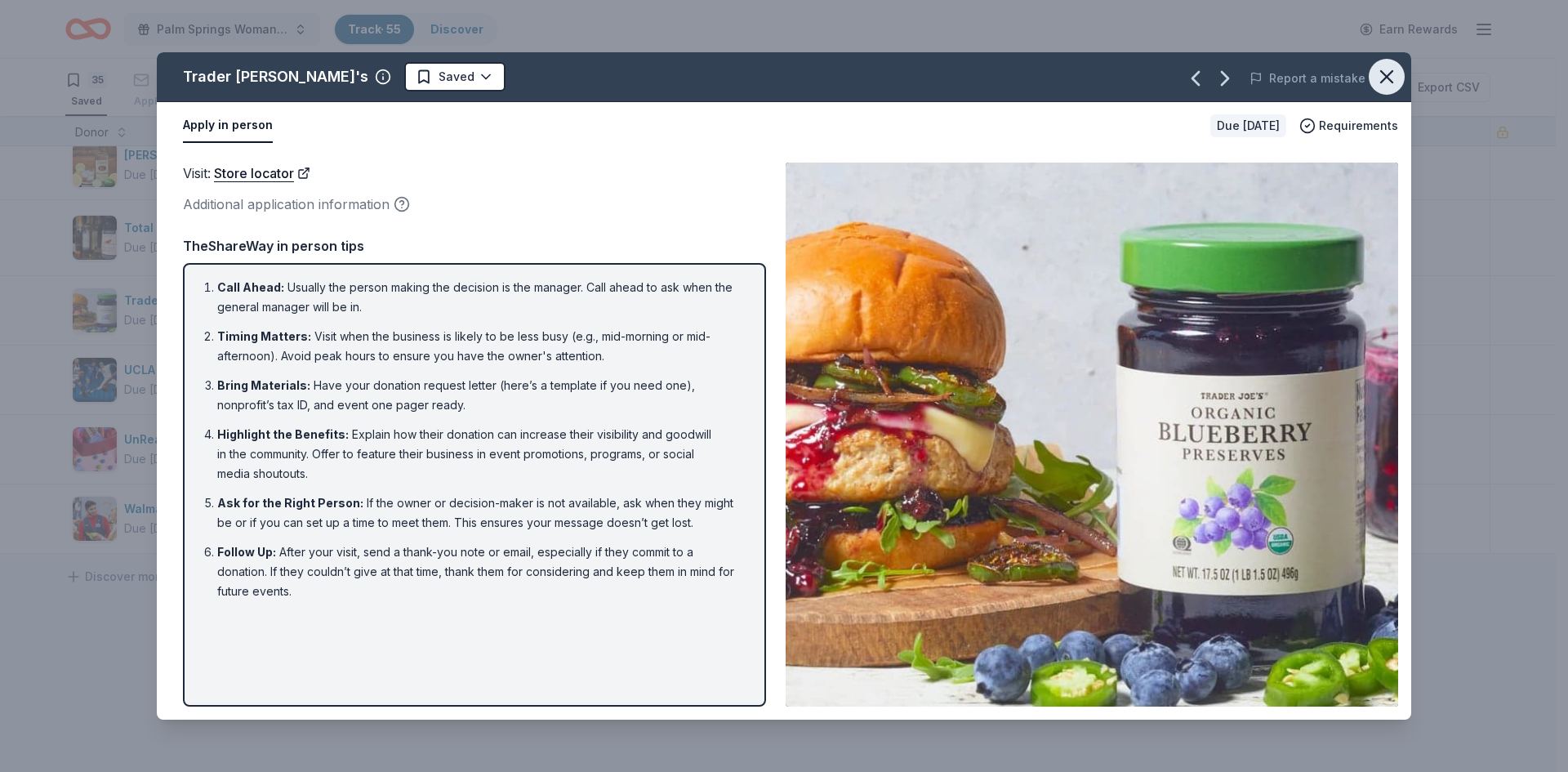
click at [1390, 77] on icon "button" at bounding box center [1386, 77] width 23 height 23
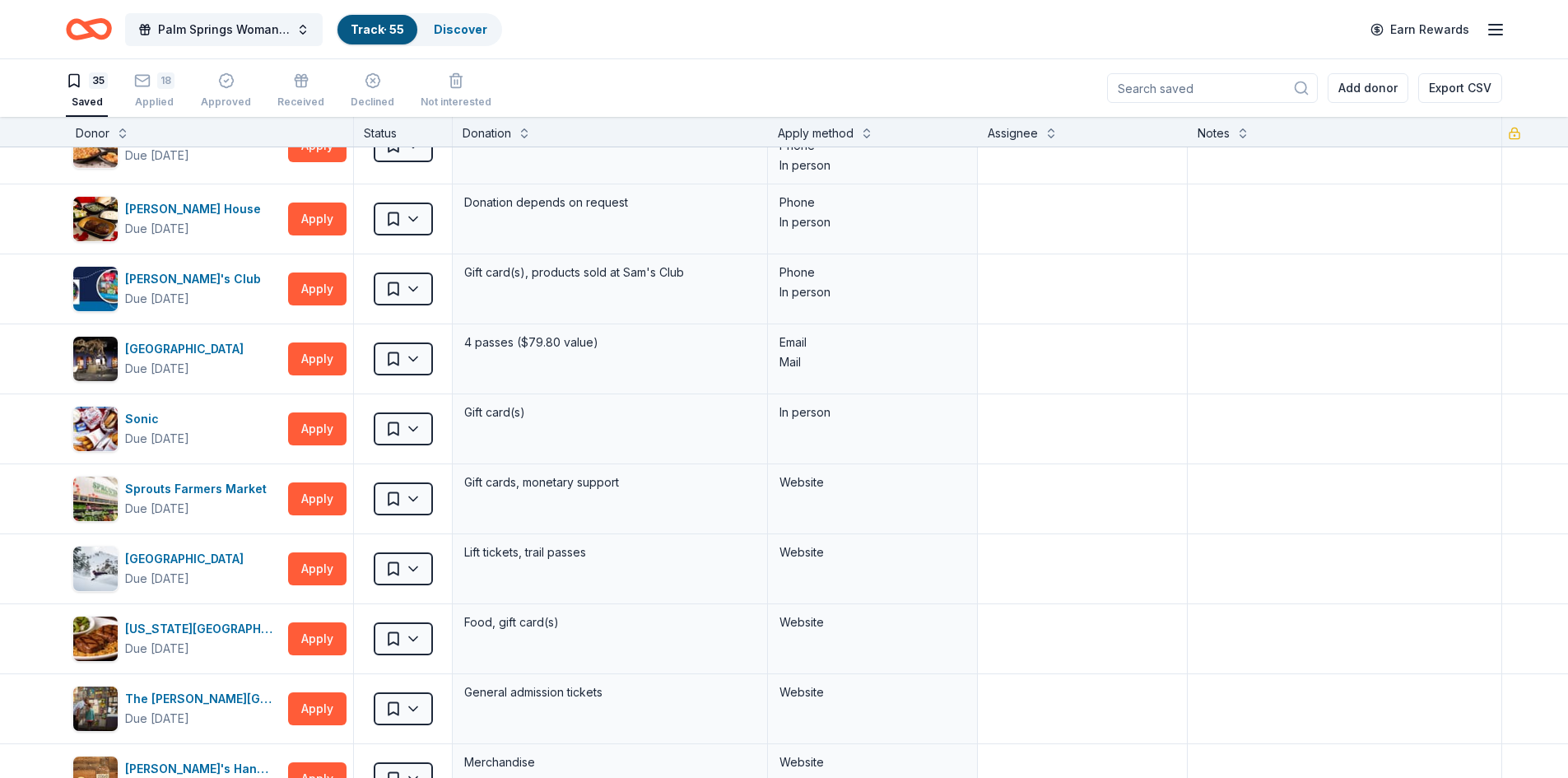
scroll to position [1400, 0]
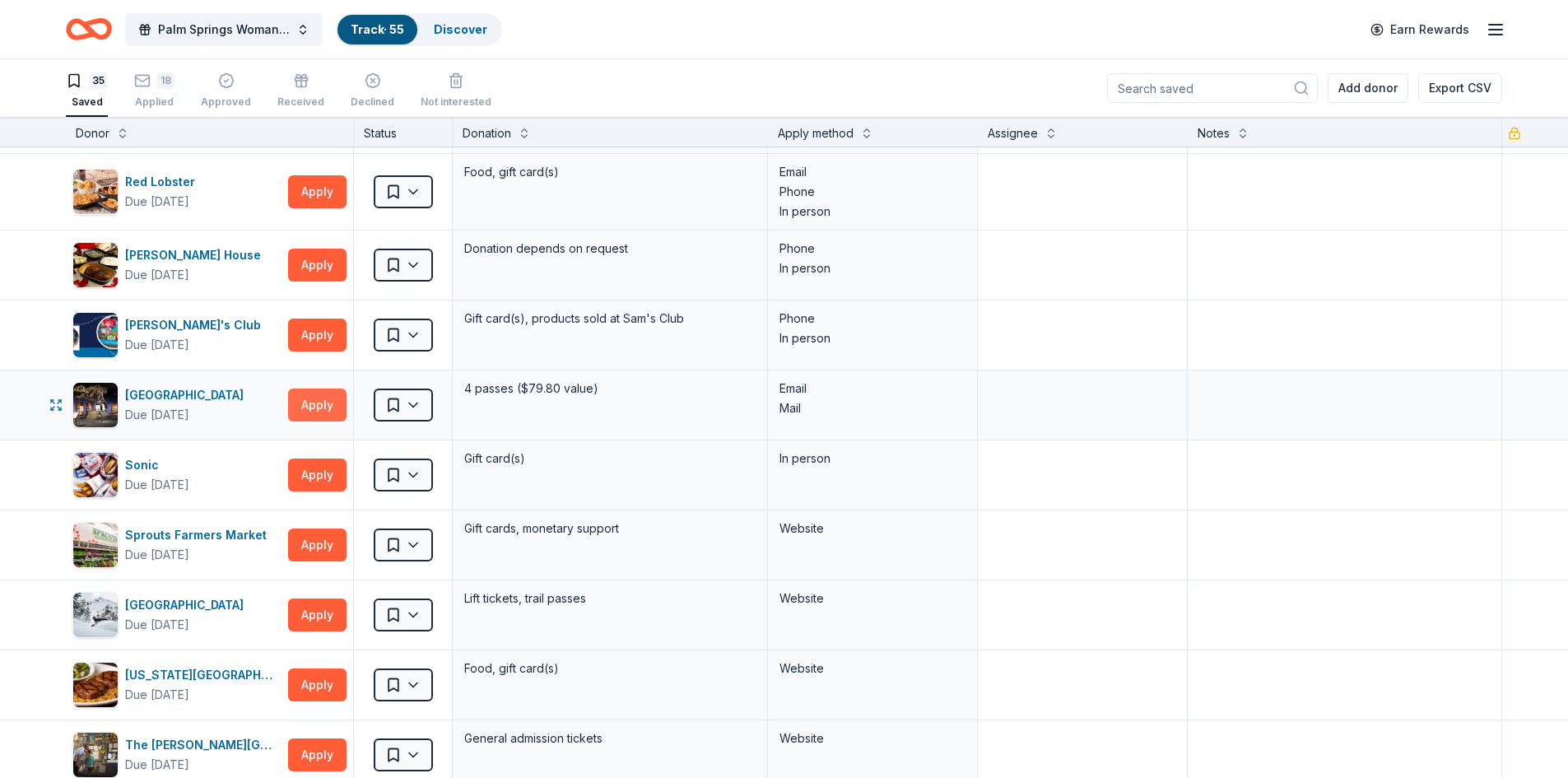
click at [309, 397] on button "Apply" at bounding box center [317, 405] width 59 height 33
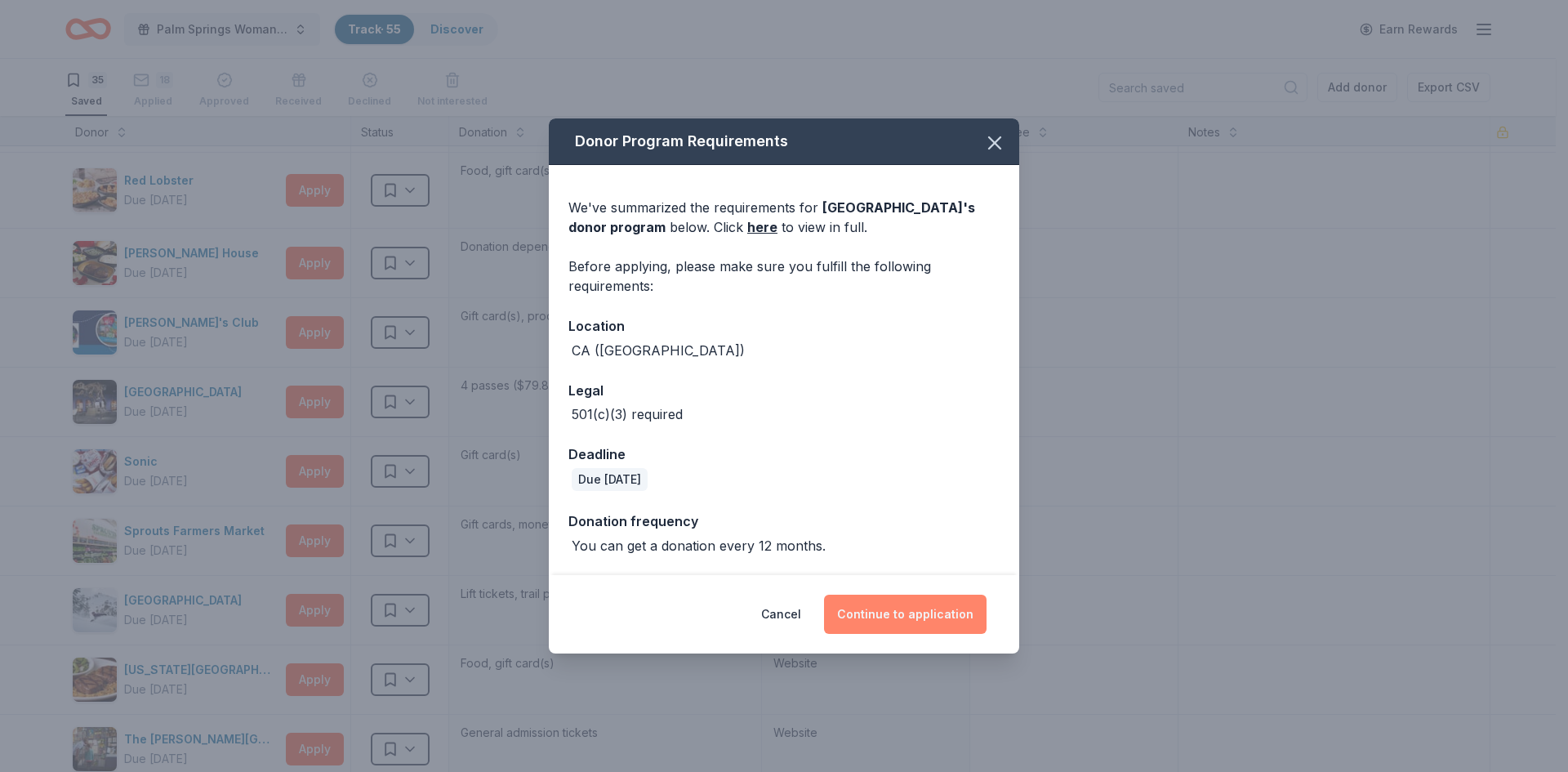
click at [928, 618] on button "Continue to application" at bounding box center [905, 614] width 163 height 39
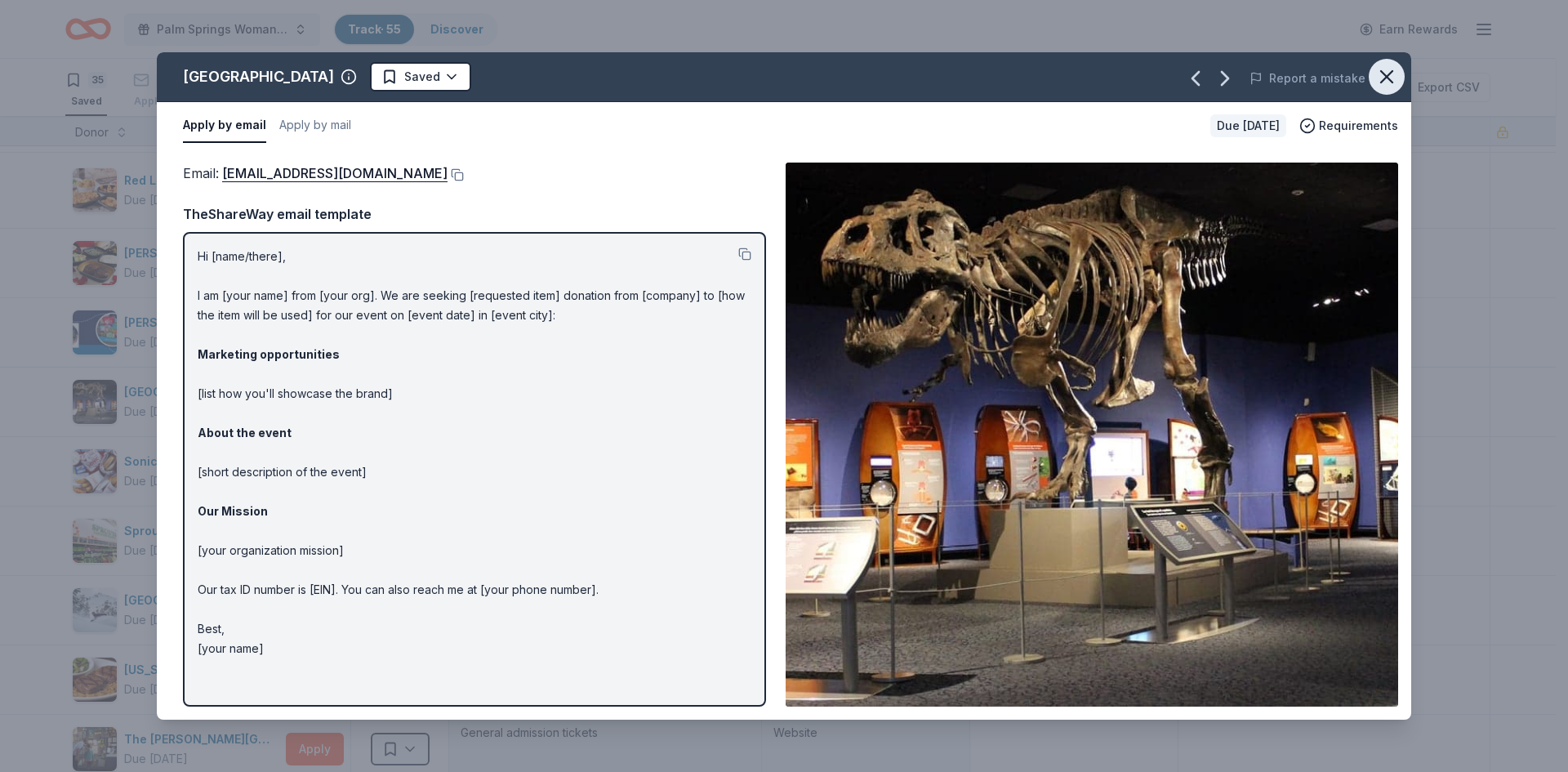
click at [1384, 86] on icon "button" at bounding box center [1386, 77] width 23 height 23
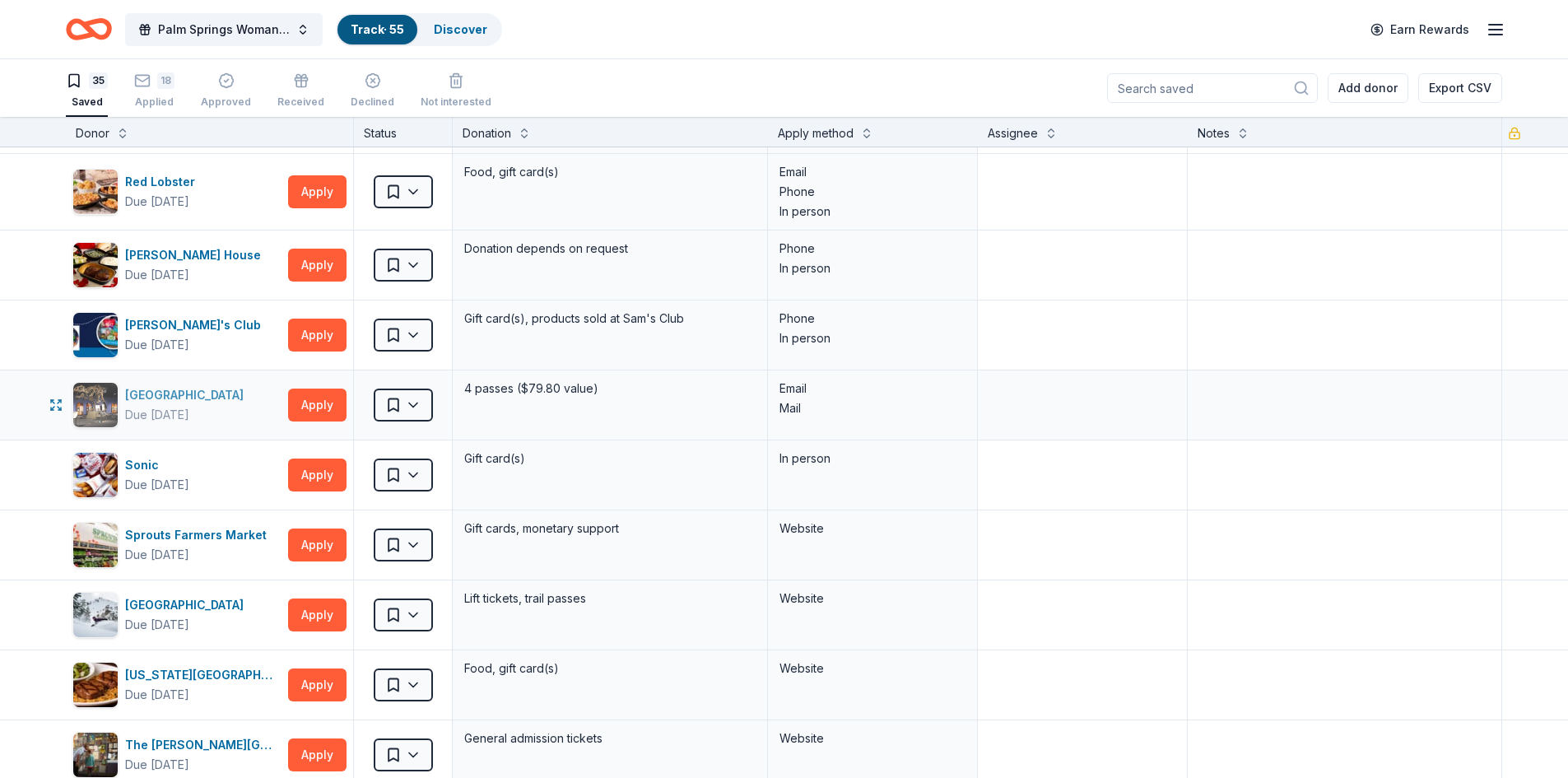
click at [198, 399] on div "San Diego Natural History Museum" at bounding box center [188, 396] width 125 height 20
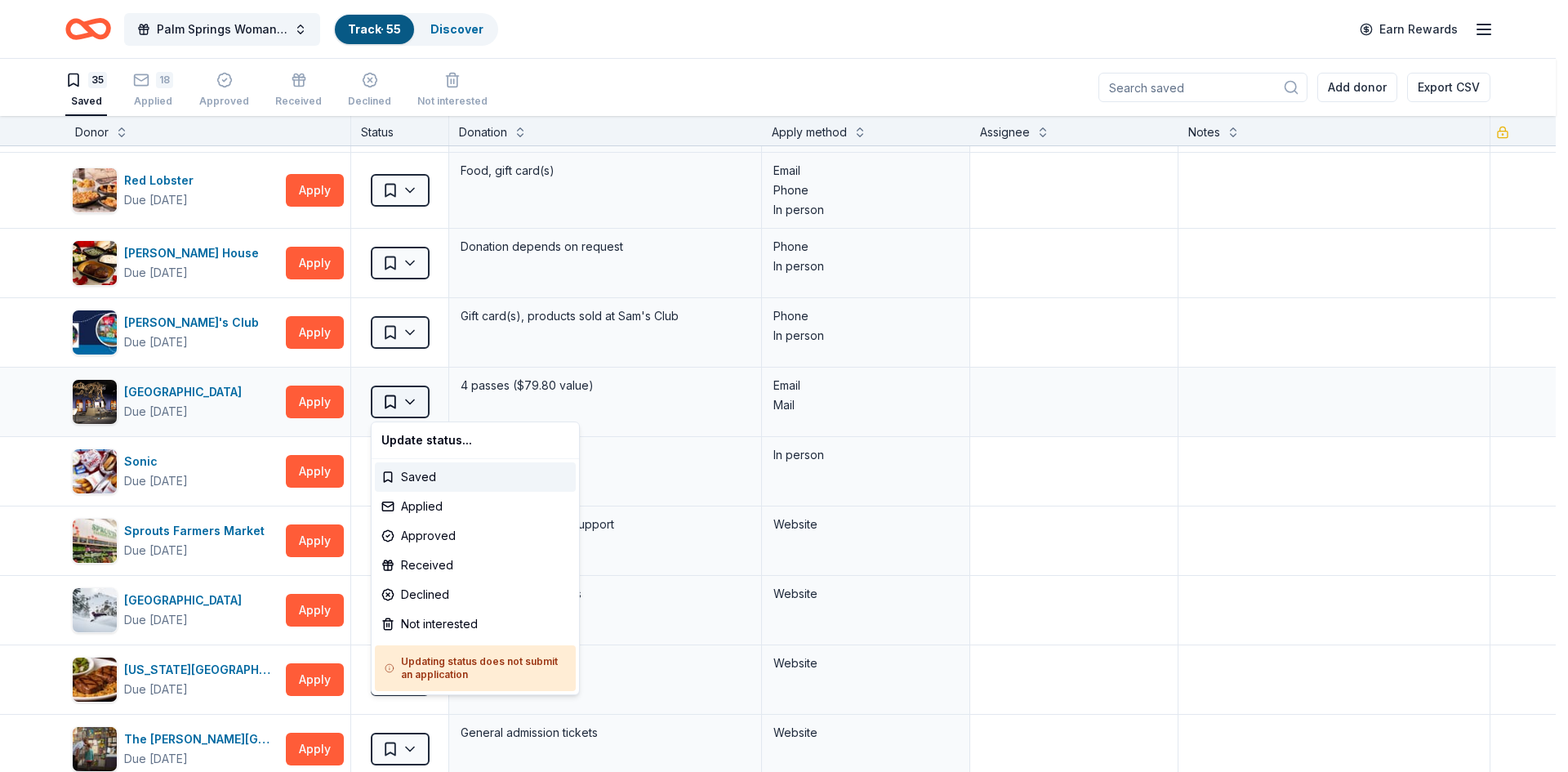
click at [410, 400] on html "Palm Springs Woman's Club Scholarship Event Track · 55 Discover Earn Rewards 35…" at bounding box center [784, 386] width 1568 height 772
drag, startPoint x: 399, startPoint y: 593, endPoint x: 375, endPoint y: 656, distance: 67.4
click at [375, 656] on div "Update status... Saved Applied Approved Received Declined Not interested Updati…" at bounding box center [475, 559] width 209 height 274
click at [419, 628] on div "Not interested" at bounding box center [475, 623] width 201 height 29
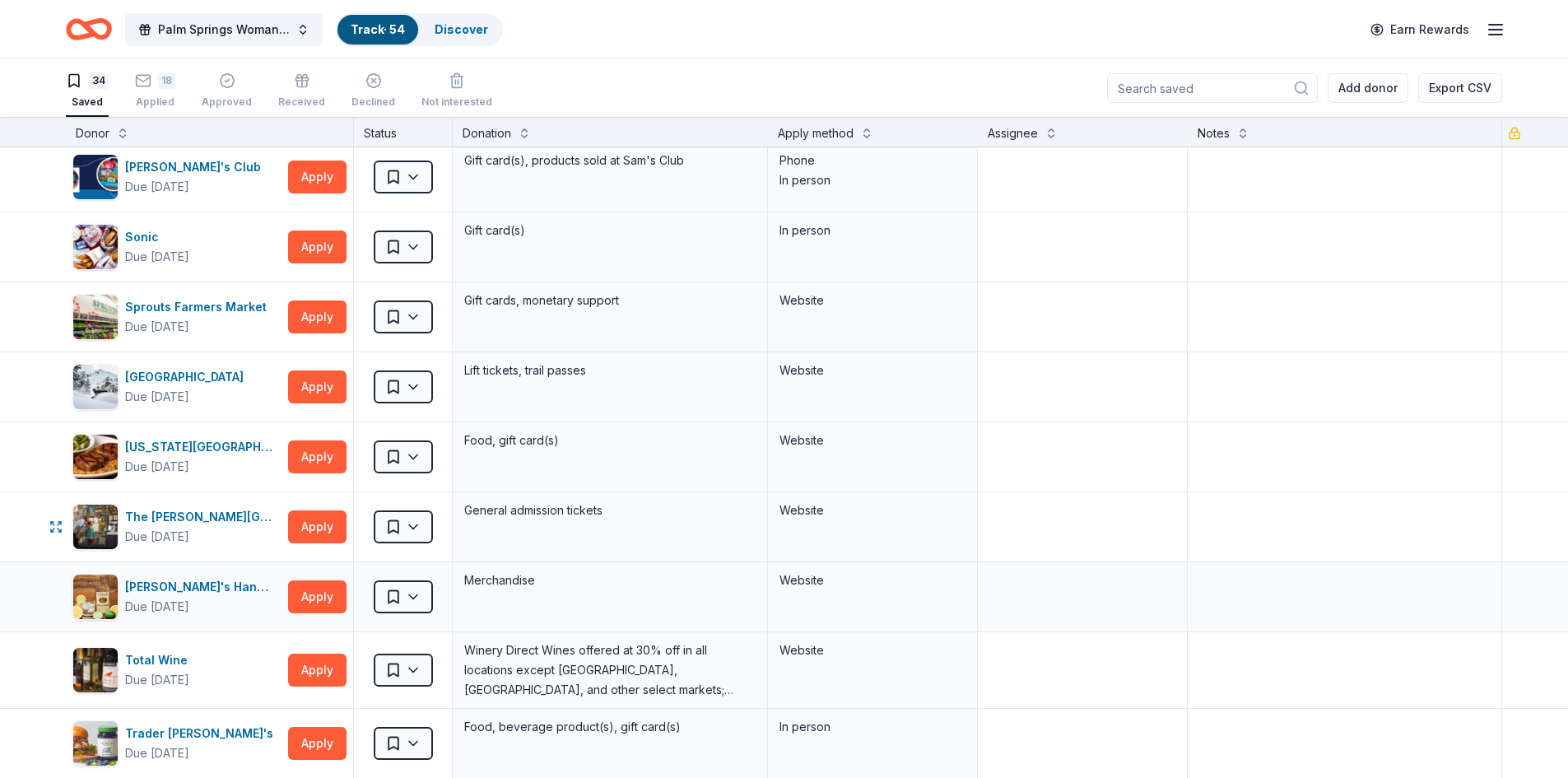
scroll to position [1564, 0]
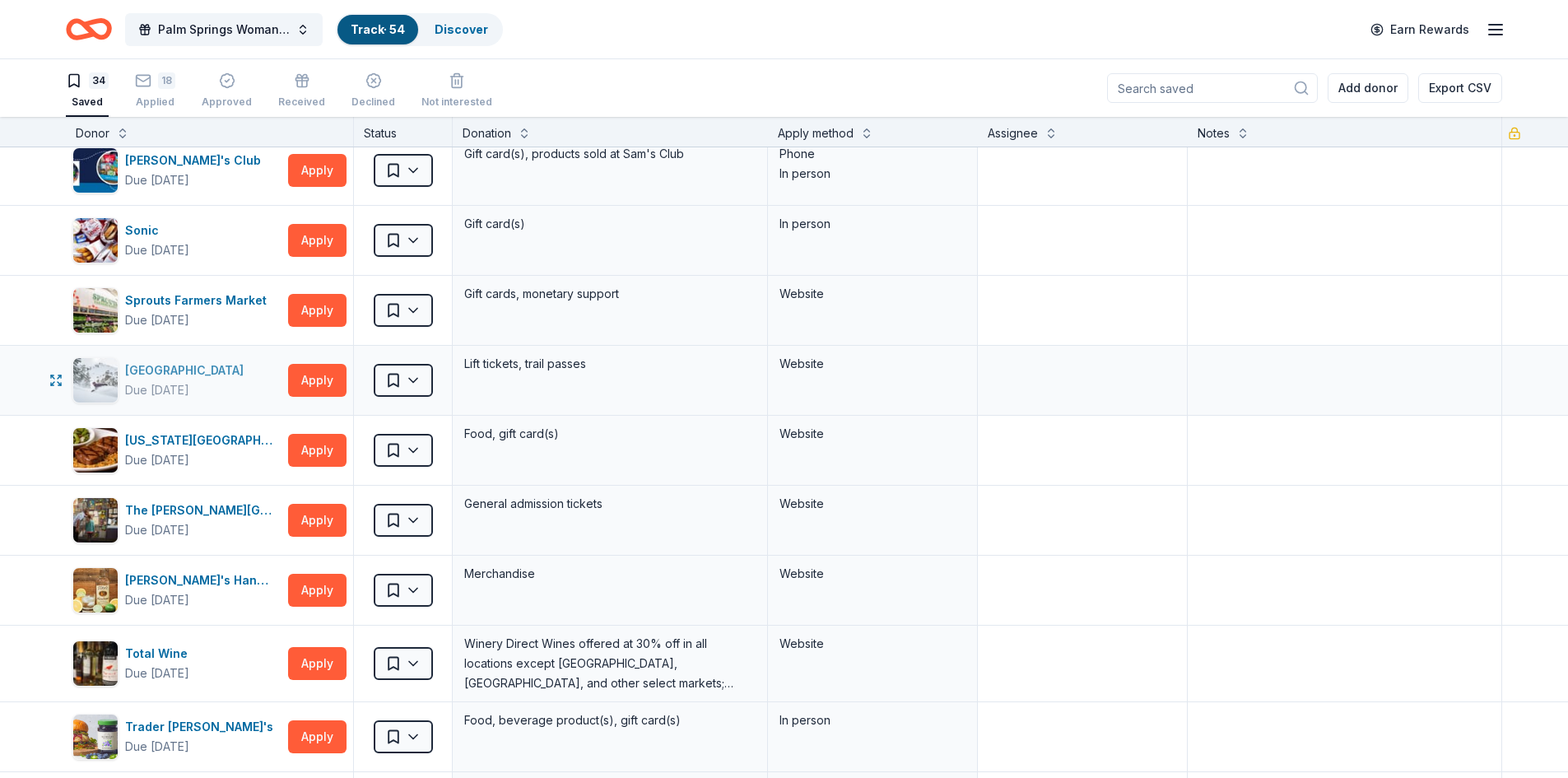
click at [145, 370] on div "Sugar Bowl Resort" at bounding box center [188, 371] width 125 height 20
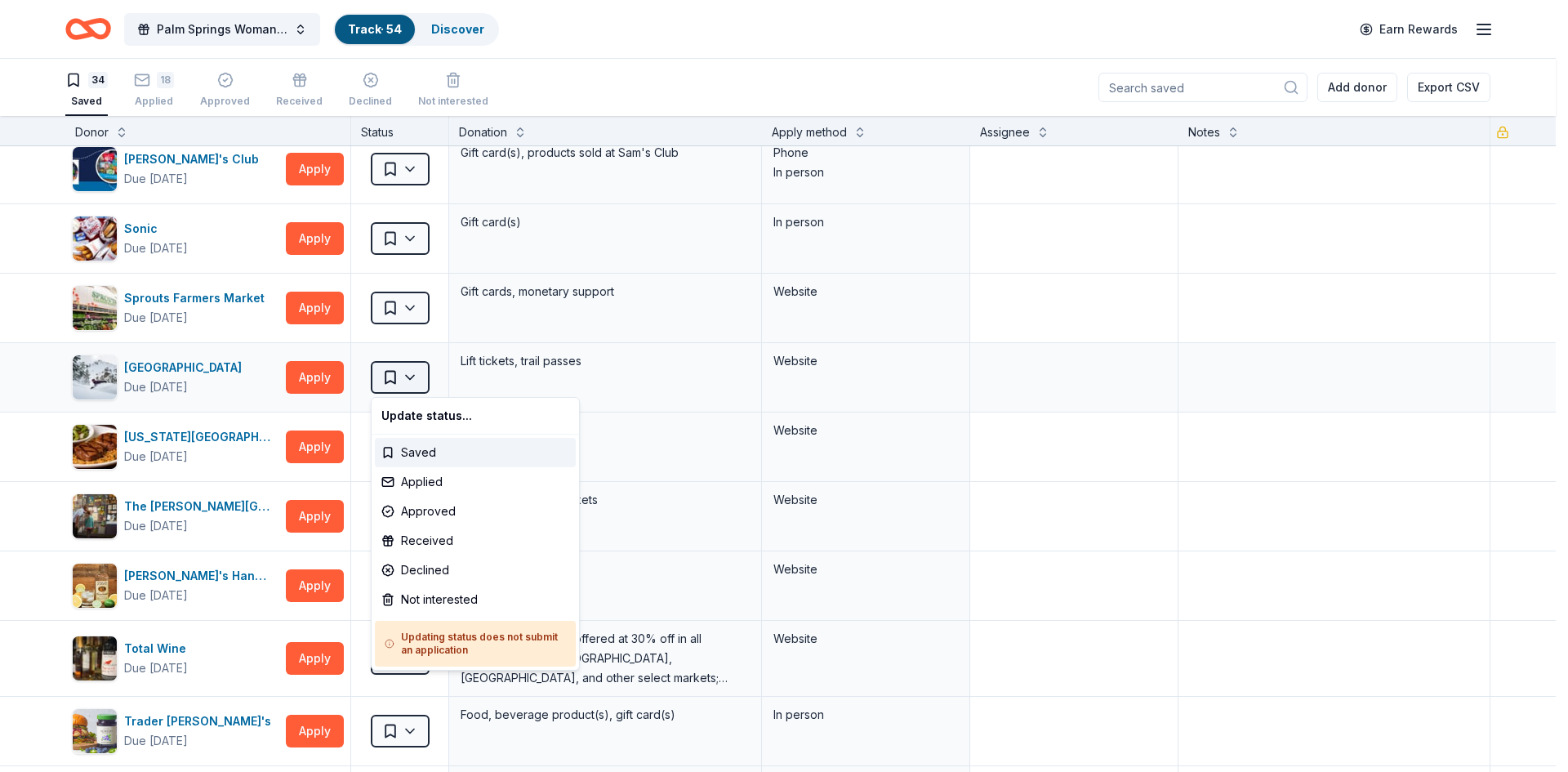
click at [412, 375] on html "Palm Springs Woman's Club Scholarship Event Track · 54 Discover Earn Rewards 34…" at bounding box center [784, 386] width 1568 height 772
click at [387, 600] on div "Not interested" at bounding box center [475, 599] width 201 height 29
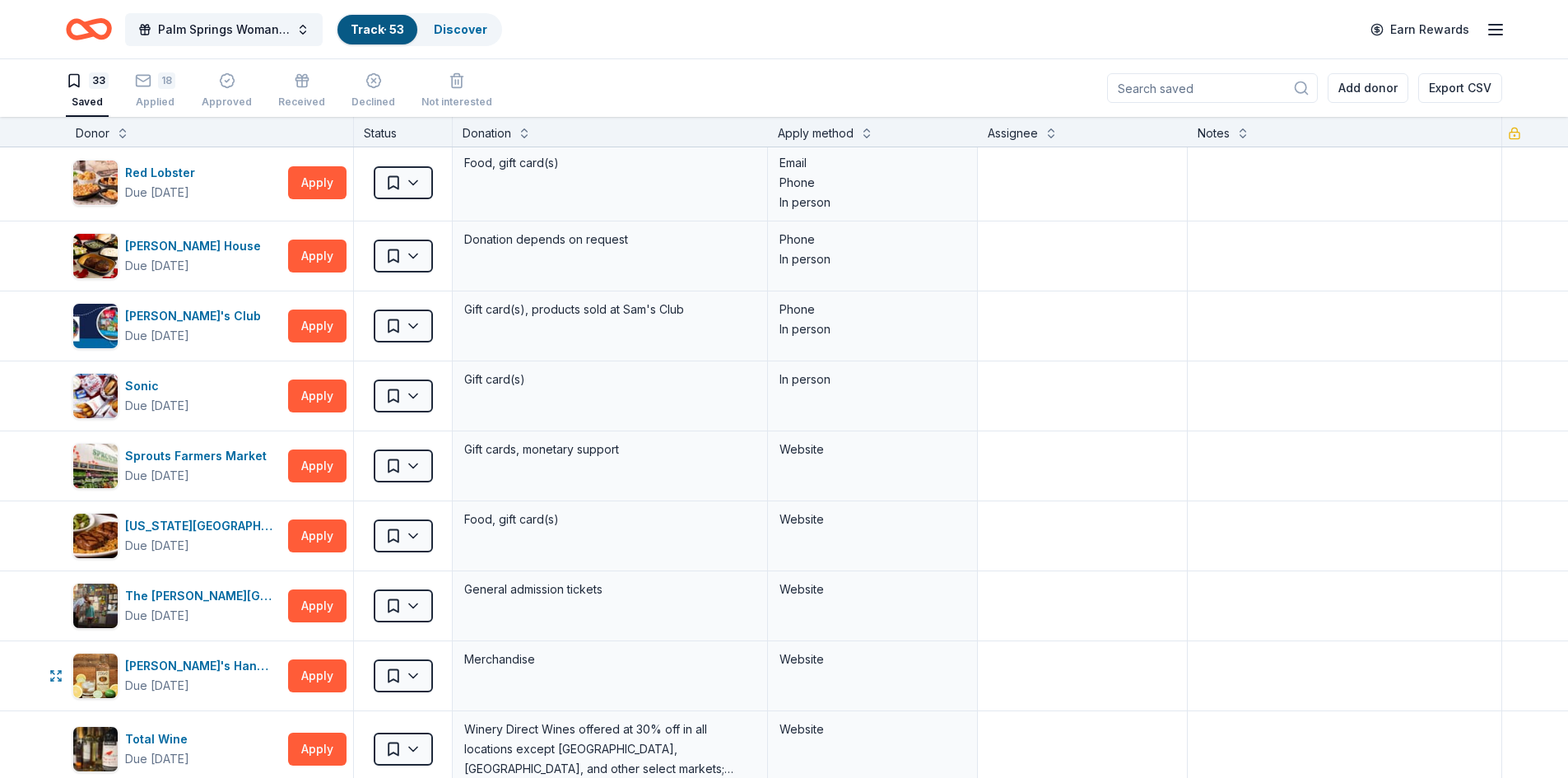
scroll to position [1400, 0]
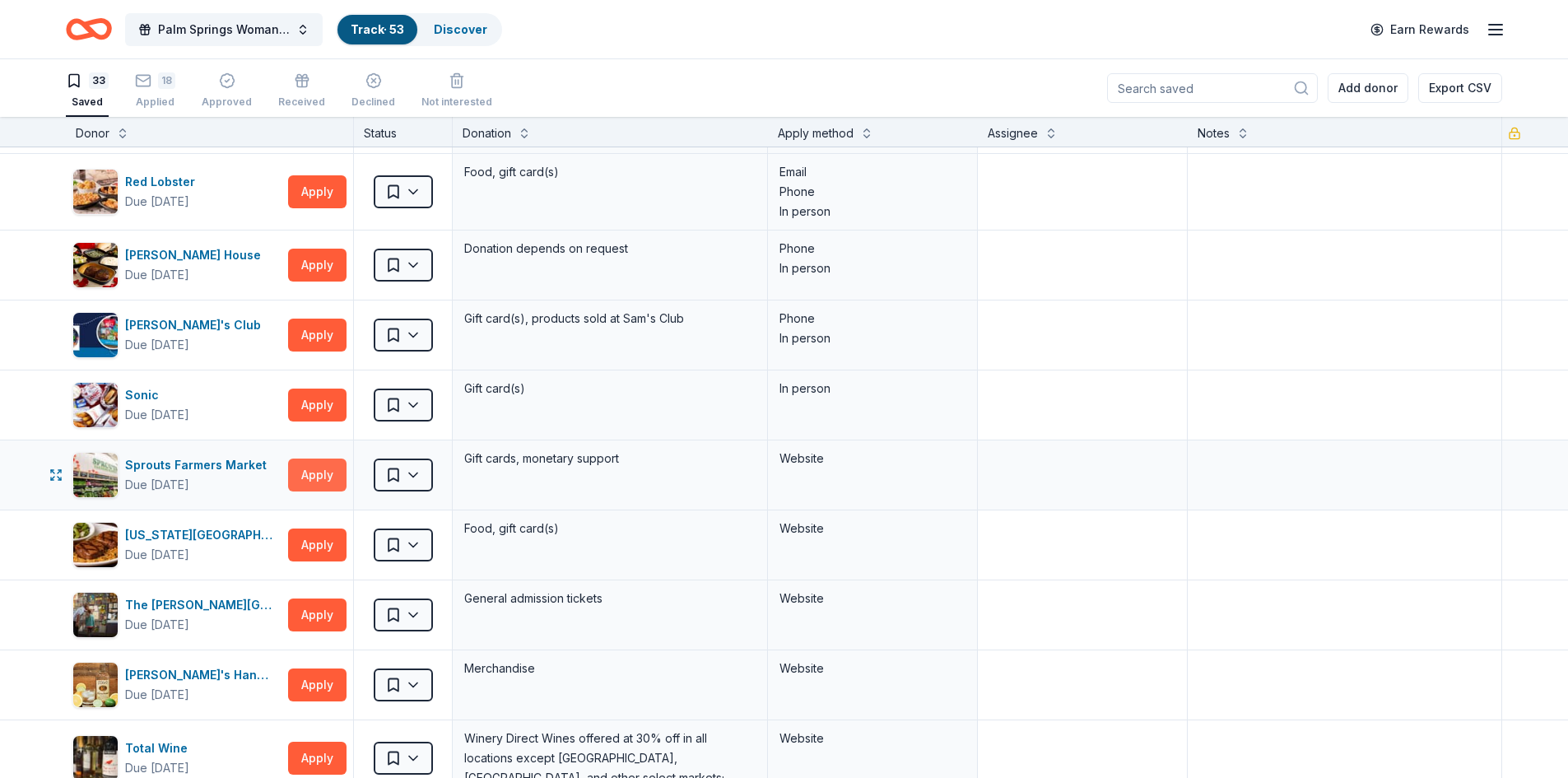
click at [316, 483] on button "Apply" at bounding box center [317, 474] width 59 height 33
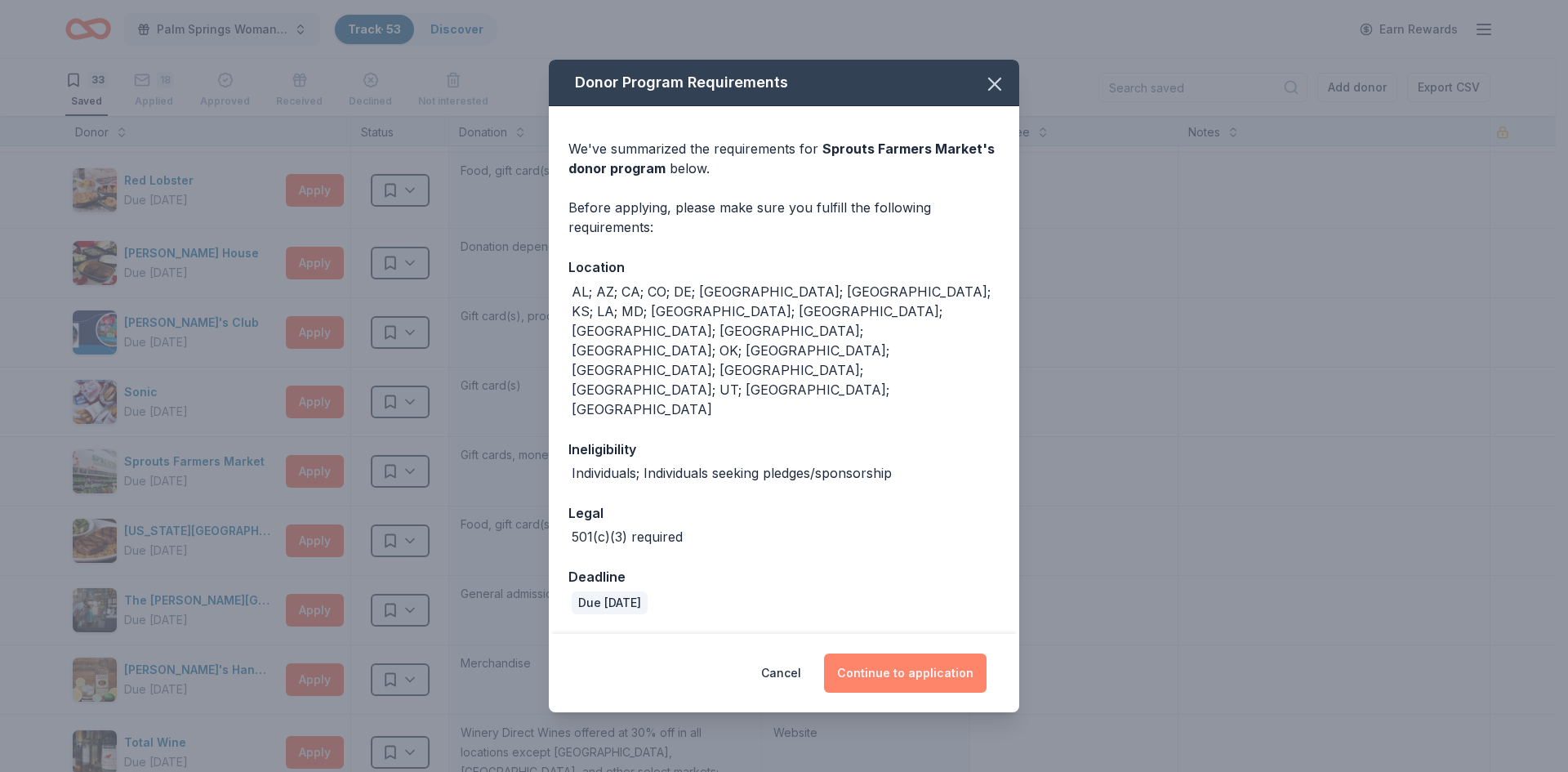
click at [929, 653] on button "Continue to application" at bounding box center [905, 672] width 163 height 39
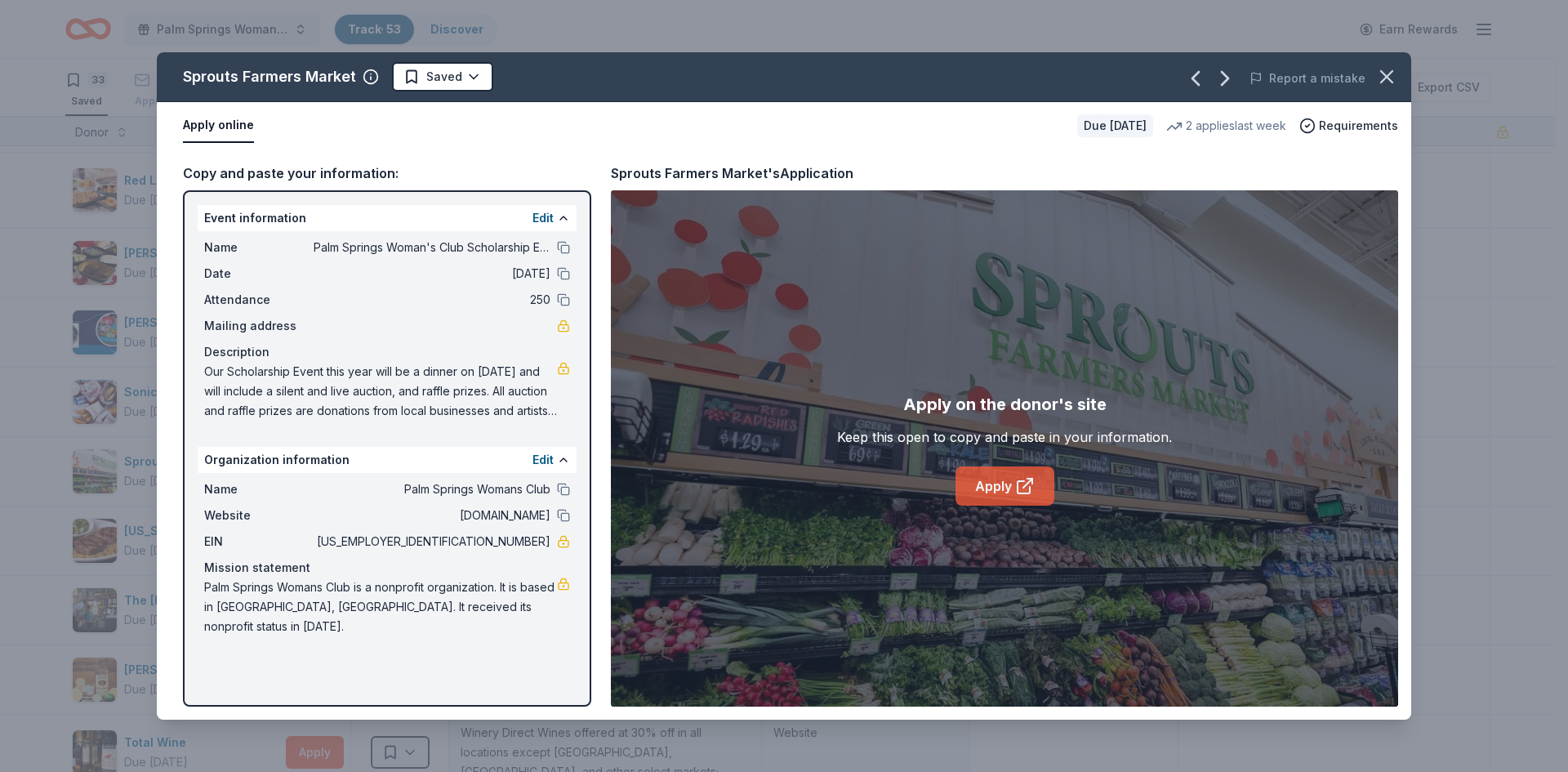
click at [1001, 482] on link "Apply" at bounding box center [1005, 486] width 99 height 39
click at [1381, 71] on icon "button" at bounding box center [1386, 77] width 12 height 12
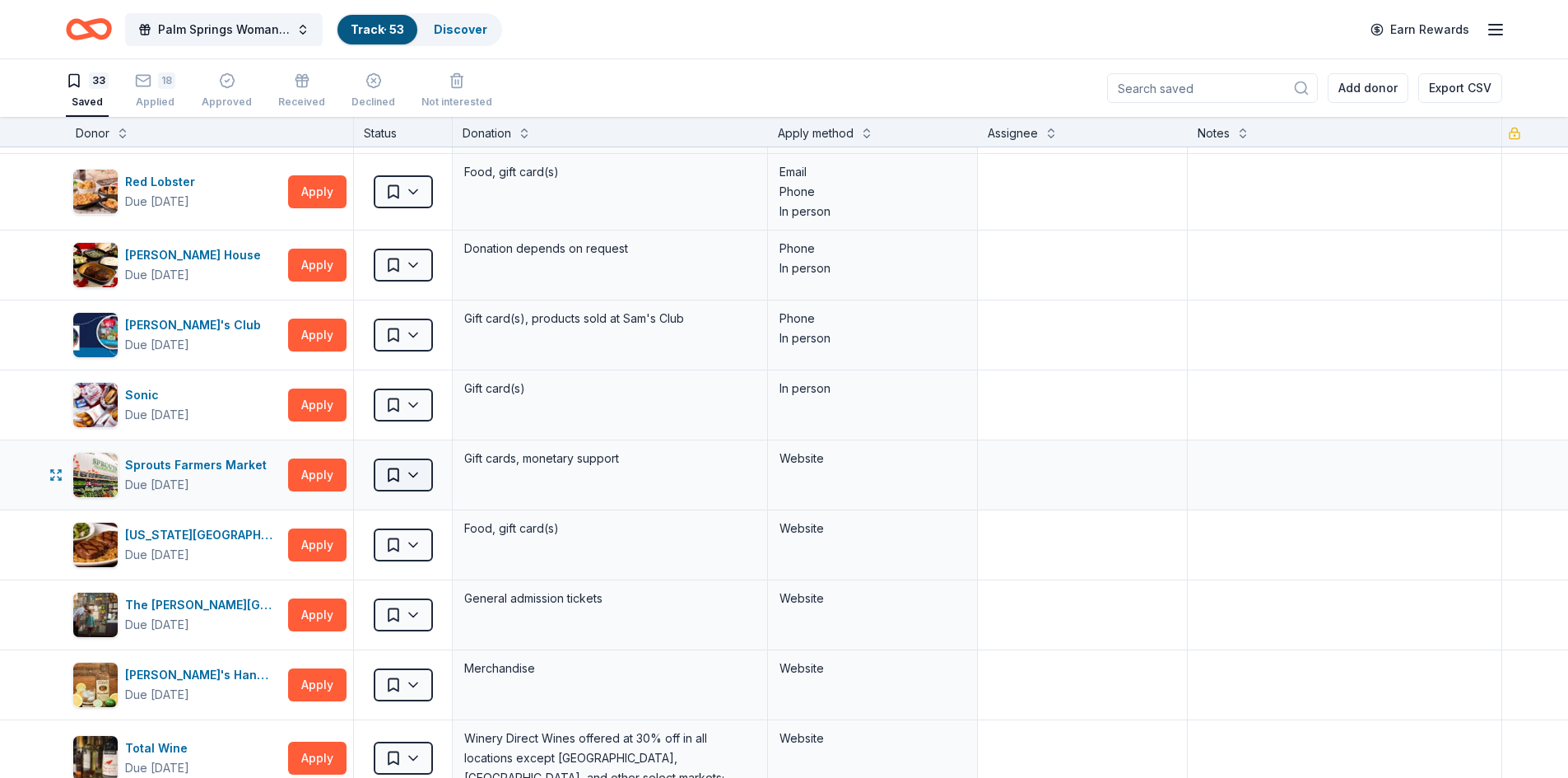
click at [409, 475] on html "Palm Springs Woman's Club Scholarship Event Track · 53 Discover Earn Rewards 33…" at bounding box center [784, 389] width 1568 height 778
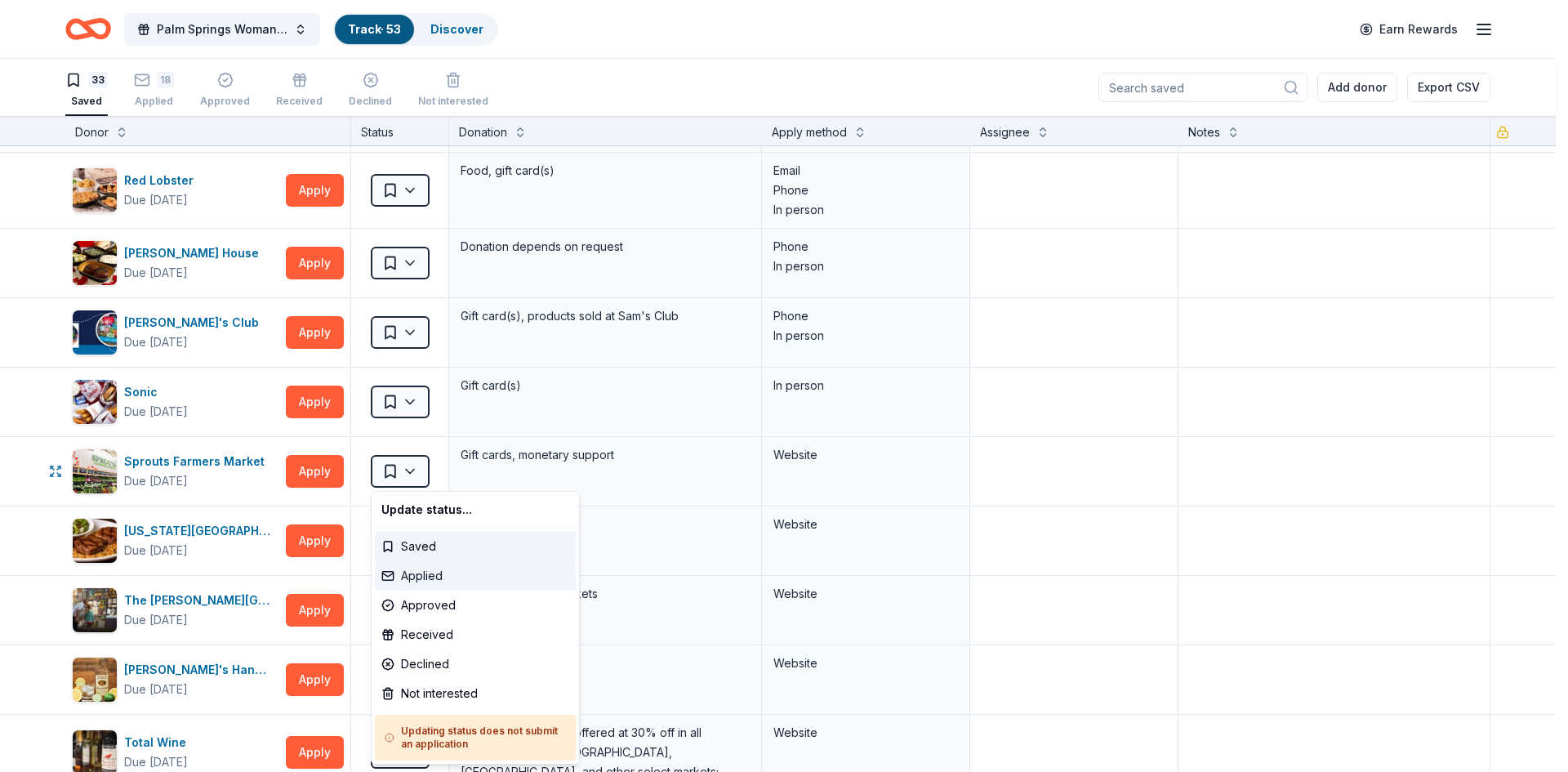
click at [418, 579] on div "Applied" at bounding box center [475, 575] width 201 height 29
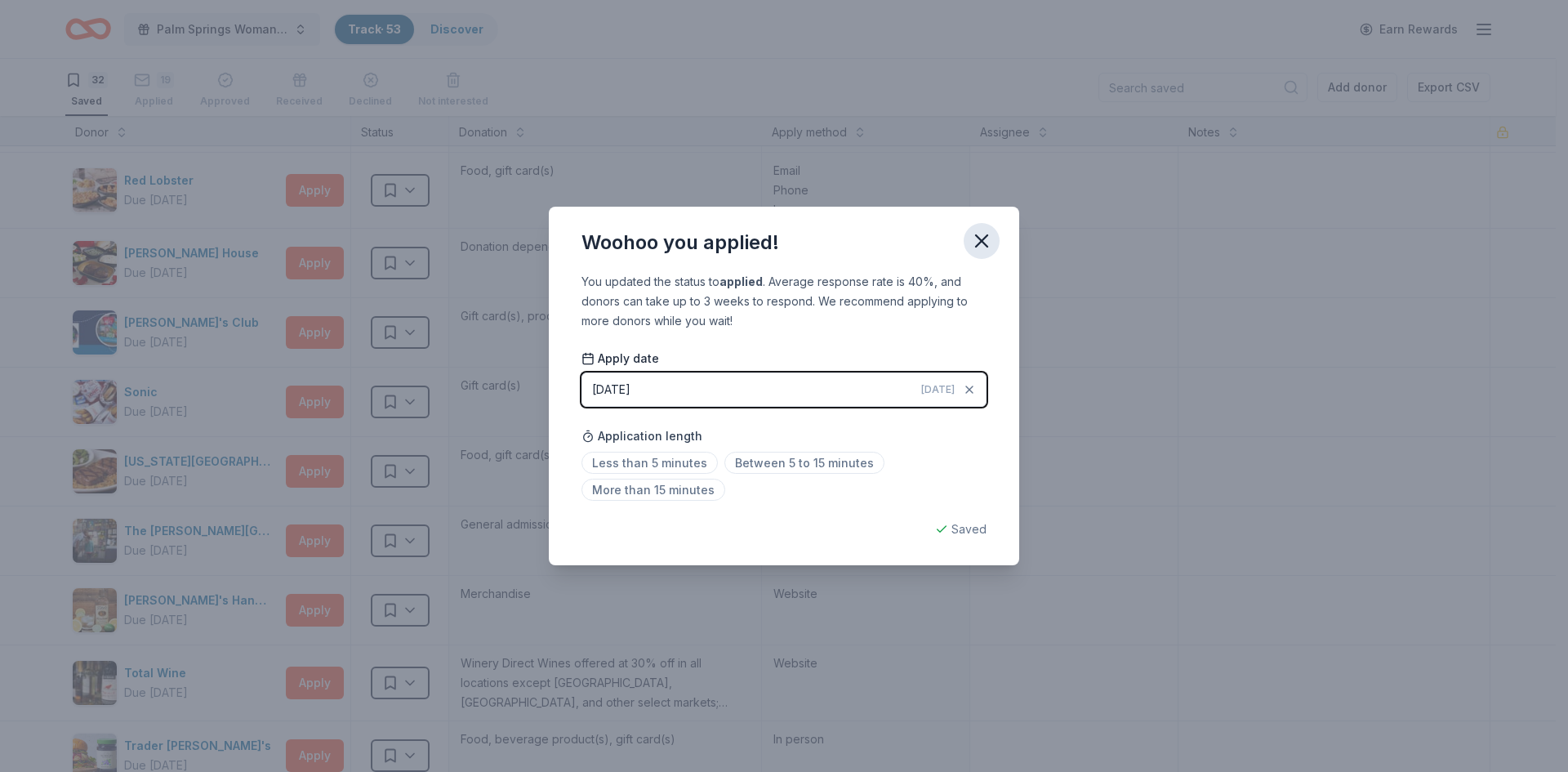
click at [977, 240] on icon "button" at bounding box center [981, 242] width 23 height 23
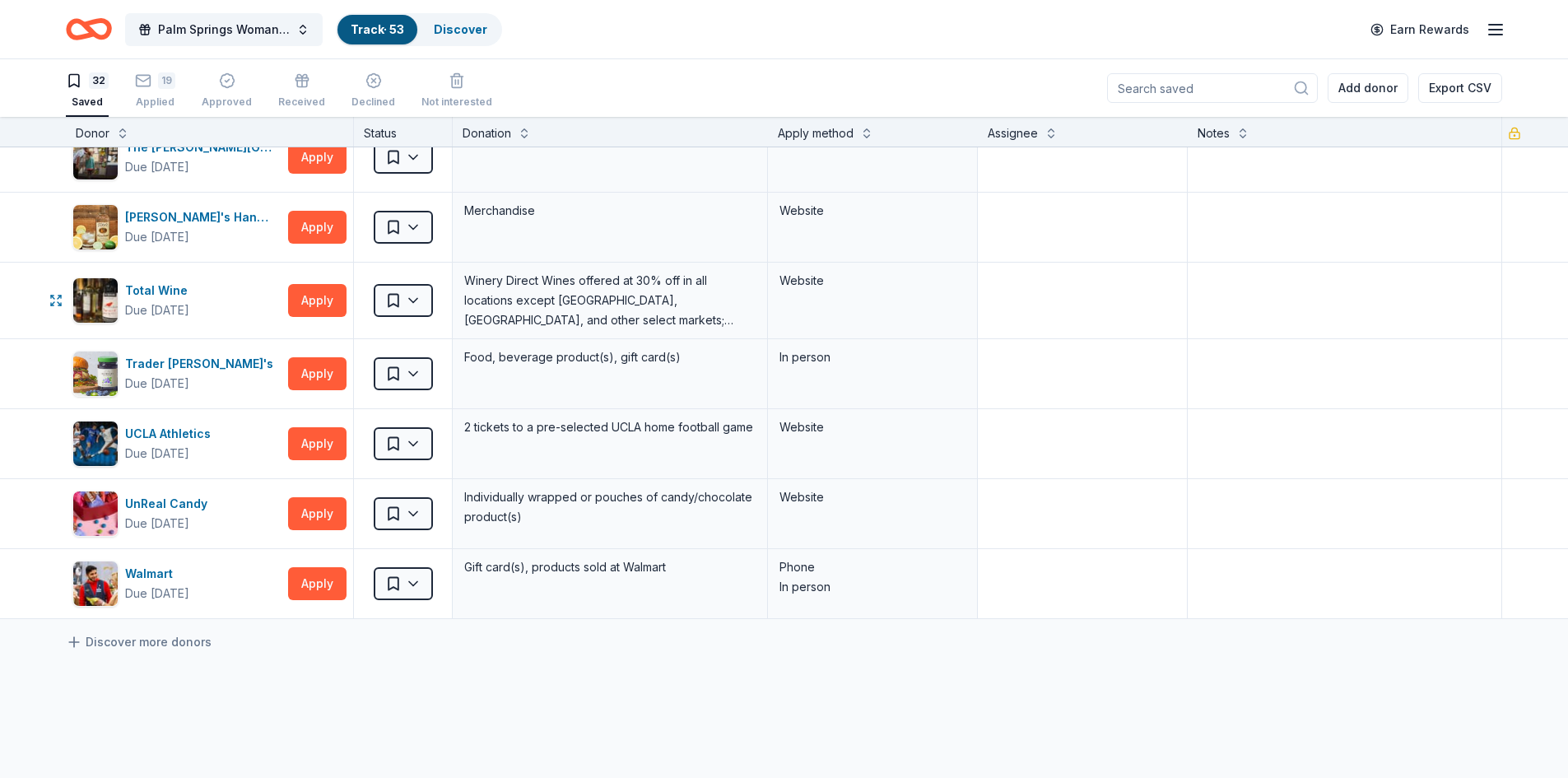
scroll to position [1811, 0]
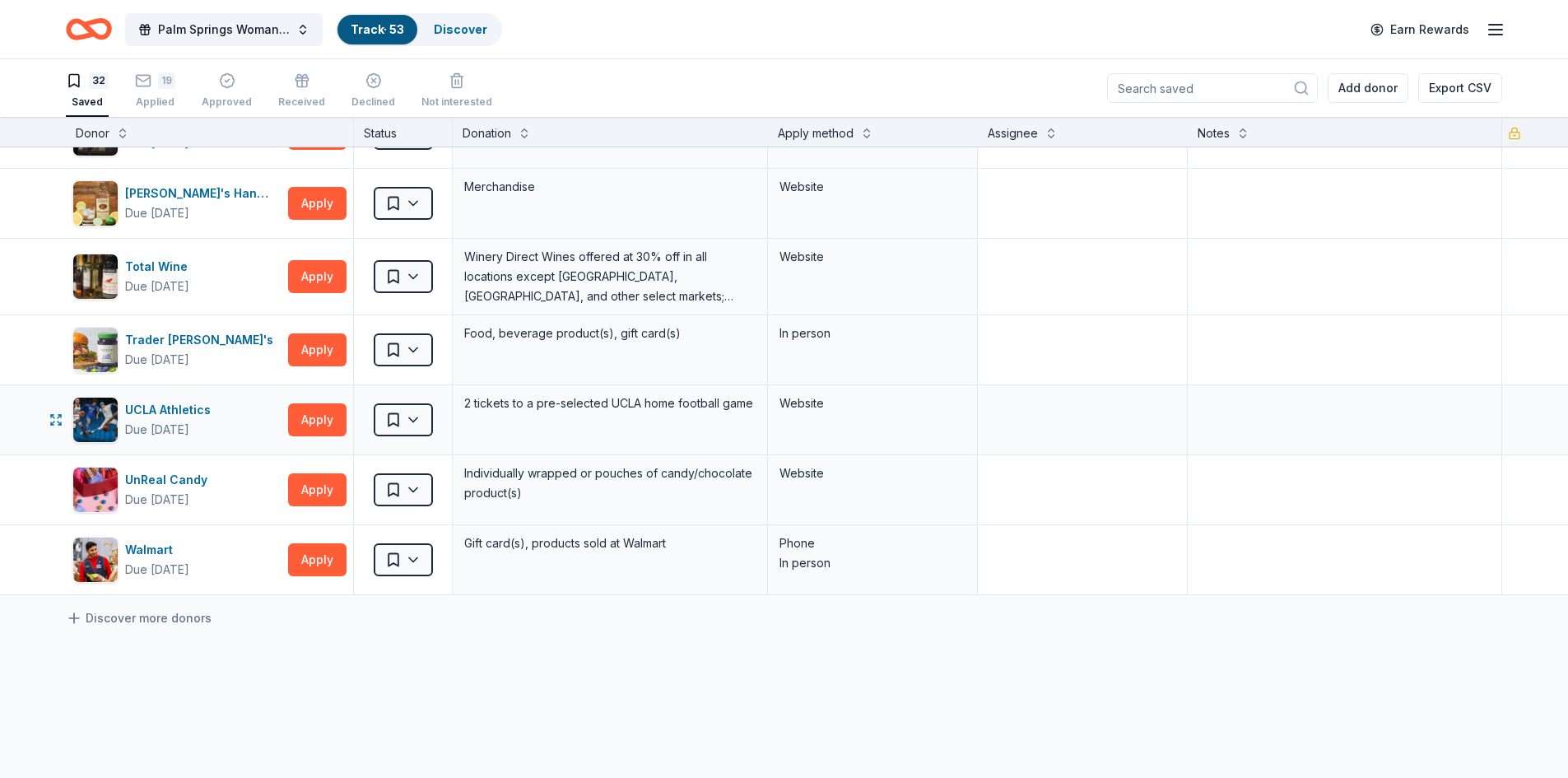
drag, startPoint x: 142, startPoint y: 417, endPoint x: 150, endPoint y: 454, distance: 37.9
click at [150, 454] on div "UCLA Athletics Due in 151 days Apply Saved 2 tickets to a pre-selected UCLA hom…" at bounding box center [784, 421] width 1568 height 70
click at [328, 417] on button "Apply" at bounding box center [317, 419] width 59 height 33
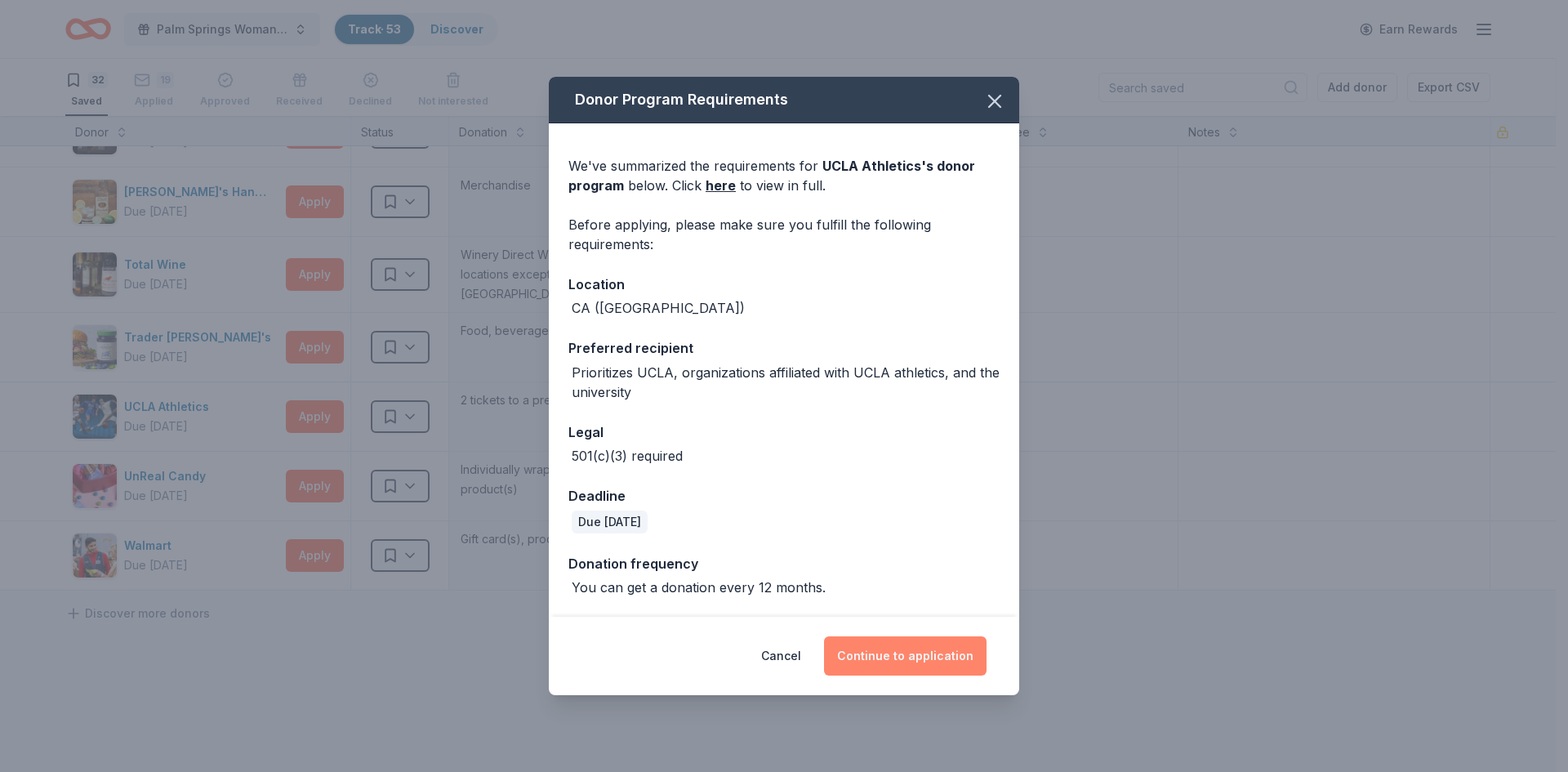
click at [927, 657] on button "Continue to application" at bounding box center [905, 656] width 163 height 39
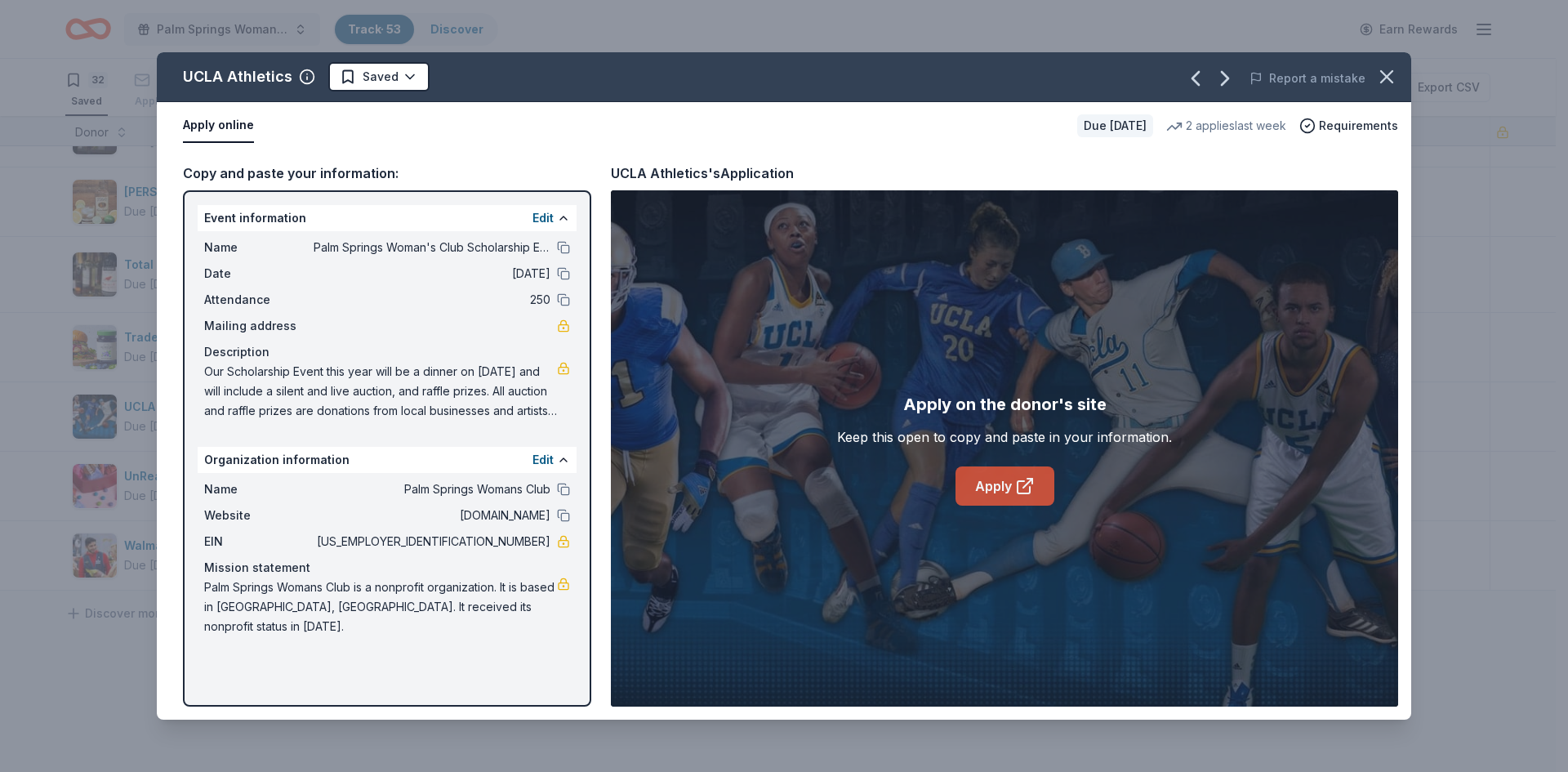
click at [1013, 491] on link "Apply" at bounding box center [1005, 486] width 99 height 39
click at [1385, 82] on icon "button" at bounding box center [1386, 77] width 23 height 23
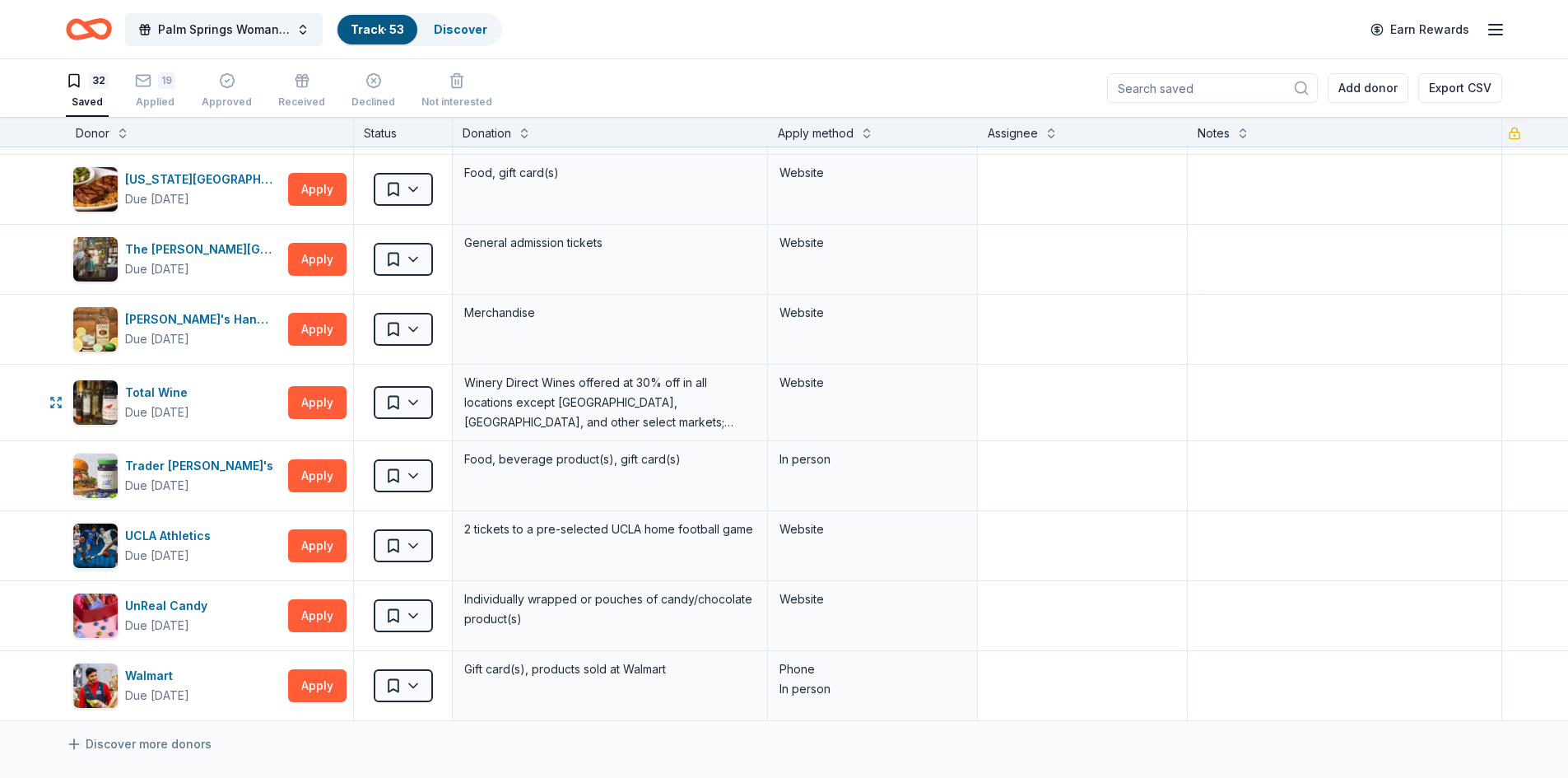
scroll to position [1729, 0]
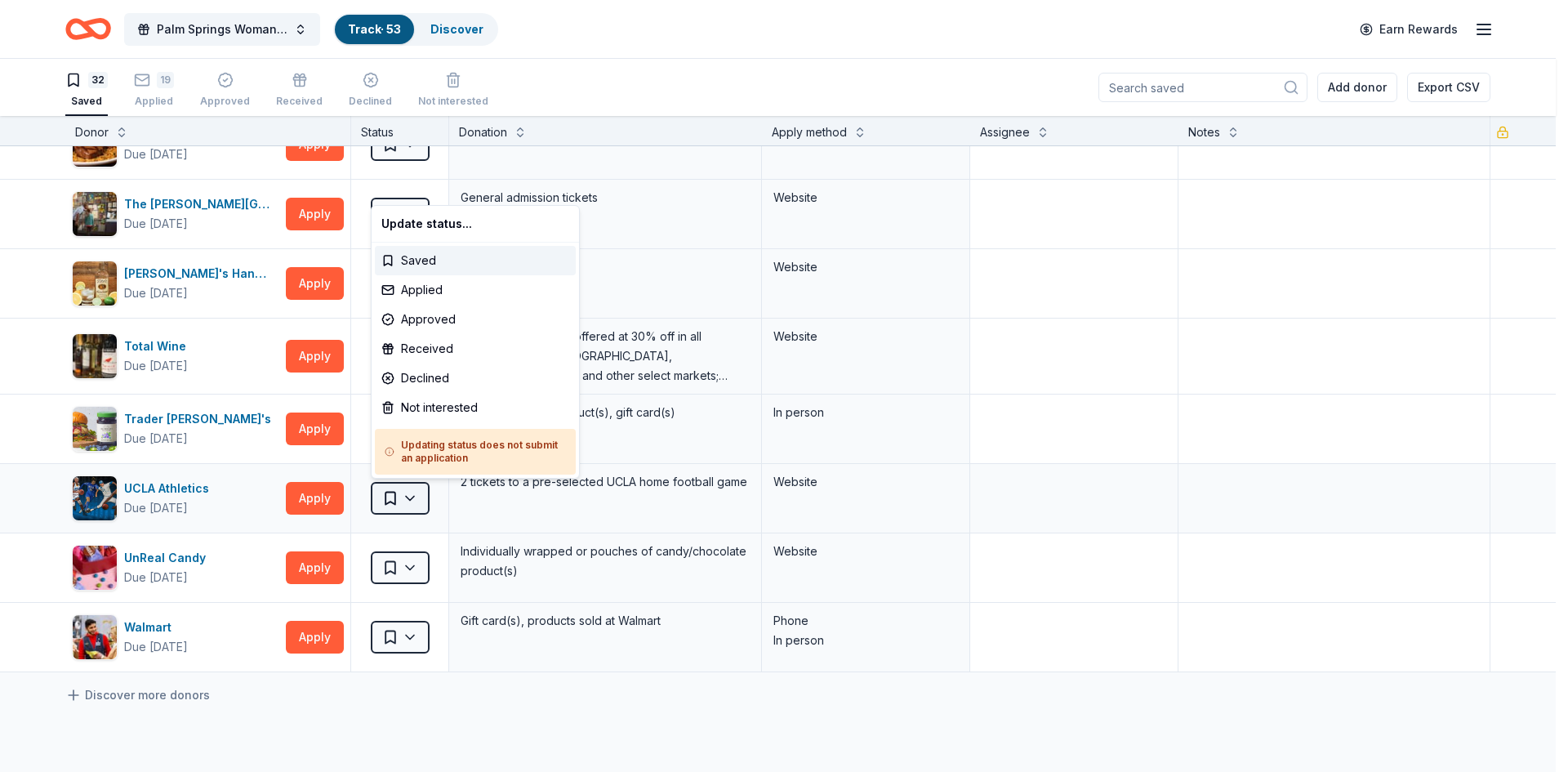
click at [411, 501] on html "Palm Springs Woman's Club Scholarship Event Track · 53 Discover Earn Rewards 32…" at bounding box center [784, 386] width 1568 height 772
click at [407, 291] on div "Applied" at bounding box center [475, 290] width 201 height 29
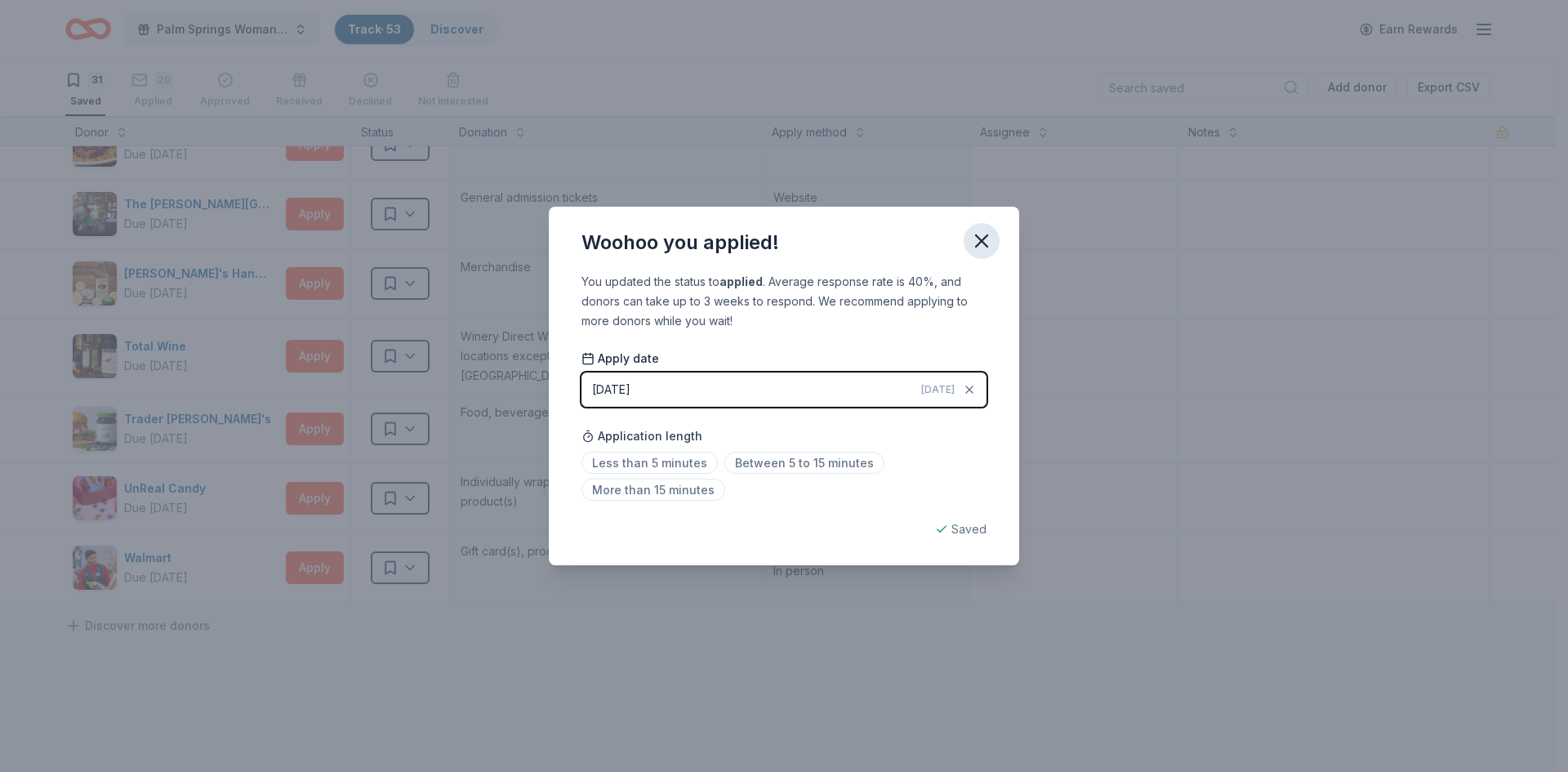
click at [977, 238] on icon "button" at bounding box center [981, 242] width 23 height 23
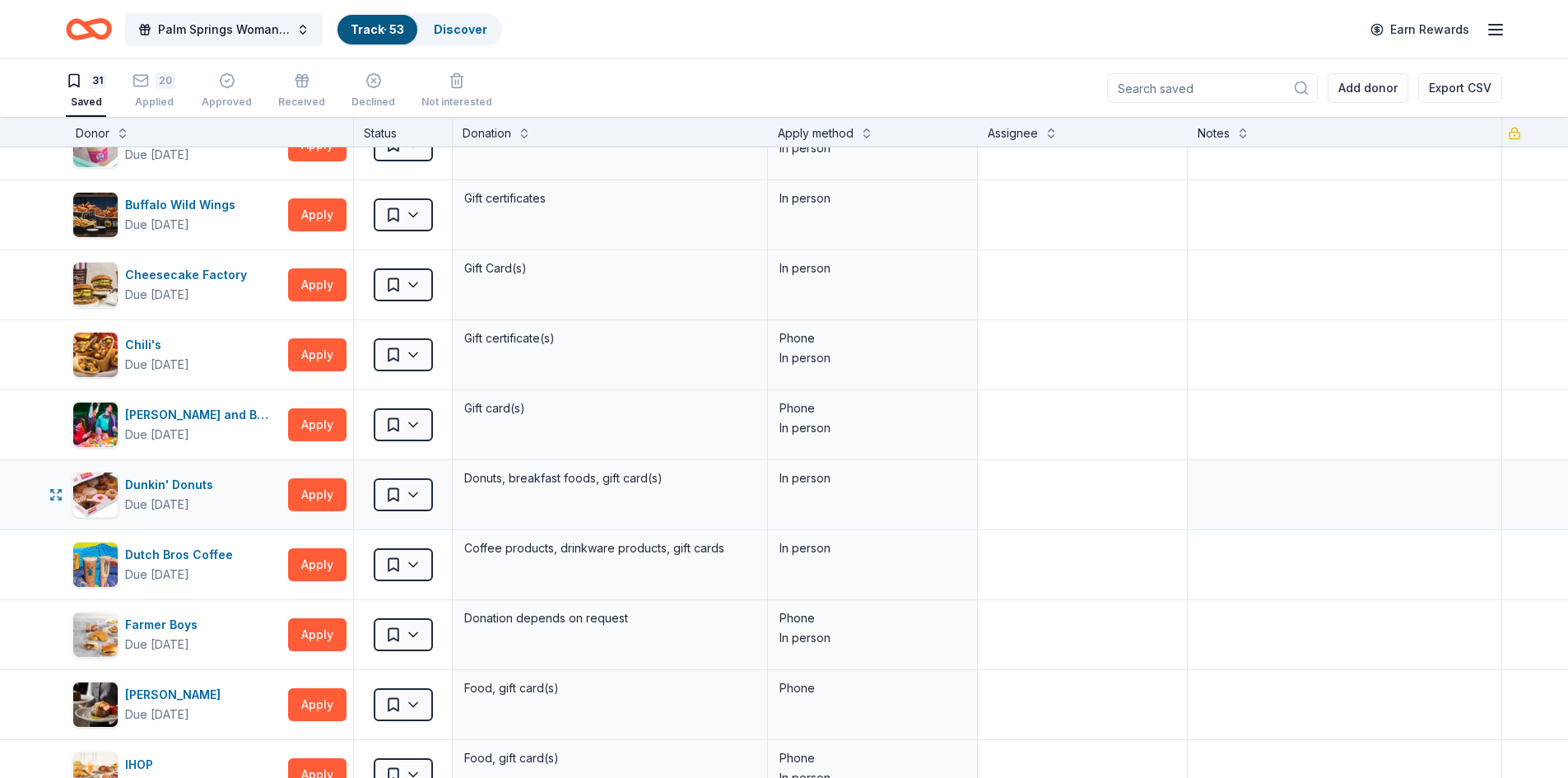
scroll to position [0, 0]
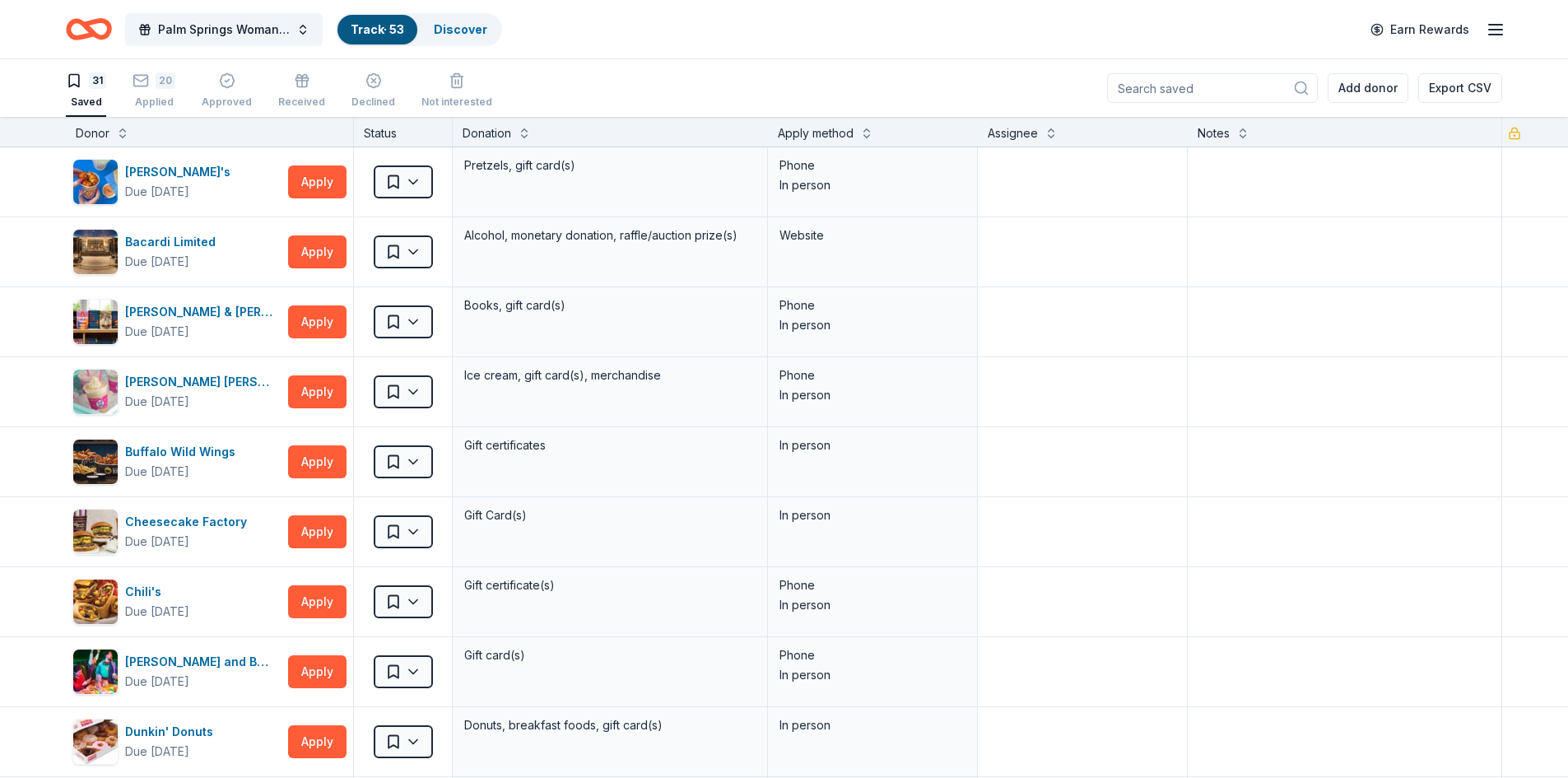
click at [737, 64] on div "31 Saved 20 Applied Approved Received Declined Not interested Add donor Export …" at bounding box center [784, 88] width 1437 height 58
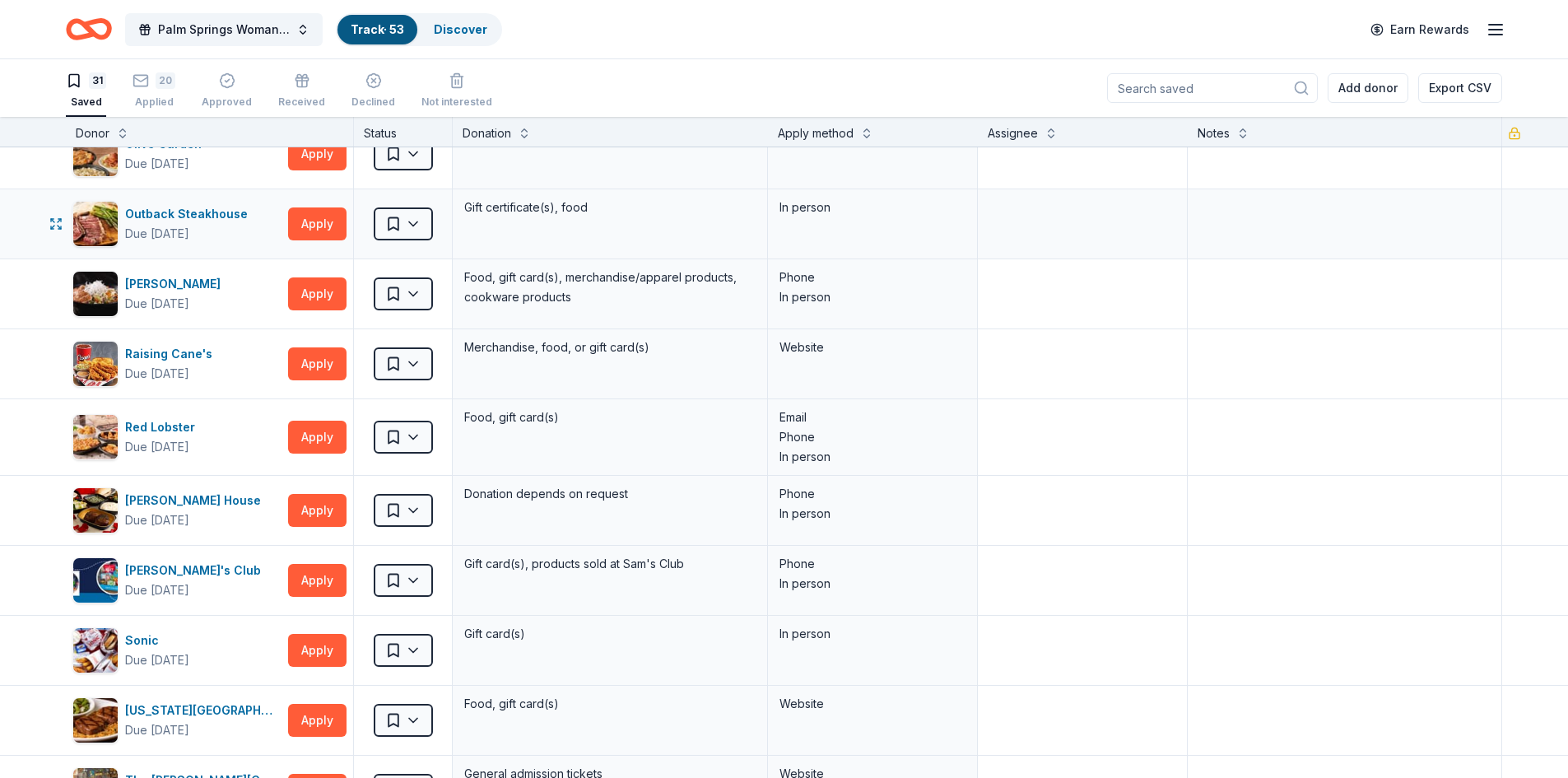
scroll to position [1235, 0]
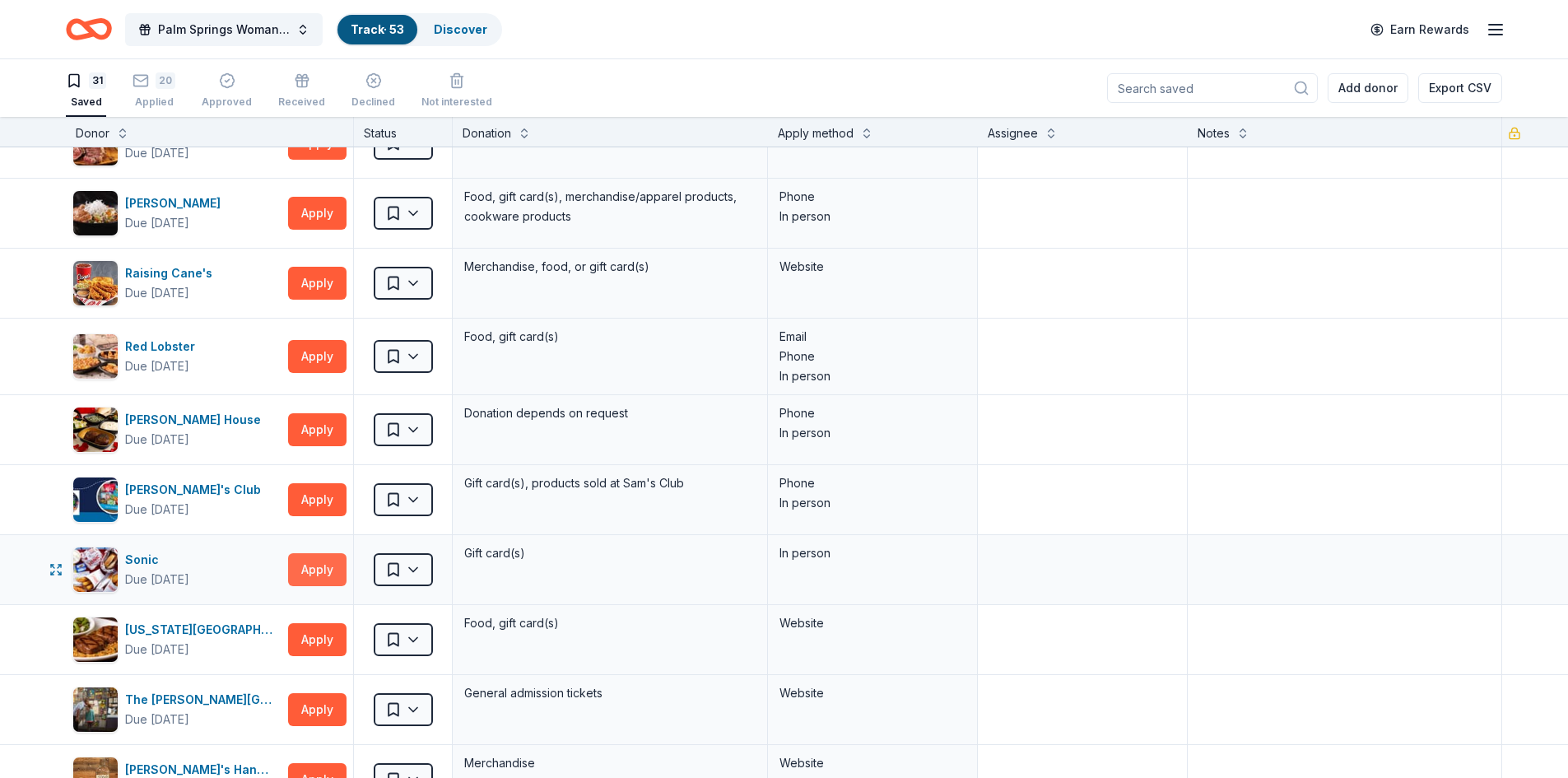
click at [299, 561] on button "Apply" at bounding box center [317, 569] width 59 height 33
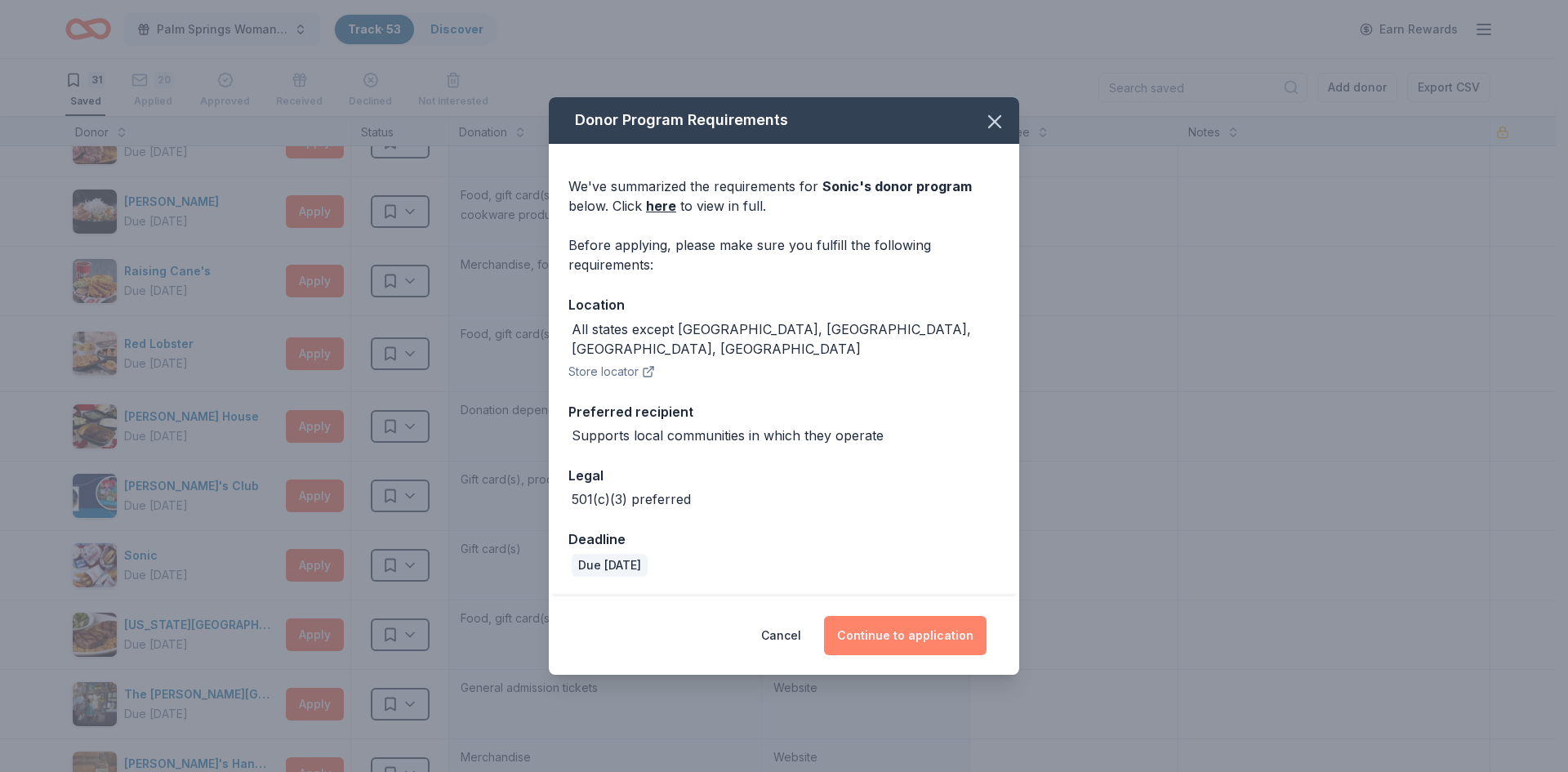
click at [923, 624] on button "Continue to application" at bounding box center [905, 635] width 163 height 39
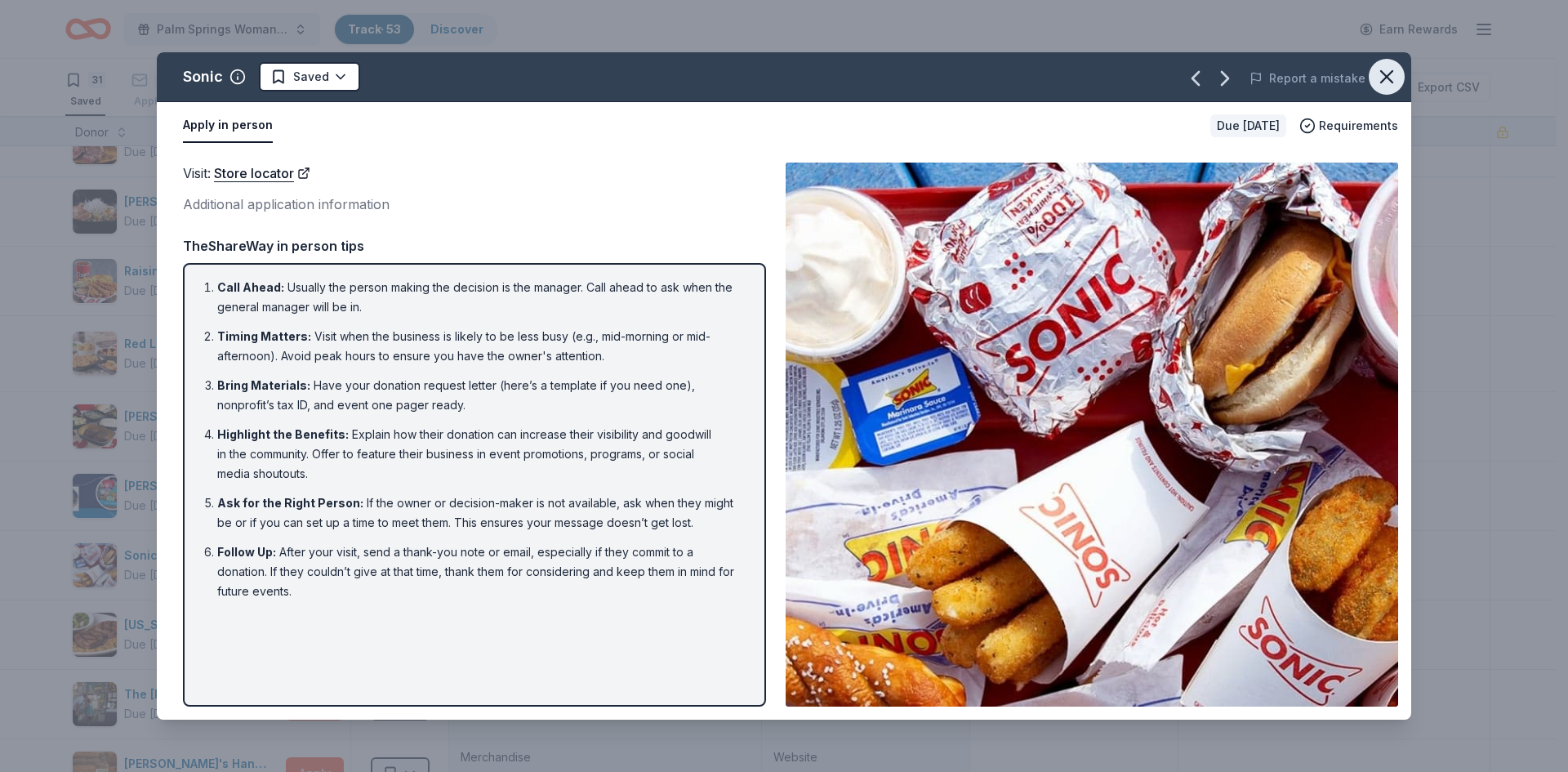
click at [1388, 71] on icon "button" at bounding box center [1386, 77] width 23 height 23
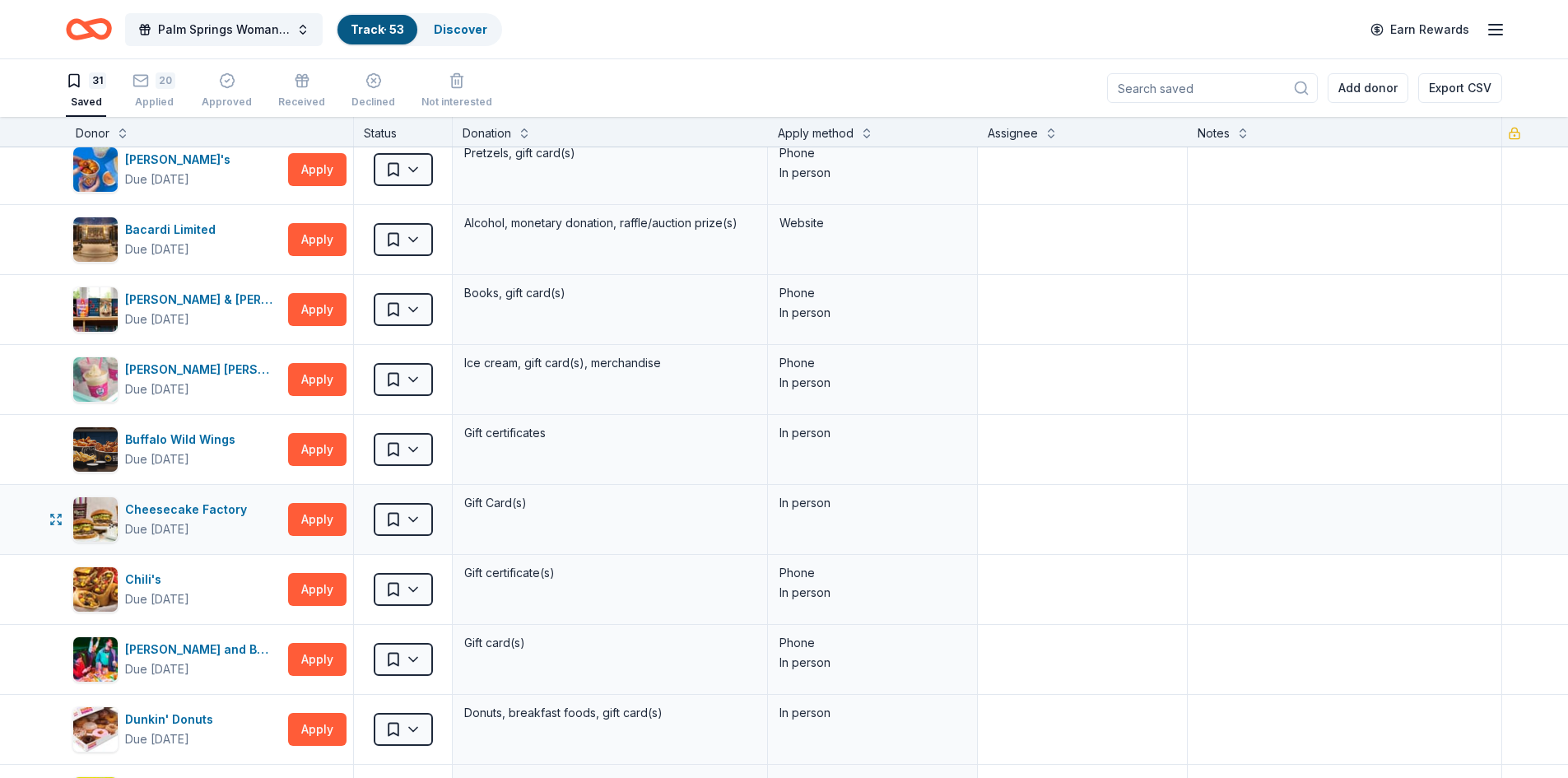
scroll to position [0, 0]
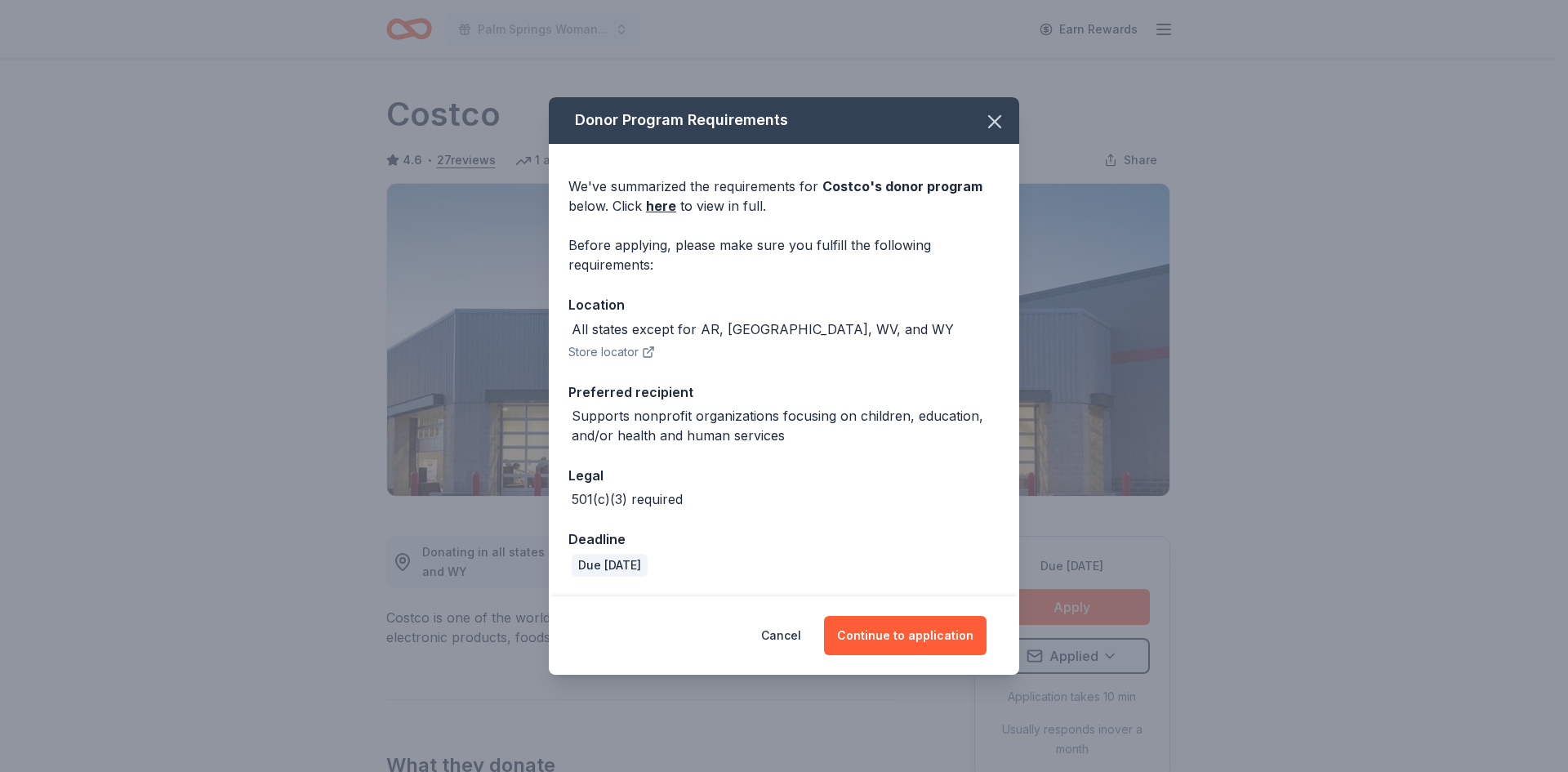
scroll to position [408, 0]
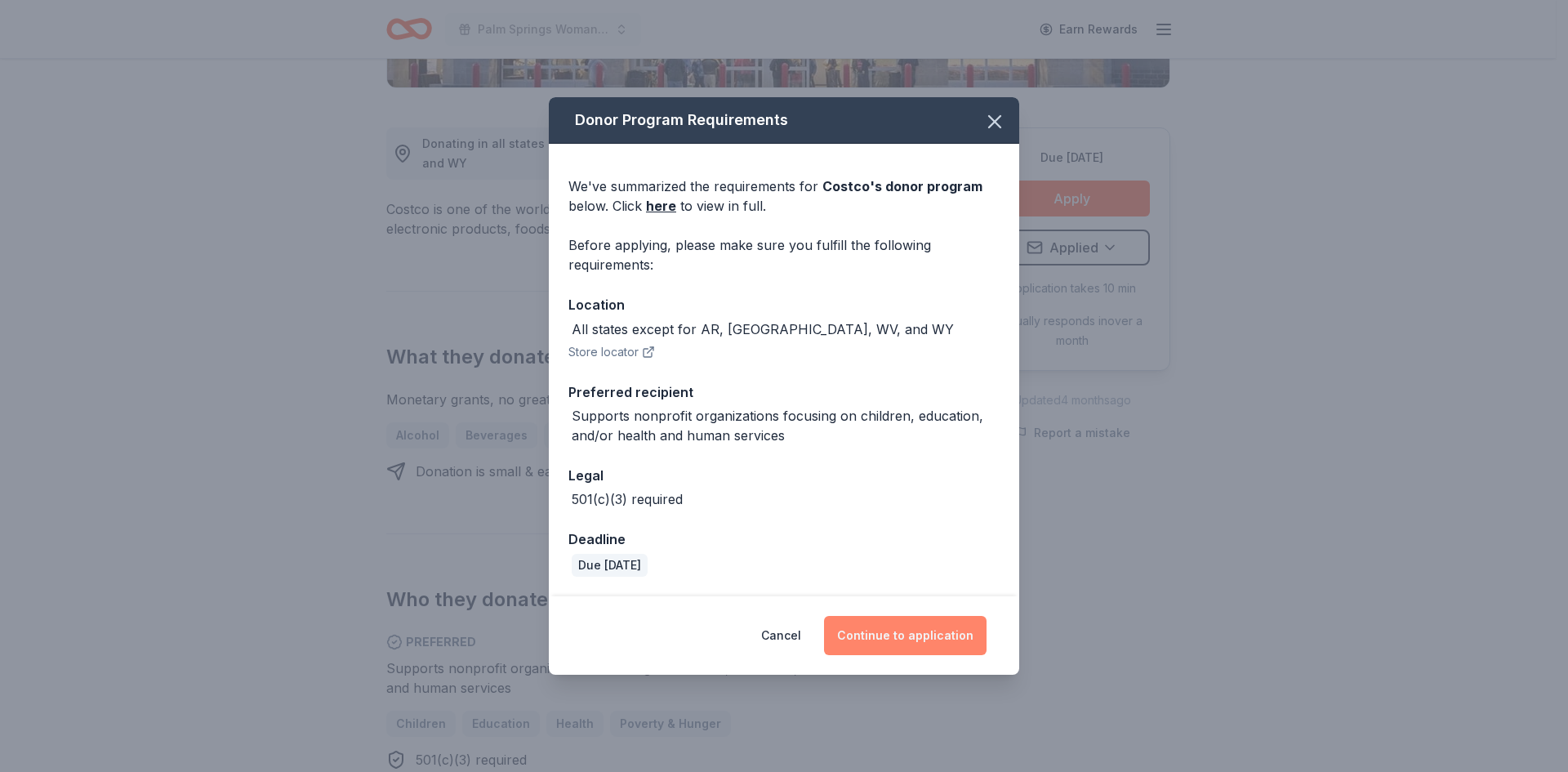
click at [884, 633] on button "Continue to application" at bounding box center [905, 635] width 163 height 39
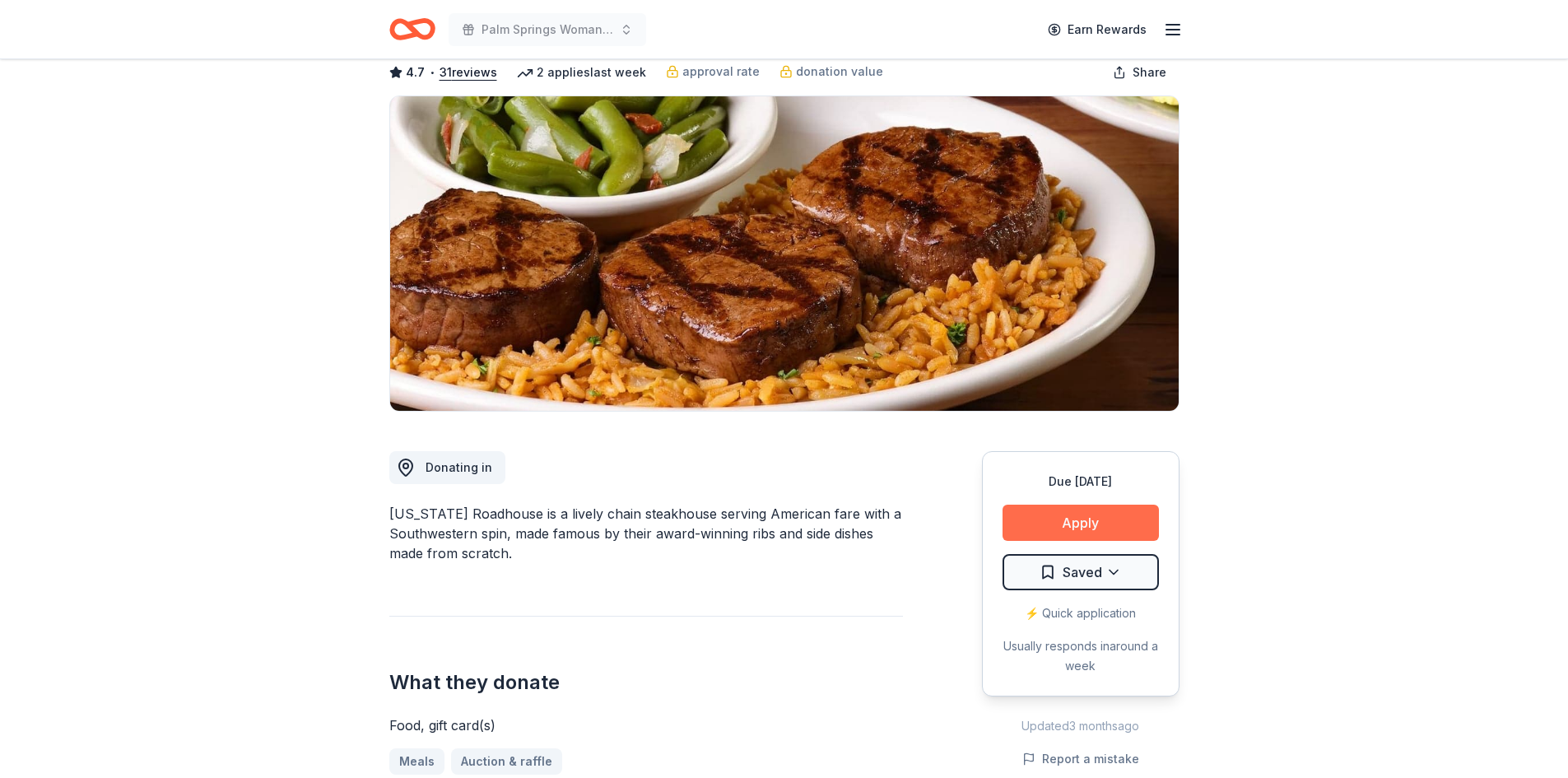
scroll to position [165, 0]
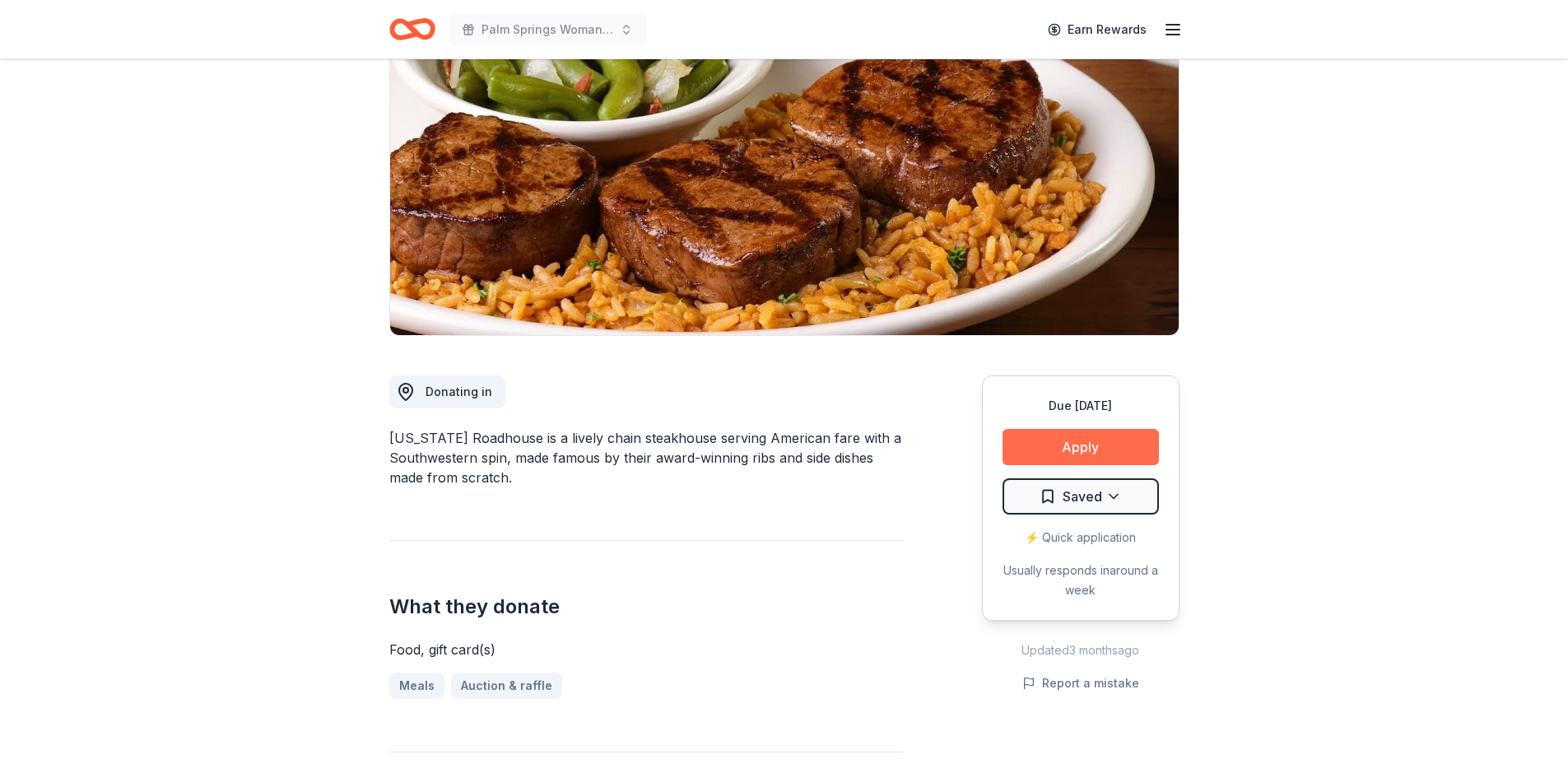
click at [1065, 448] on button "Apply" at bounding box center [1080, 447] width 156 height 36
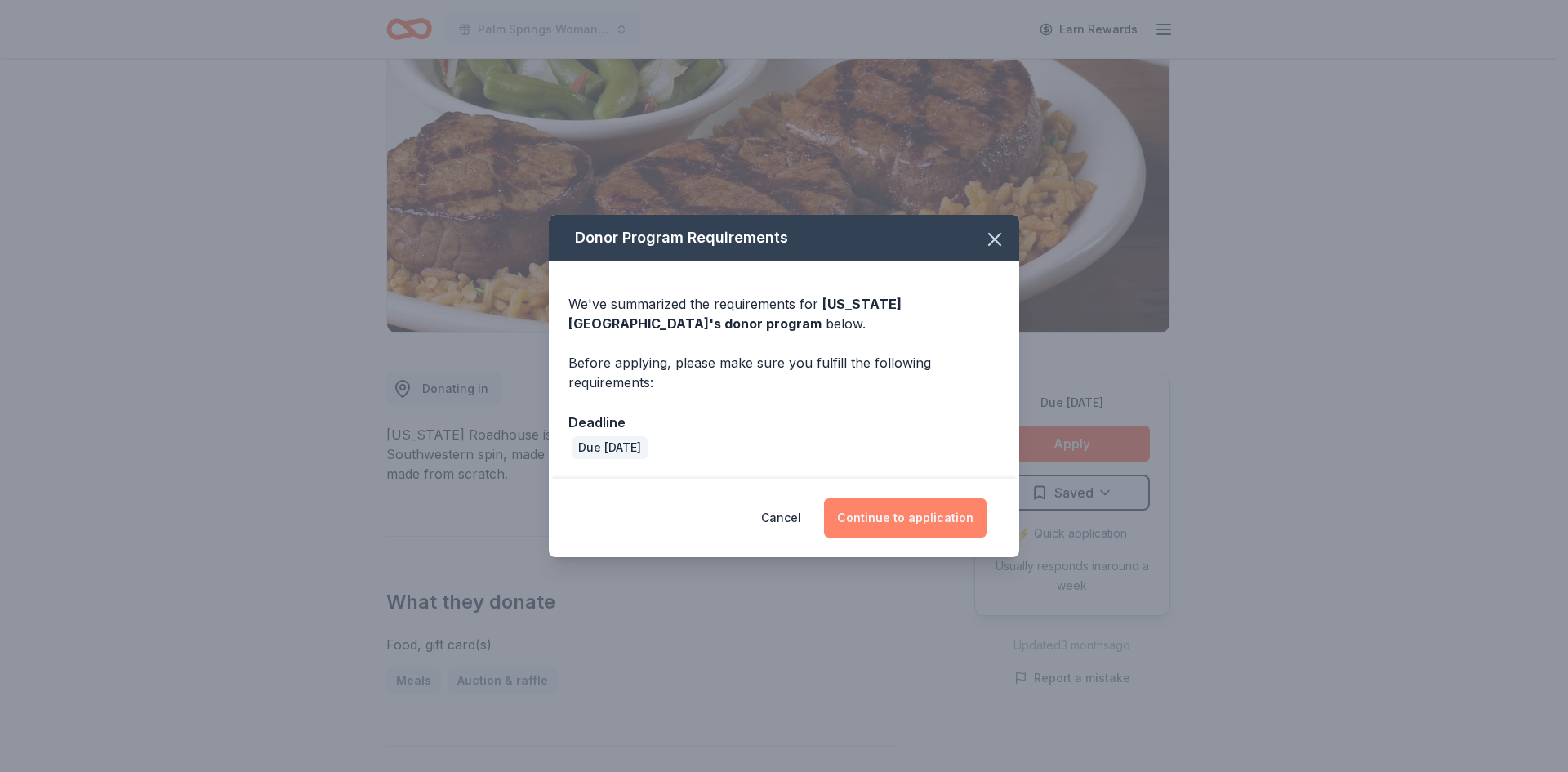
click at [896, 516] on button "Continue to application" at bounding box center [905, 517] width 163 height 39
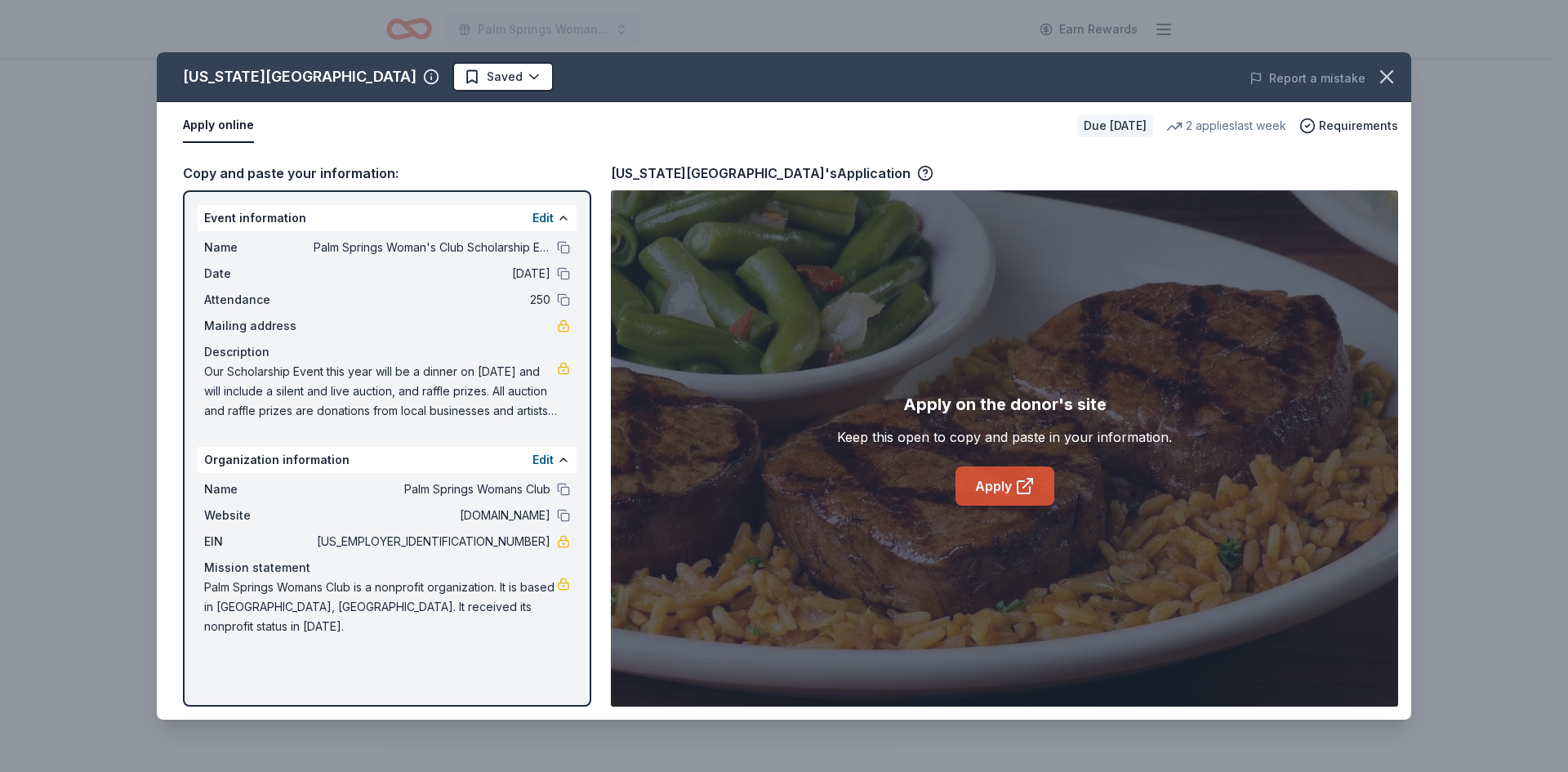
click at [971, 478] on link "Apply" at bounding box center [1005, 486] width 99 height 39
click at [1392, 78] on icon "button" at bounding box center [1386, 77] width 23 height 23
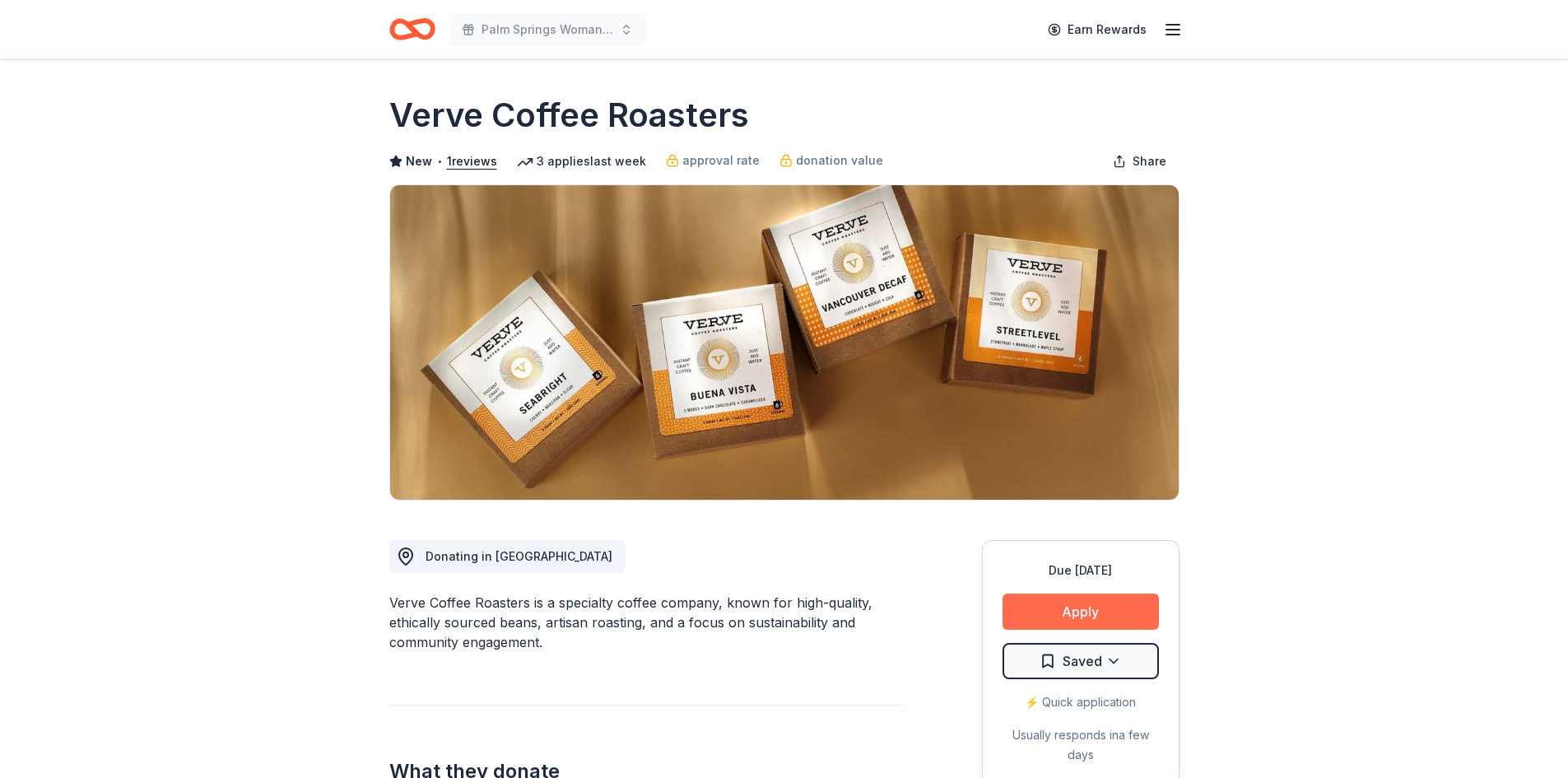
click at [1125, 610] on button "Apply" at bounding box center [1080, 612] width 156 height 36
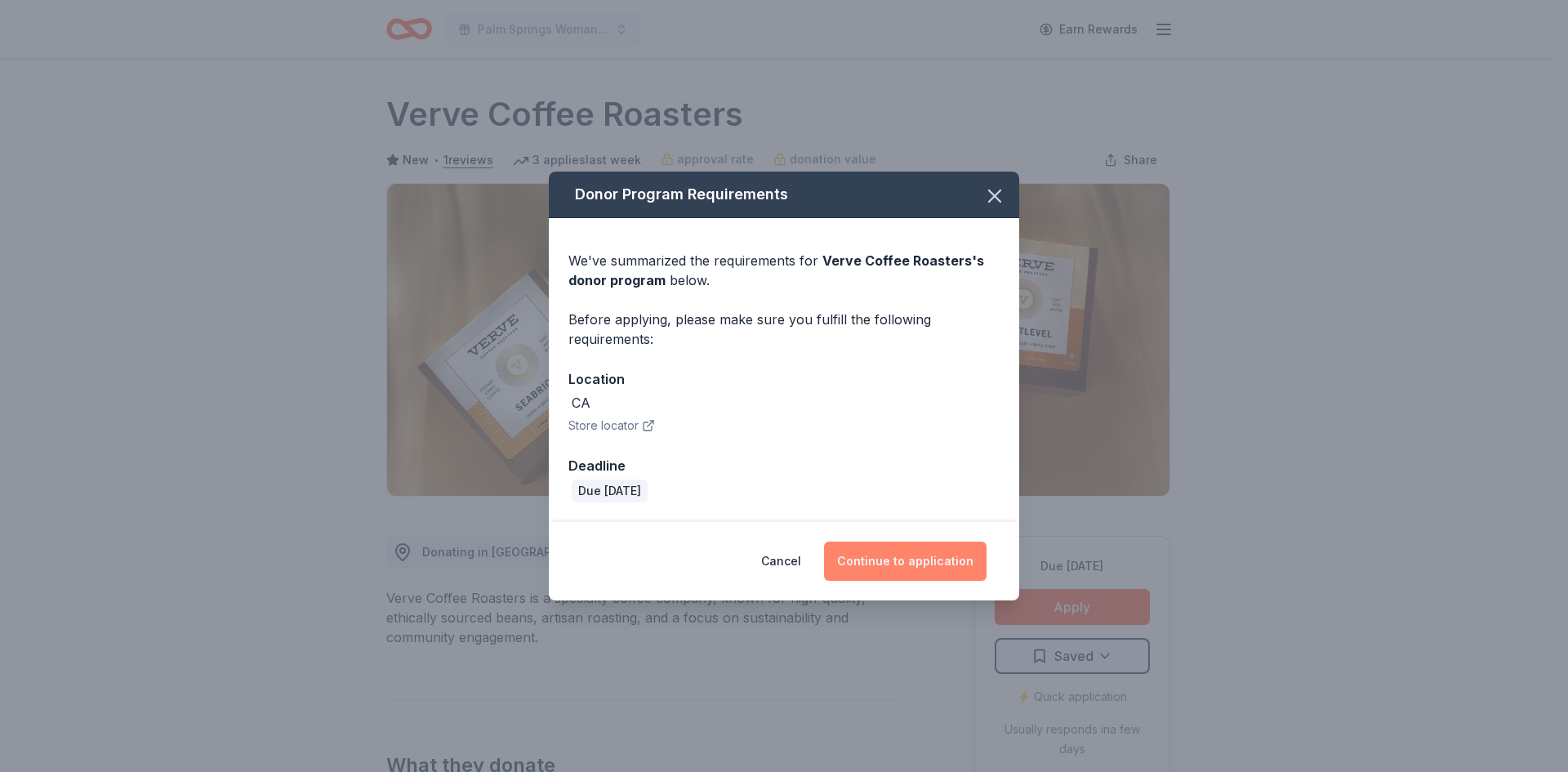
click at [929, 556] on button "Continue to application" at bounding box center [905, 561] width 163 height 39
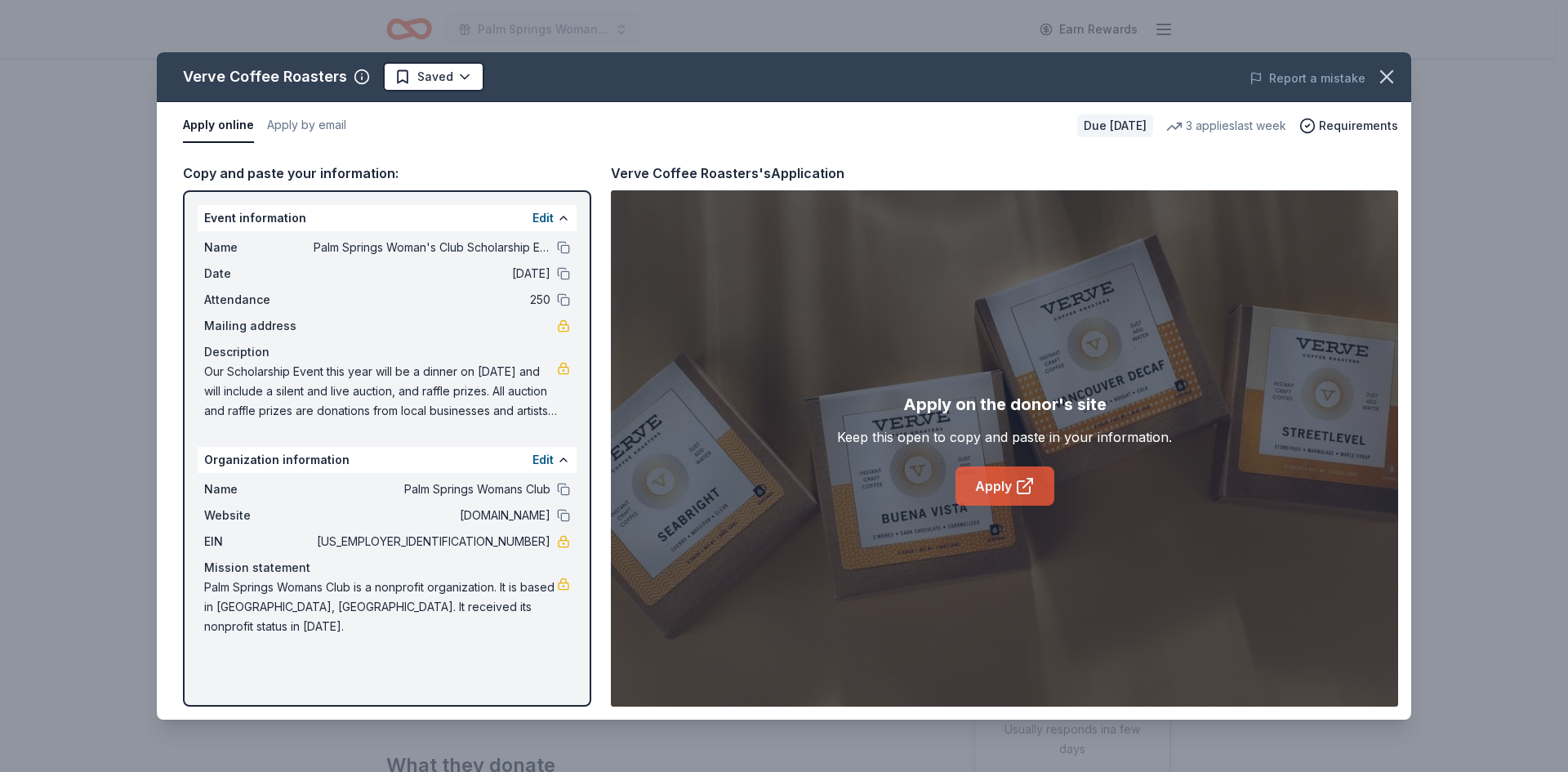
click at [991, 488] on link "Apply" at bounding box center [1005, 486] width 99 height 39
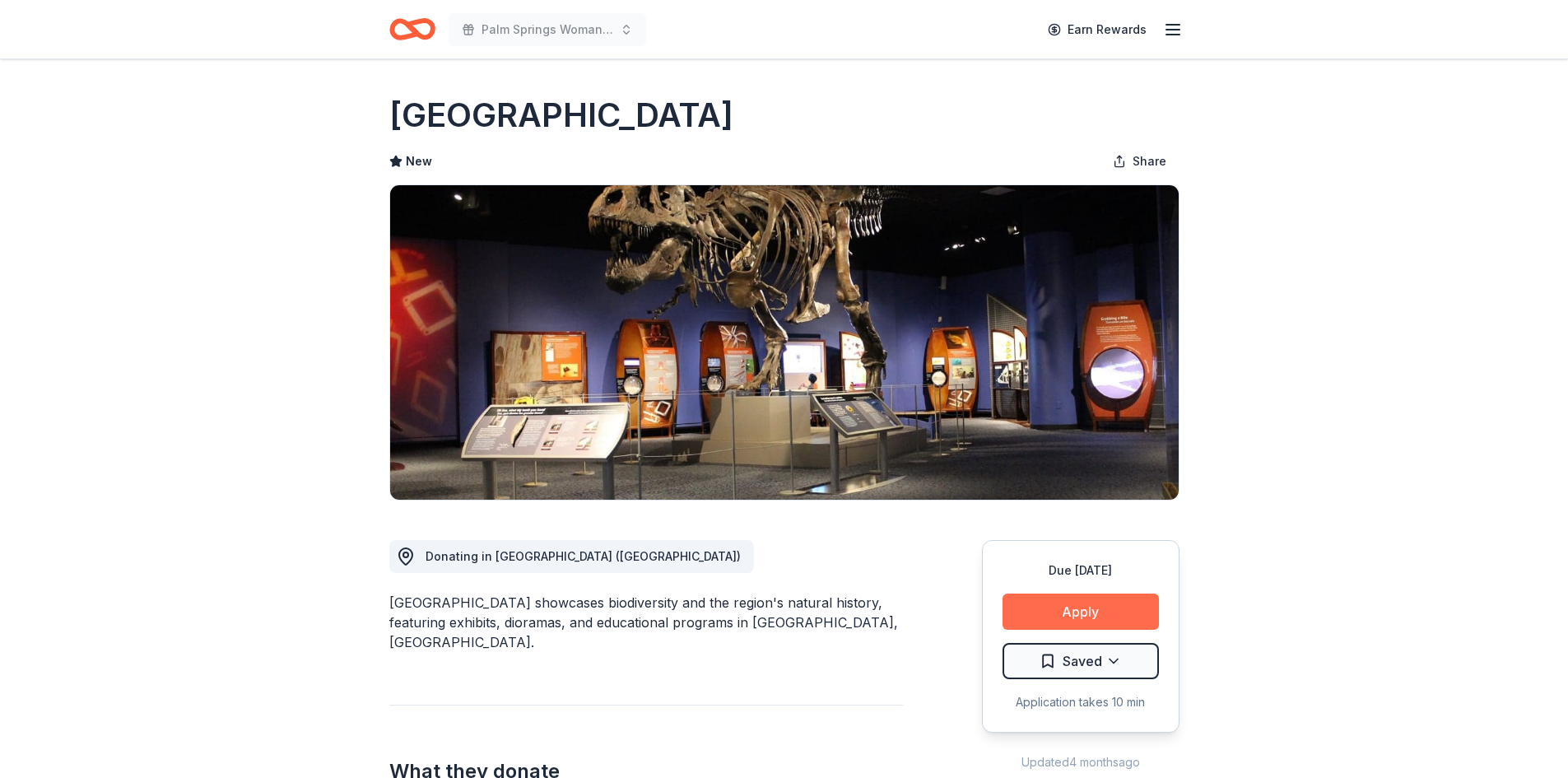
click at [1083, 612] on button "Apply" at bounding box center [1080, 612] width 156 height 36
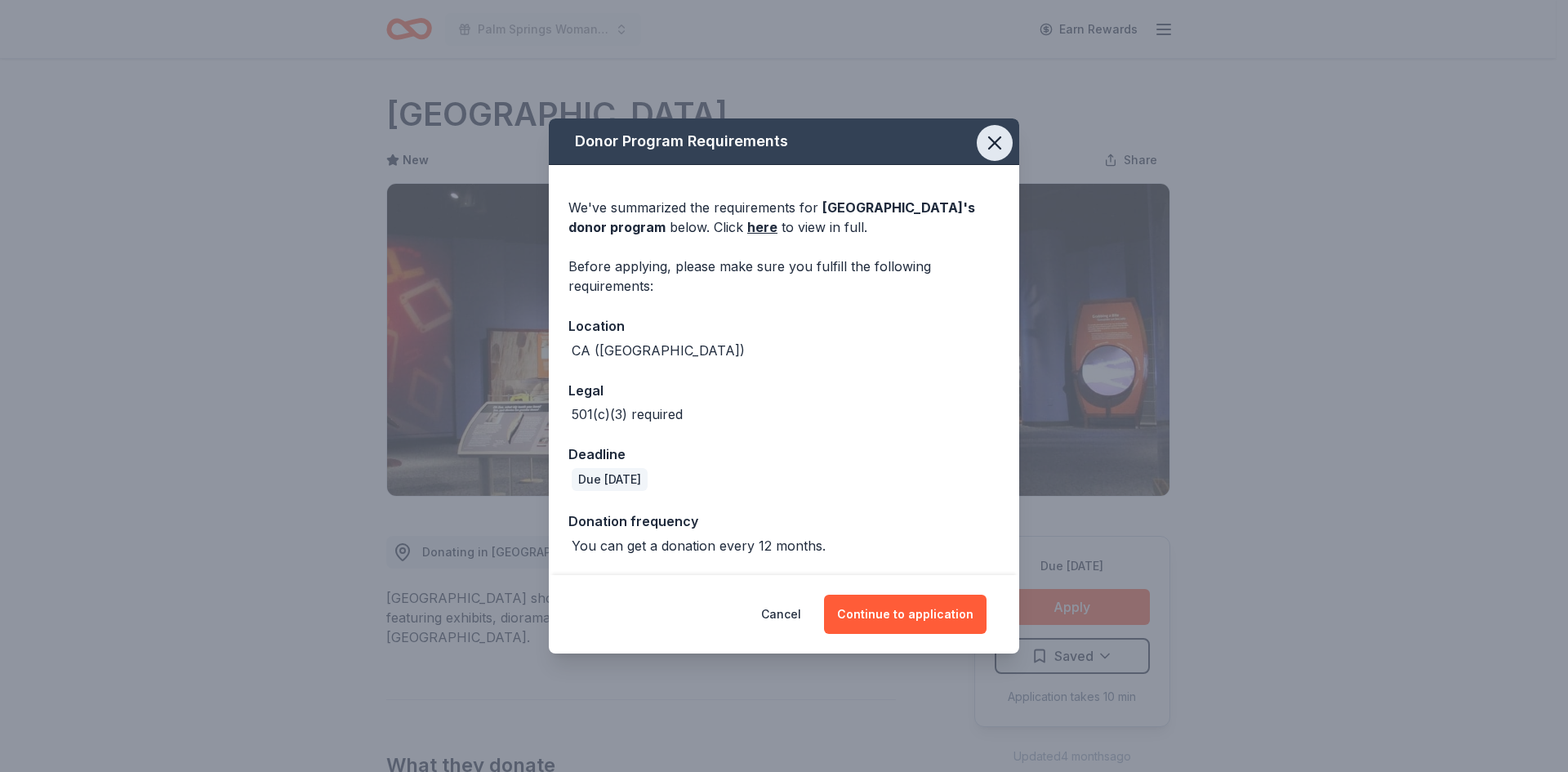
click at [986, 144] on icon "button" at bounding box center [995, 143] width 23 height 23
